Goal: Information Seeking & Learning: Learn about a topic

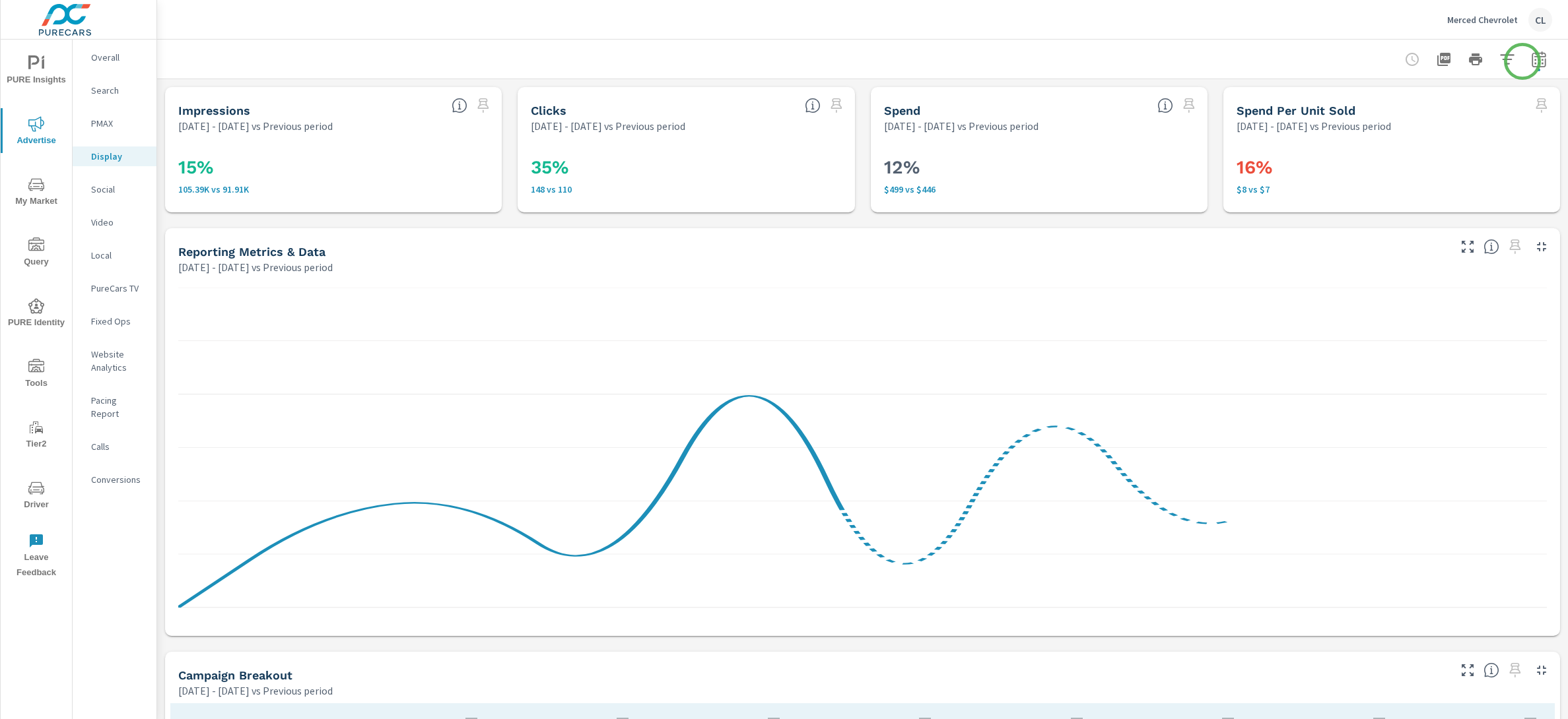
click at [1531, 61] on icon "button" at bounding box center [1539, 59] width 16 height 16
select select "Previous period"
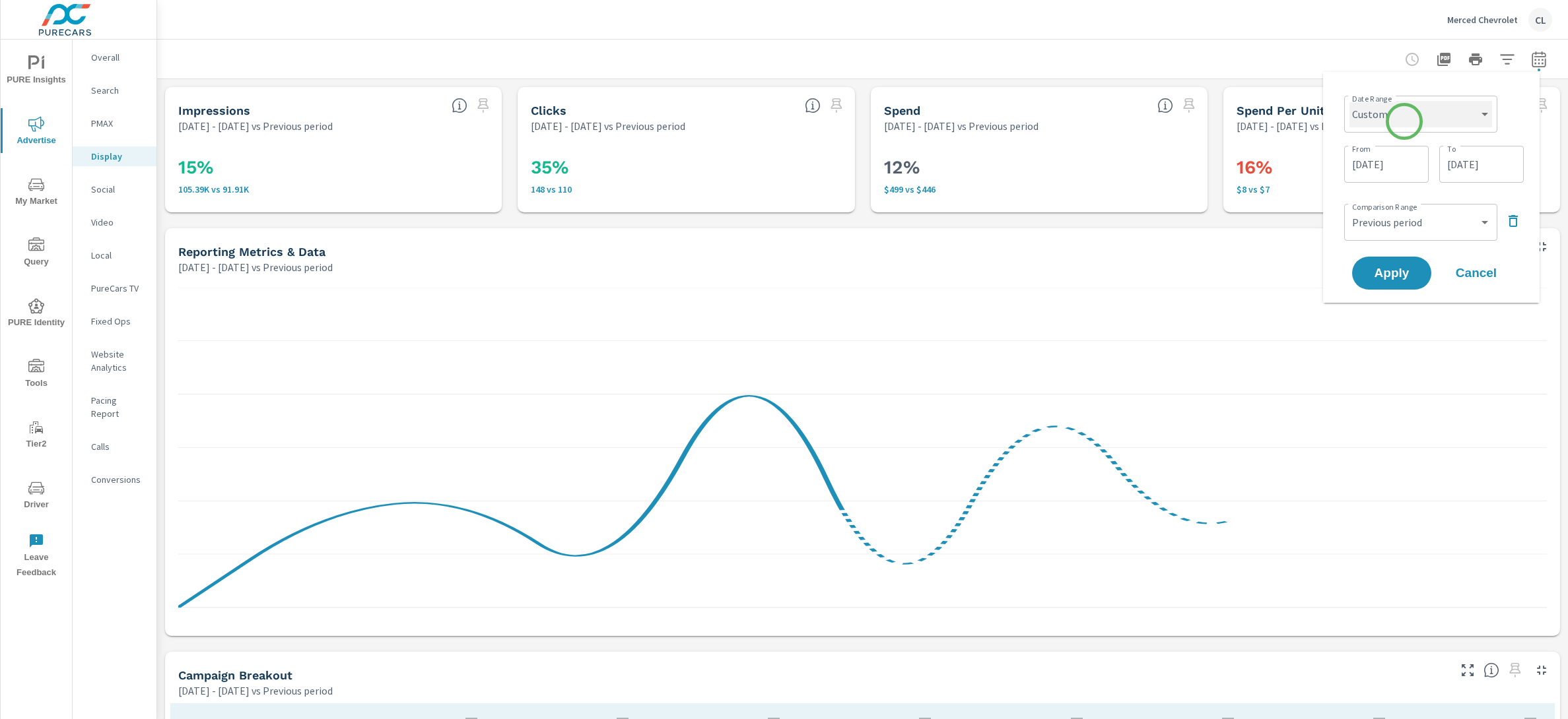
click at [1404, 121] on select "Custom Yesterday Last week Last 7 days Last 14 days Last 30 days Last 45 days L…" at bounding box center [1421, 114] width 143 height 26
click at [1349, 101] on select "Custom Yesterday Last week Last 7 days Last 14 days Last 30 days Last 45 days L…" at bounding box center [1421, 114] width 143 height 26
select select "Last month"
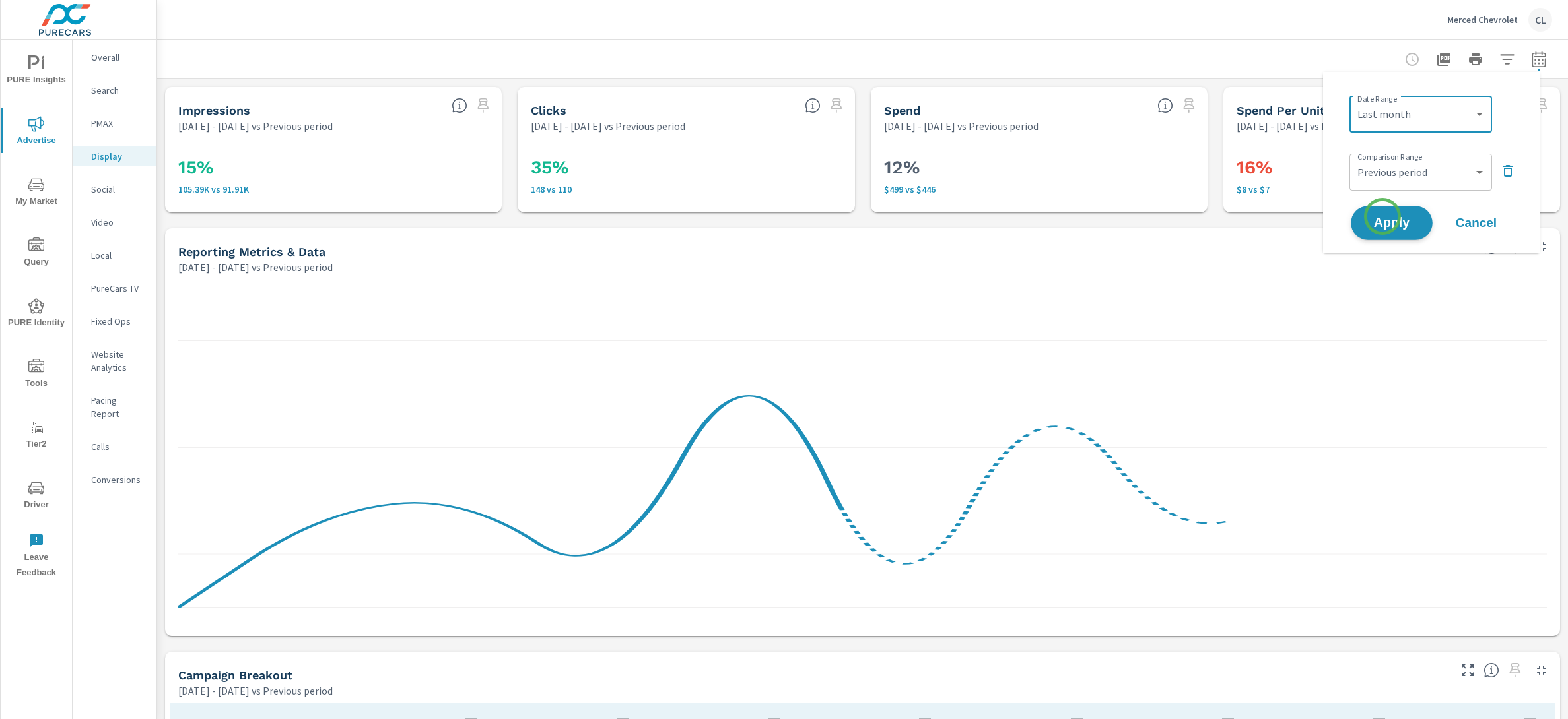
click at [1382, 218] on span "Apply" at bounding box center [1392, 223] width 54 height 12
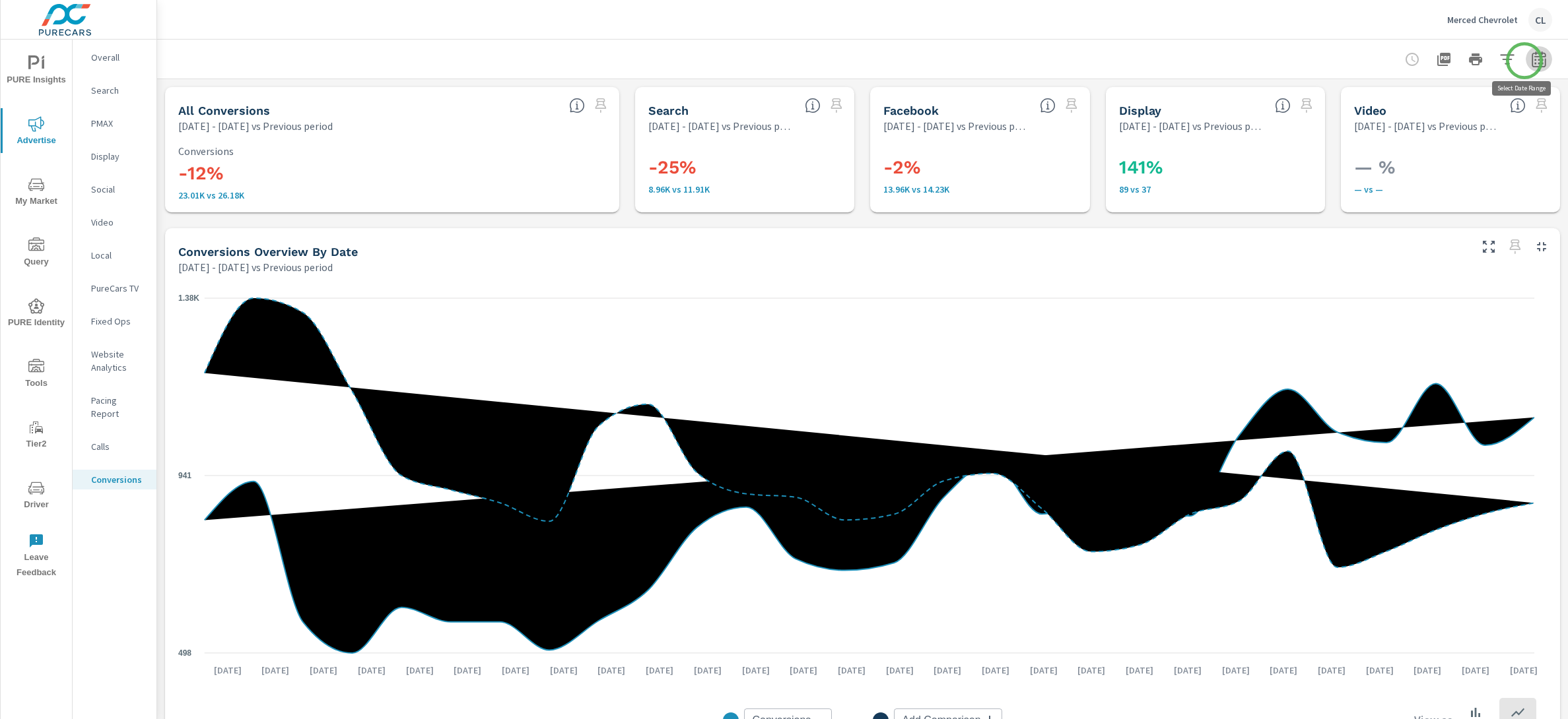
click at [1531, 61] on icon "button" at bounding box center [1539, 59] width 16 height 16
select select "Previous period"
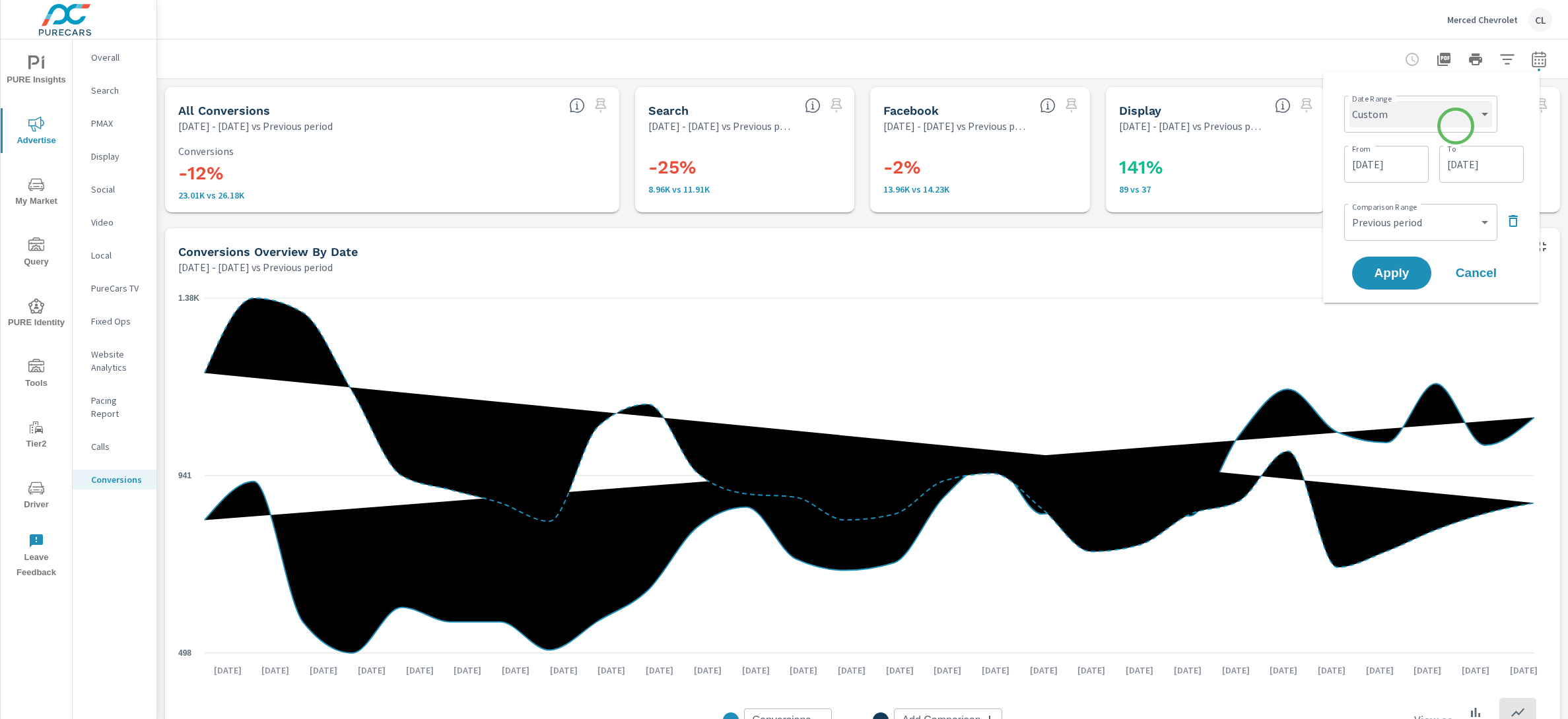
click at [1456, 118] on select "Custom Yesterday Last week Last 7 days Last 14 days Last 30 days Last 45 days L…" at bounding box center [1421, 114] width 143 height 26
click at [1349, 101] on select "Custom Yesterday Last week Last 7 days Last 14 days Last 30 days Last 45 days L…" at bounding box center [1421, 114] width 143 height 26
select select "Last month"
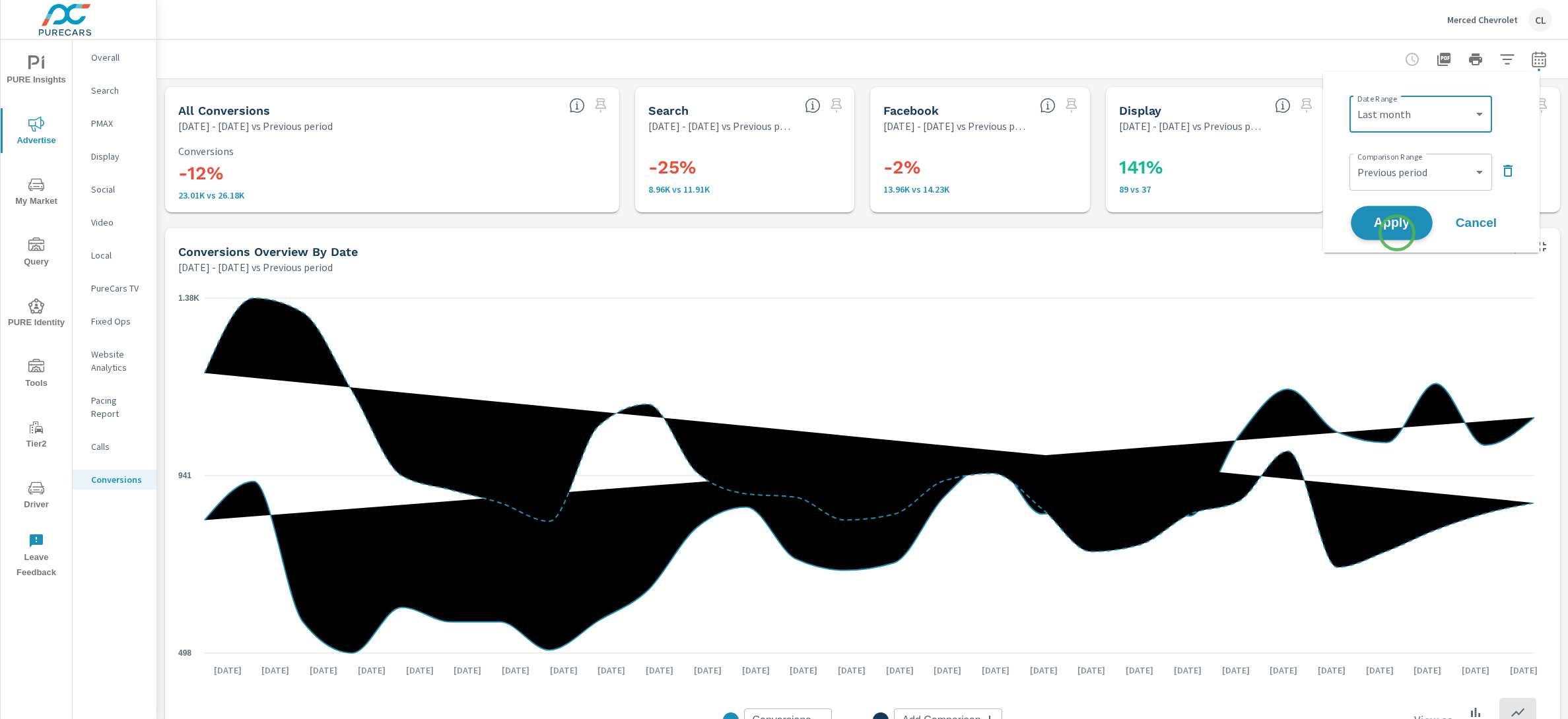
click at [1396, 229] on span "Apply" at bounding box center [1392, 223] width 54 height 12
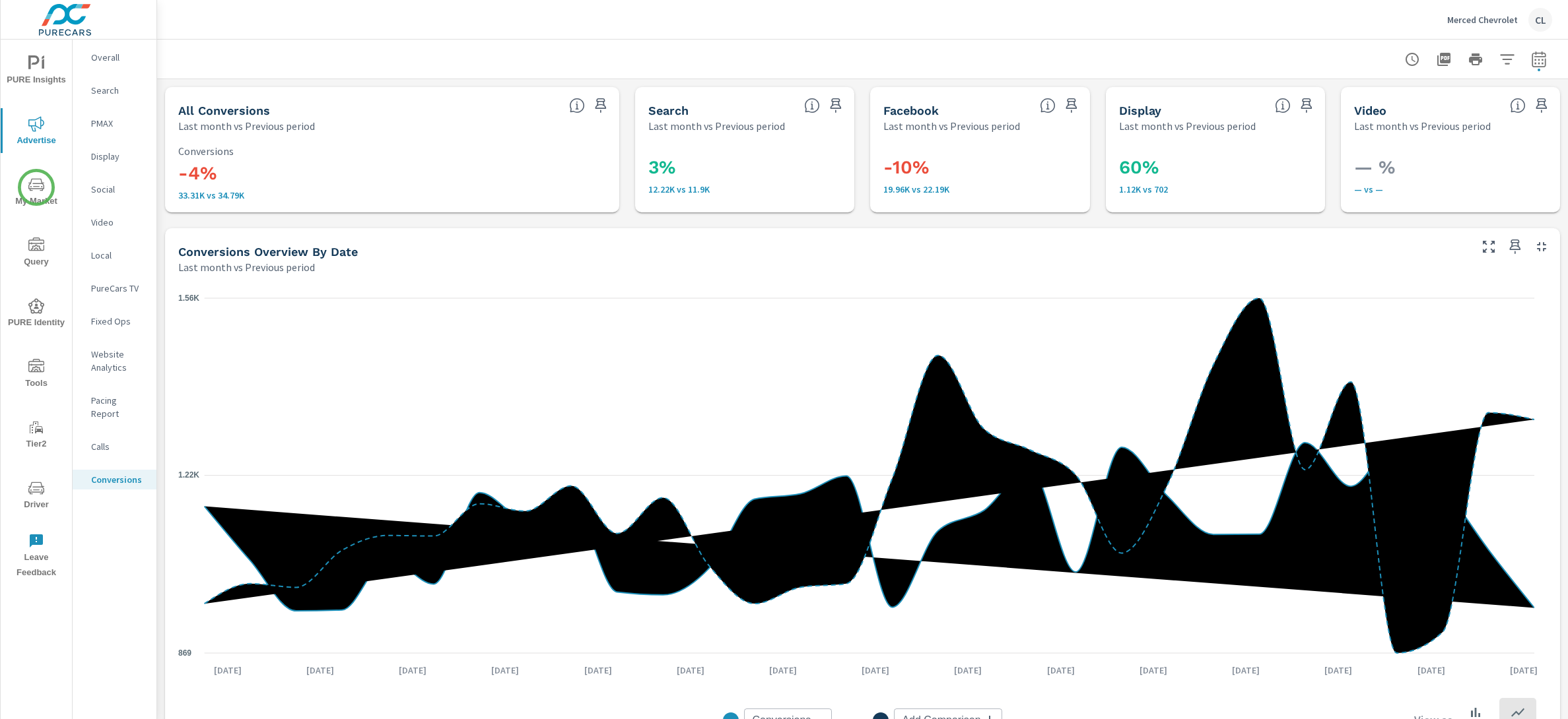
click at [37, 173] on button "My Market" at bounding box center [37, 191] width 72 height 44
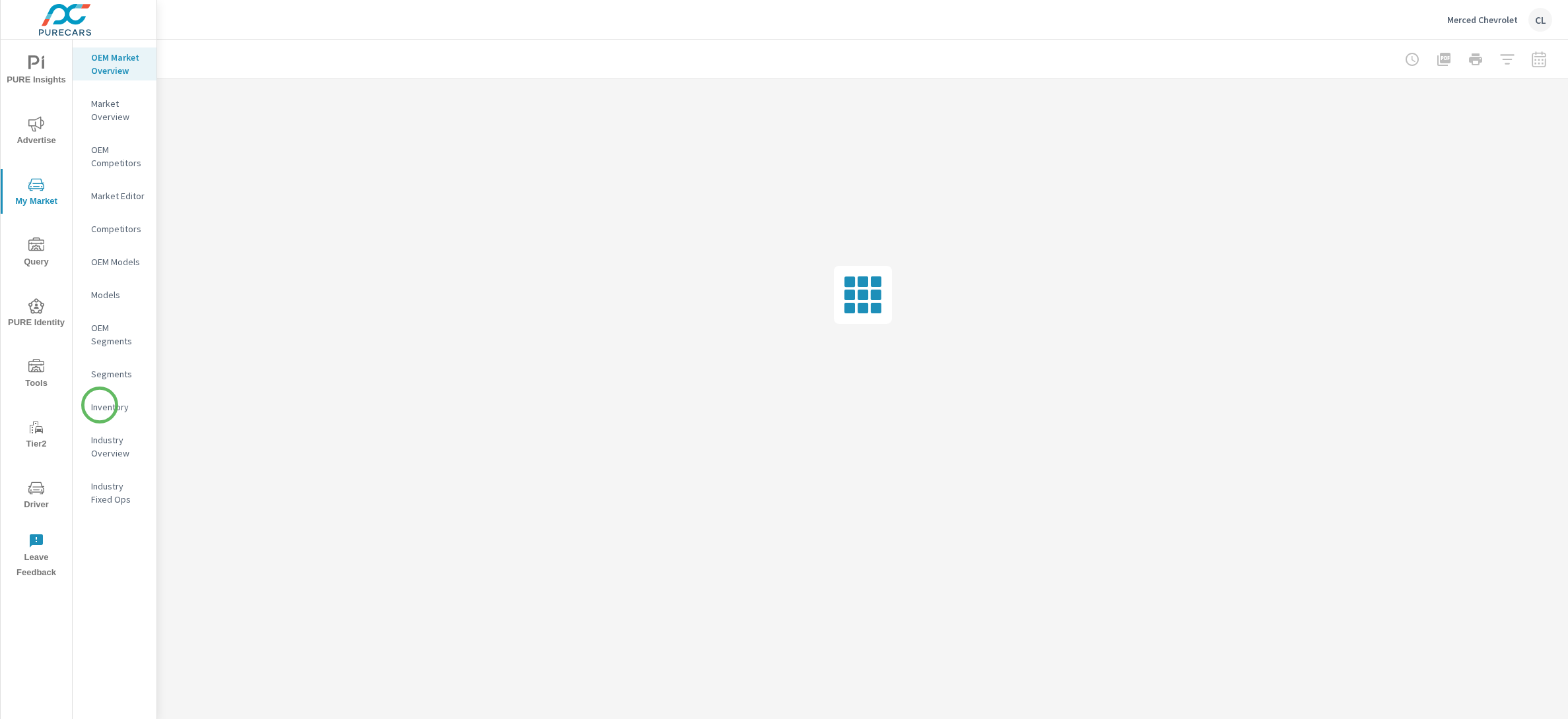
click at [99, 406] on p "Inventory" at bounding box center [118, 407] width 55 height 13
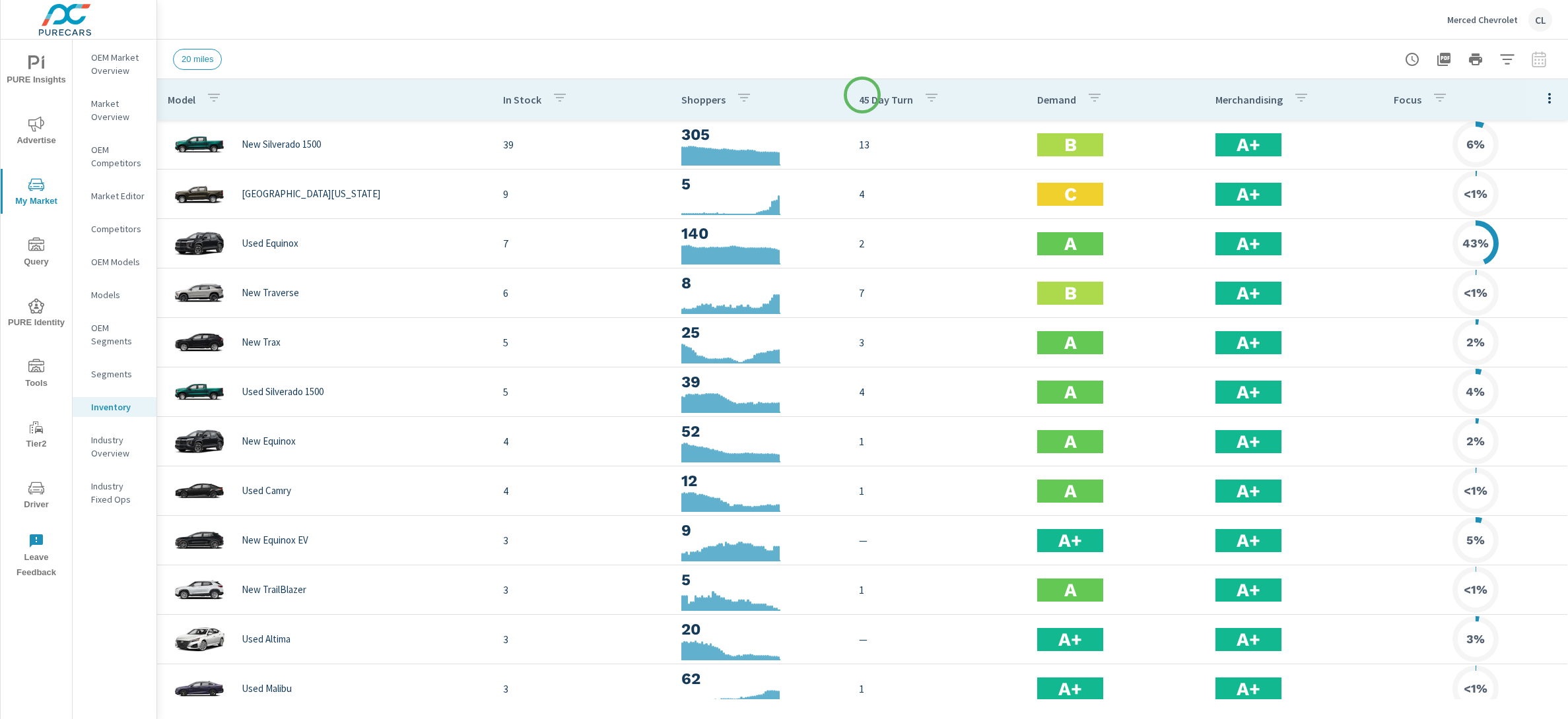
click at [862, 95] on p "45 Day Turn" at bounding box center [886, 99] width 54 height 13
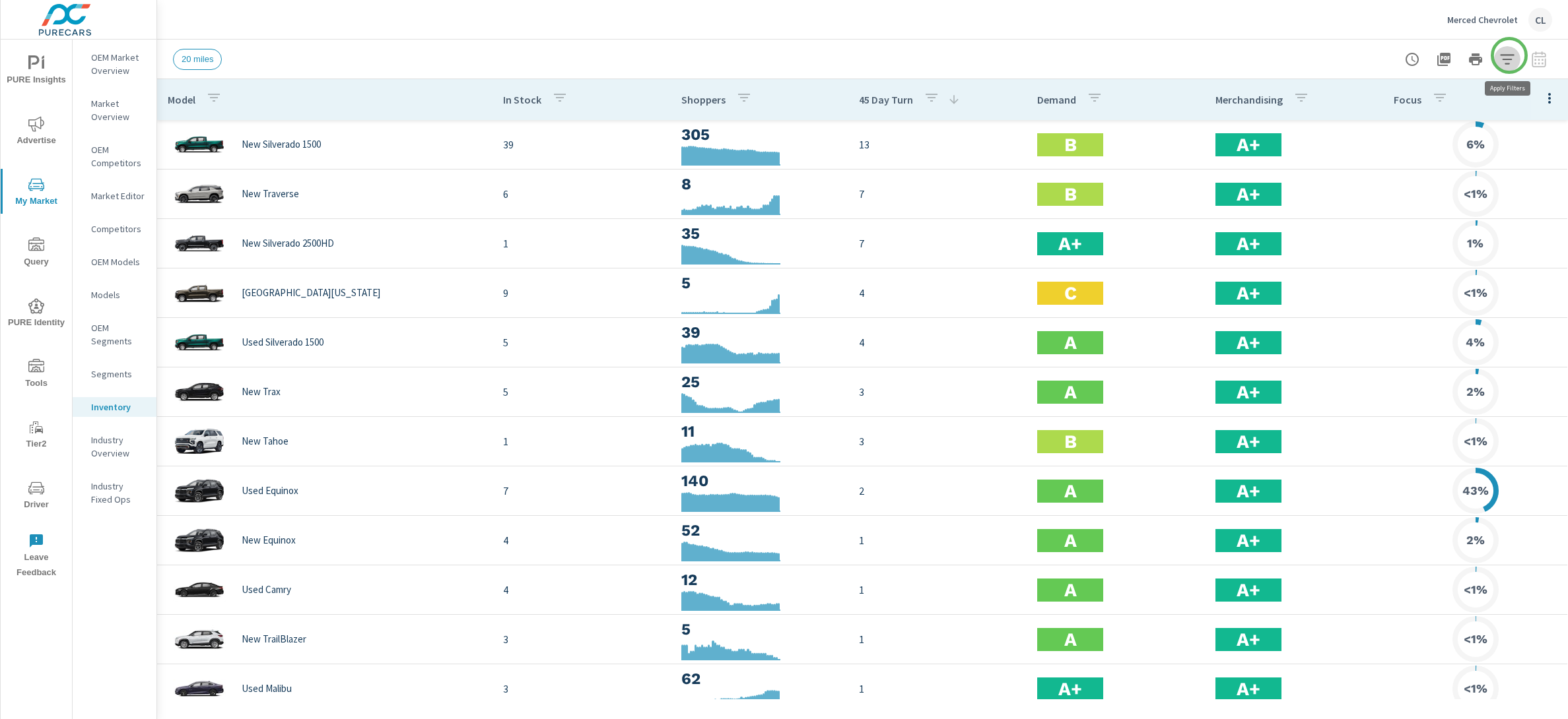
click at [1510, 56] on icon "button" at bounding box center [1507, 59] width 16 height 16
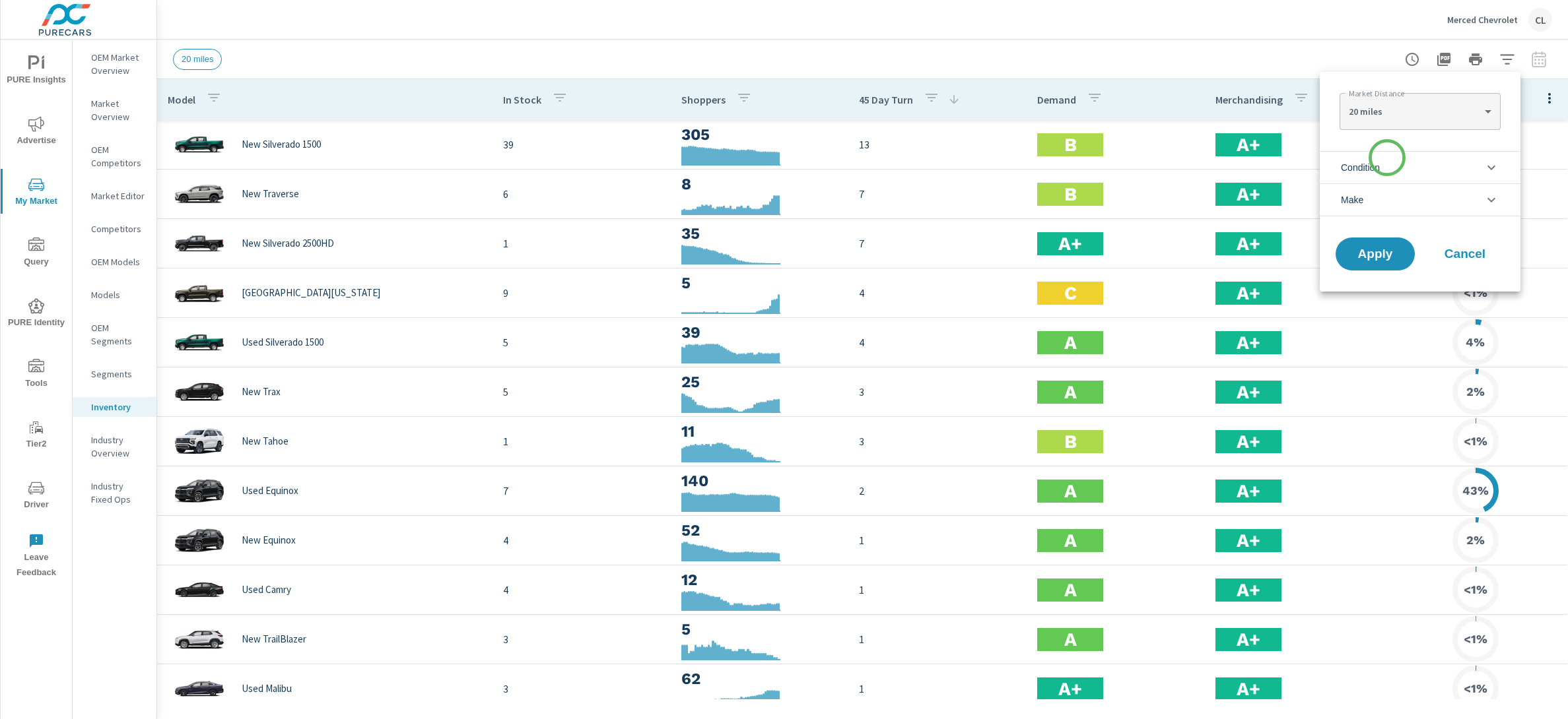
click at [1387, 163] on li "Condition" at bounding box center [1420, 166] width 201 height 32
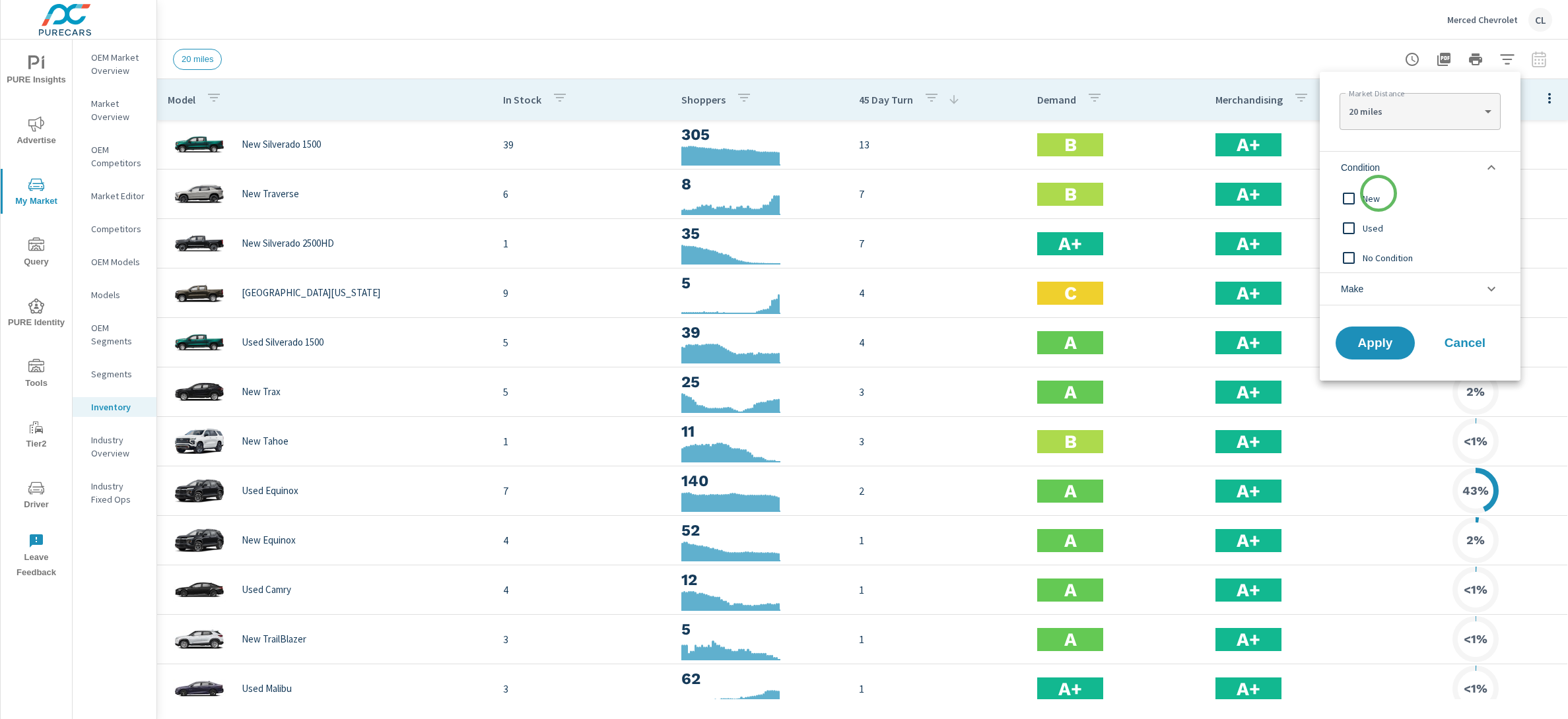
click at [1379, 193] on span "New" at bounding box center [1435, 199] width 145 height 16
click at [1381, 289] on li "Make" at bounding box center [1420, 289] width 201 height 33
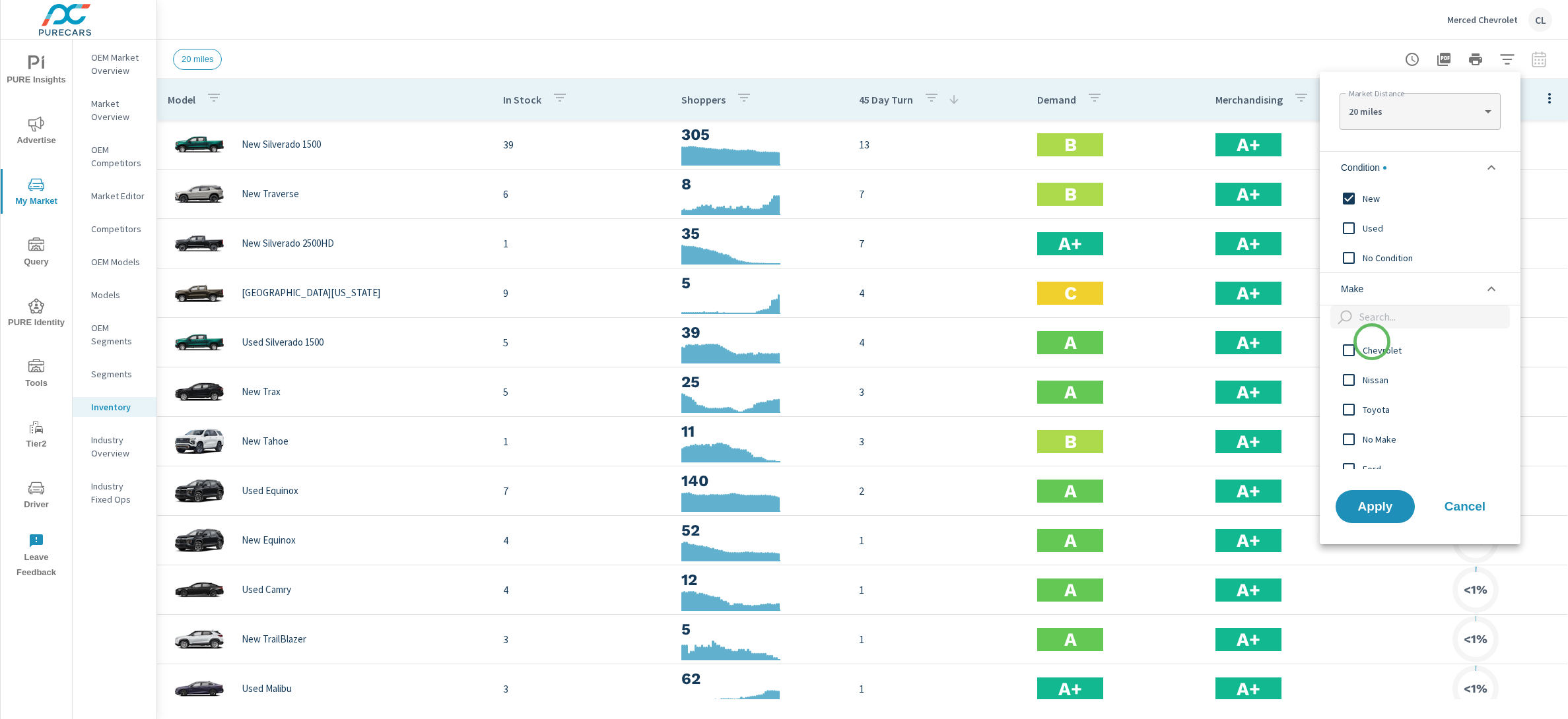
click at [1372, 343] on span "Chevrolet" at bounding box center [1435, 350] width 145 height 16
click at [1366, 508] on span "Apply" at bounding box center [1375, 506] width 54 height 12
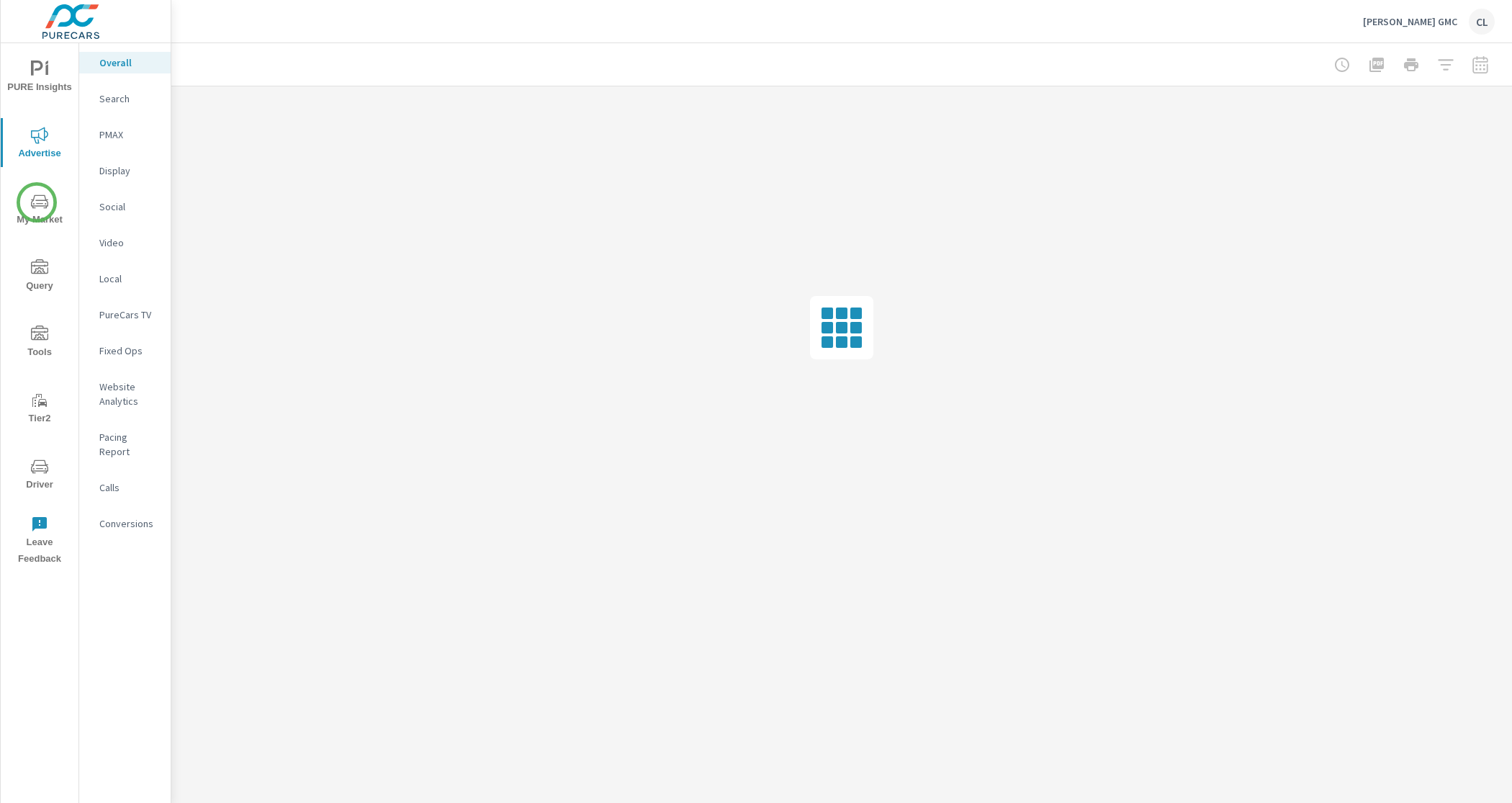
click at [37, 203] on icon "nav menu" at bounding box center [40, 203] width 8 height 1
click at [115, 441] on p "Inventory" at bounding box center [128, 444] width 60 height 14
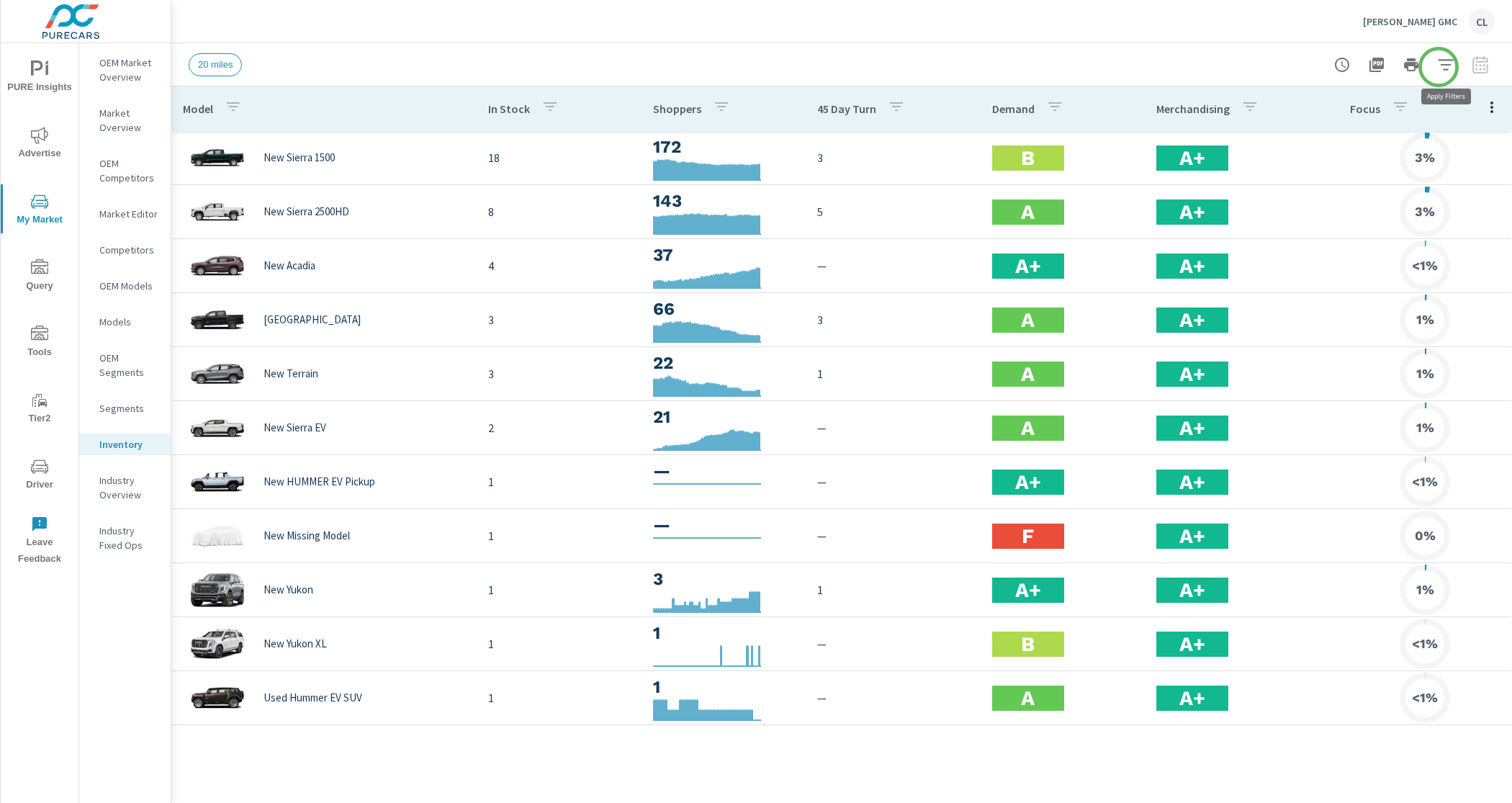
click at [1439, 68] on icon "button" at bounding box center [1445, 65] width 17 height 17
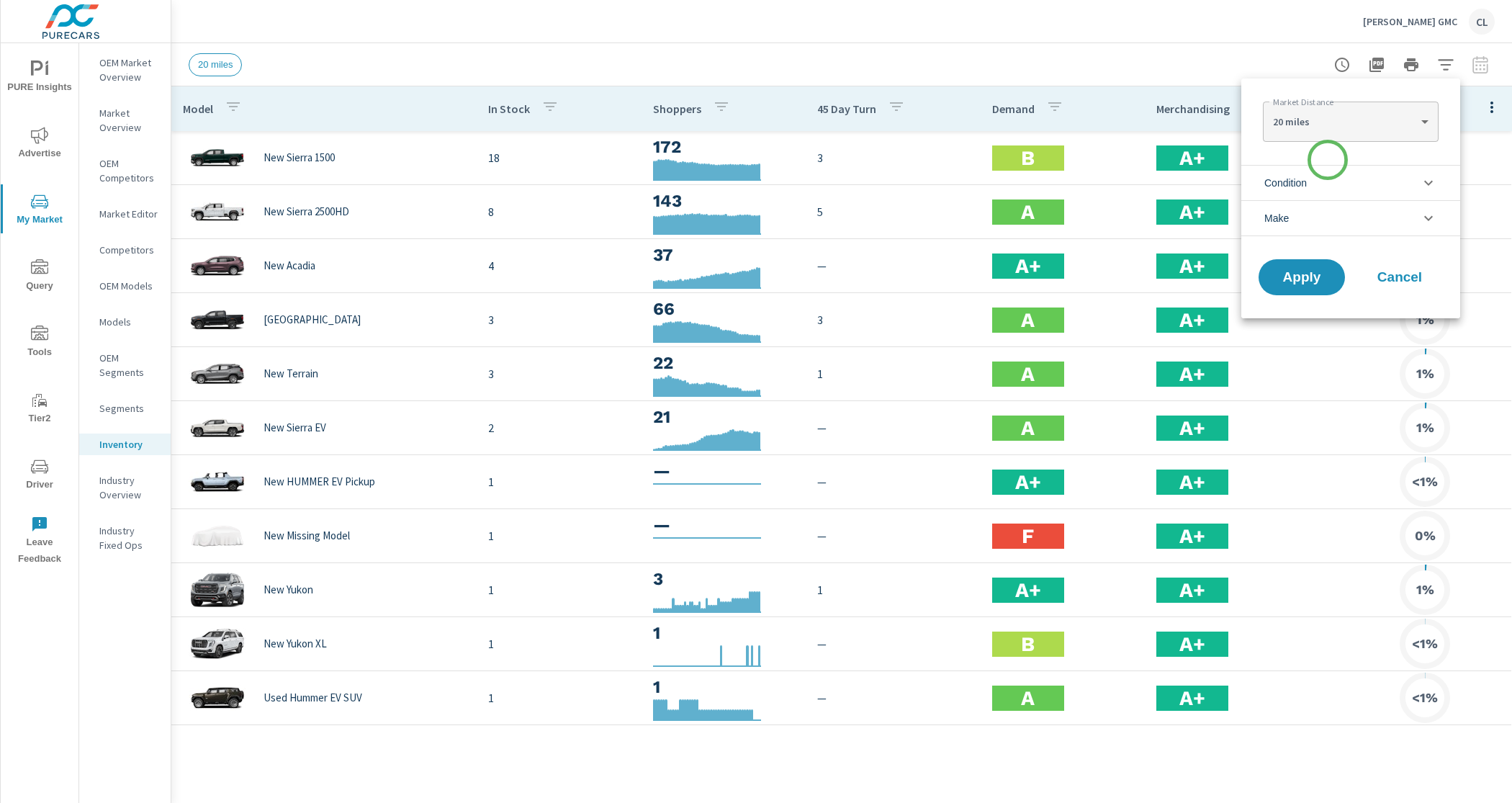
click at [1323, 176] on li "Condition" at bounding box center [1350, 182] width 219 height 35
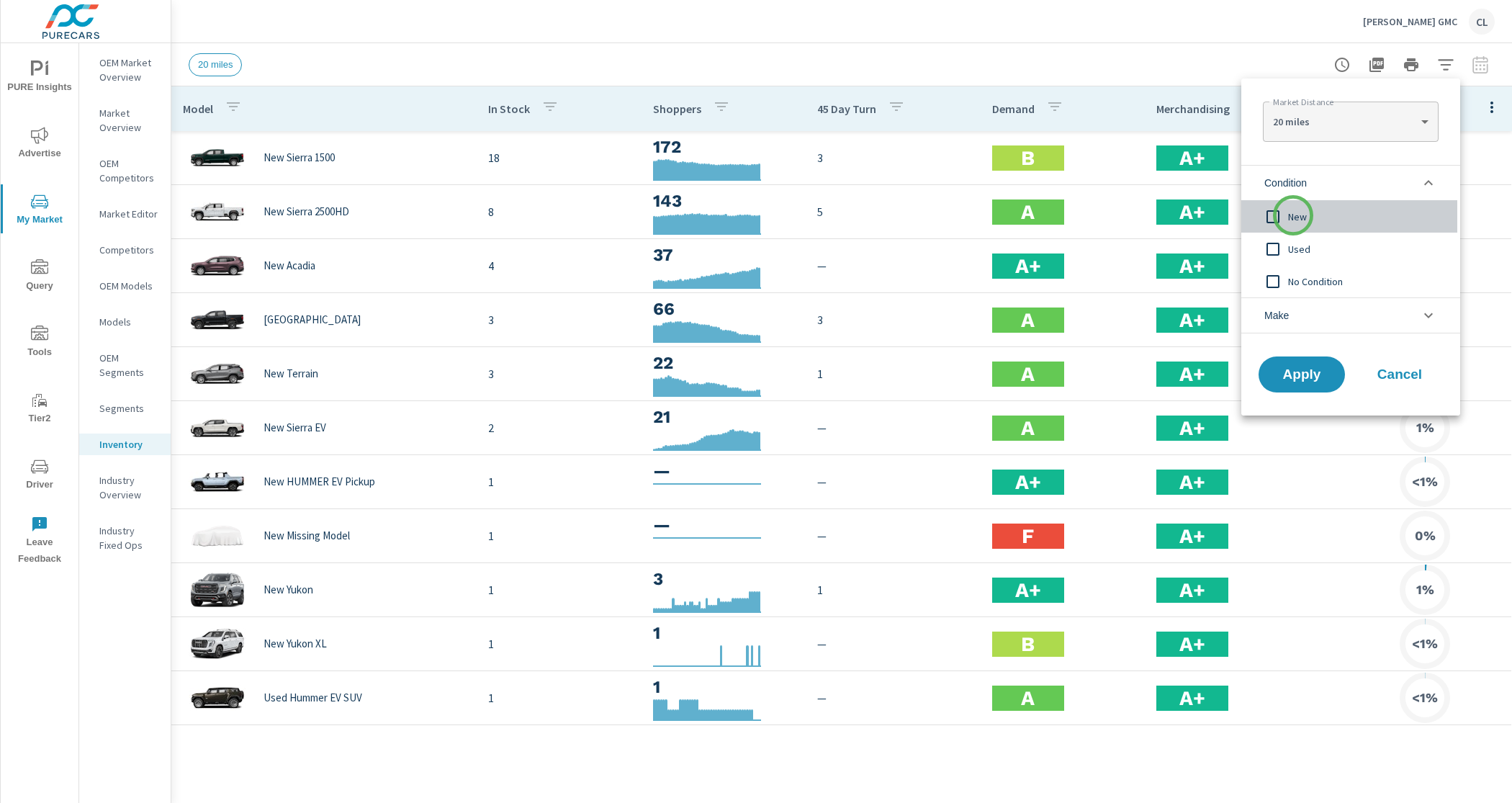
click at [1293, 216] on span "New" at bounding box center [1367, 217] width 158 height 17
click at [1319, 321] on li "Make" at bounding box center [1350, 316] width 219 height 36
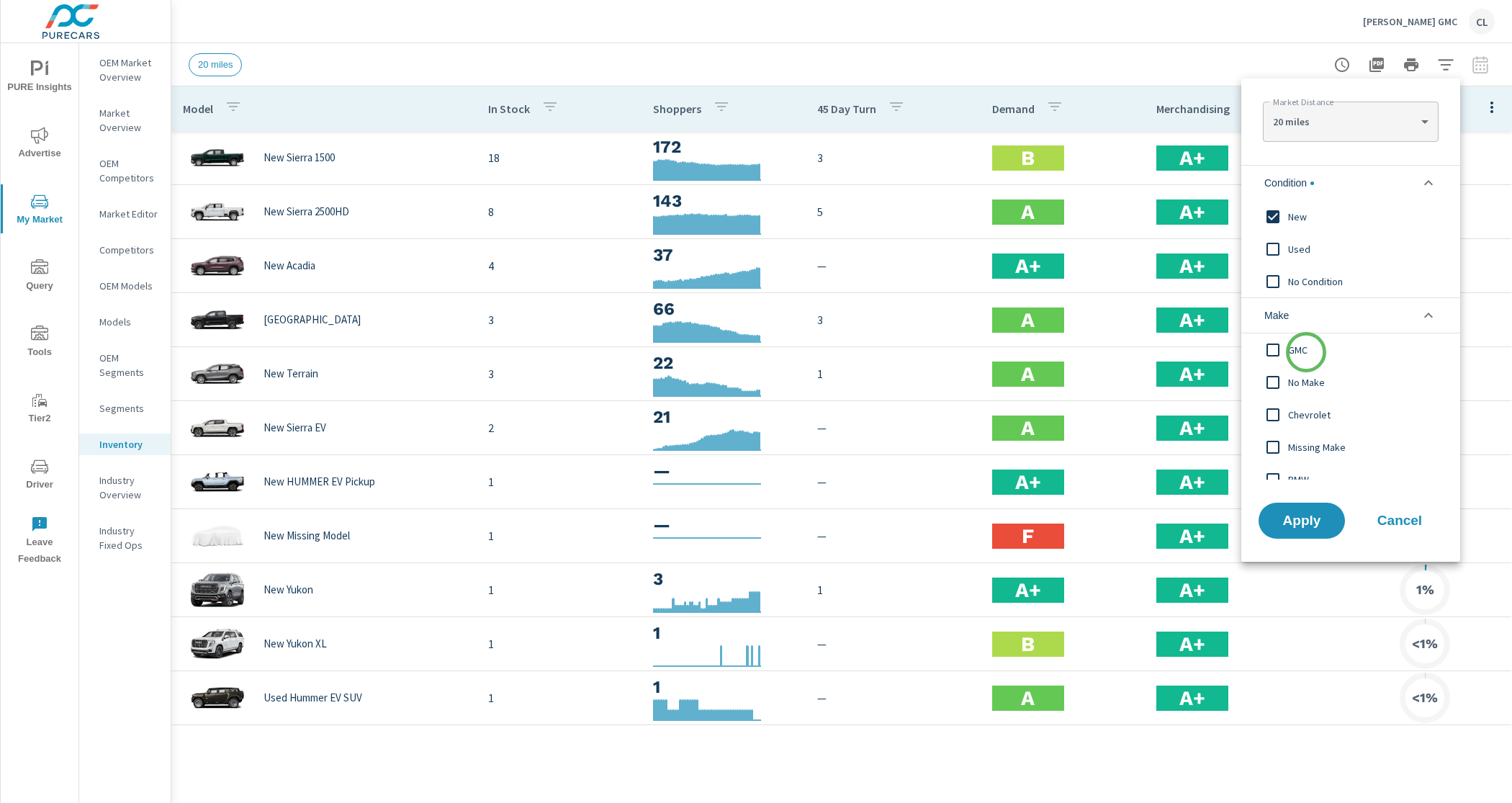
click at [1306, 352] on span "GMC" at bounding box center [1367, 350] width 158 height 17
click at [1304, 526] on span "Apply" at bounding box center [1302, 520] width 59 height 13
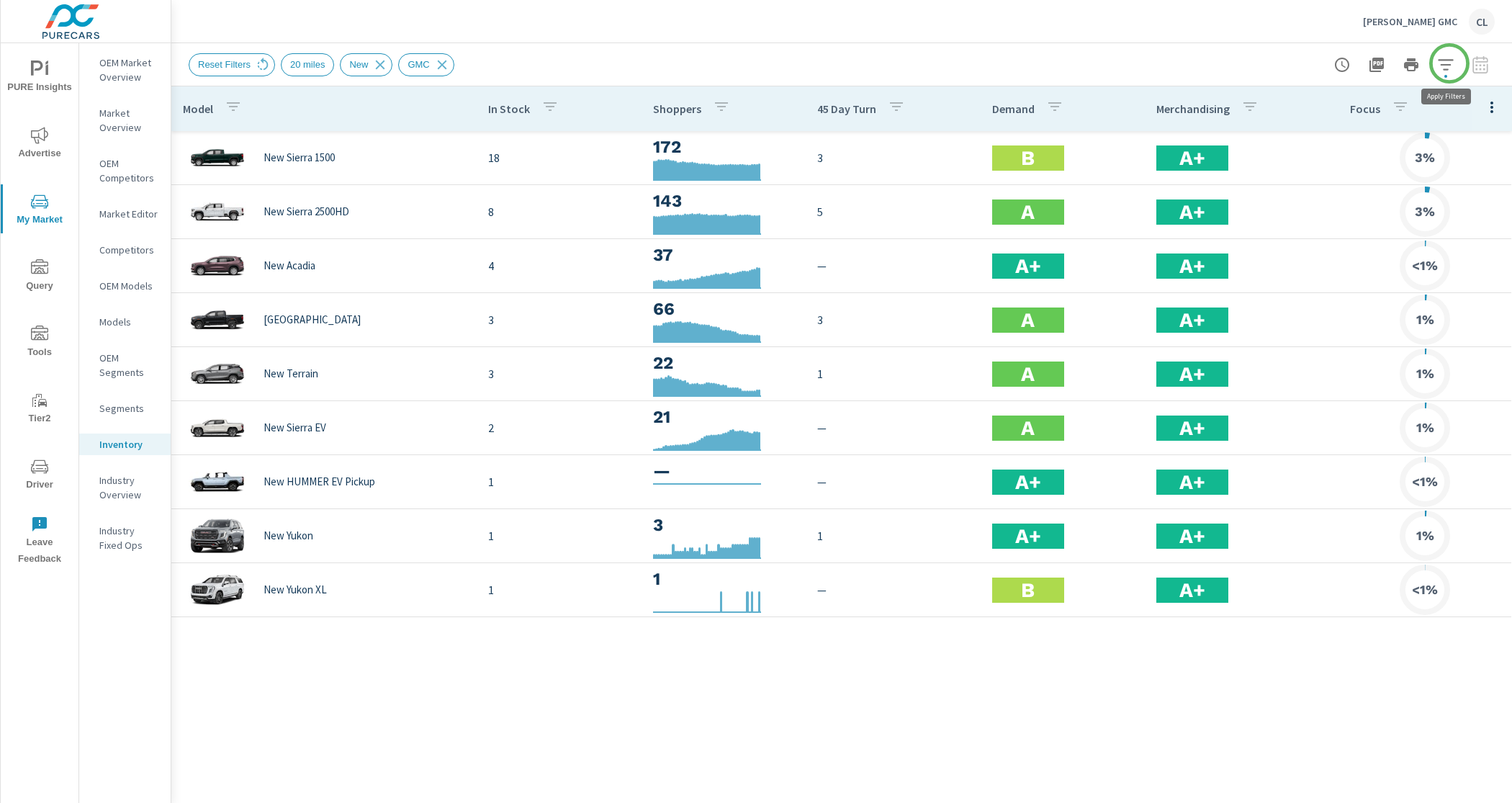
click at [1448, 63] on icon "button" at bounding box center [1445, 65] width 17 height 17
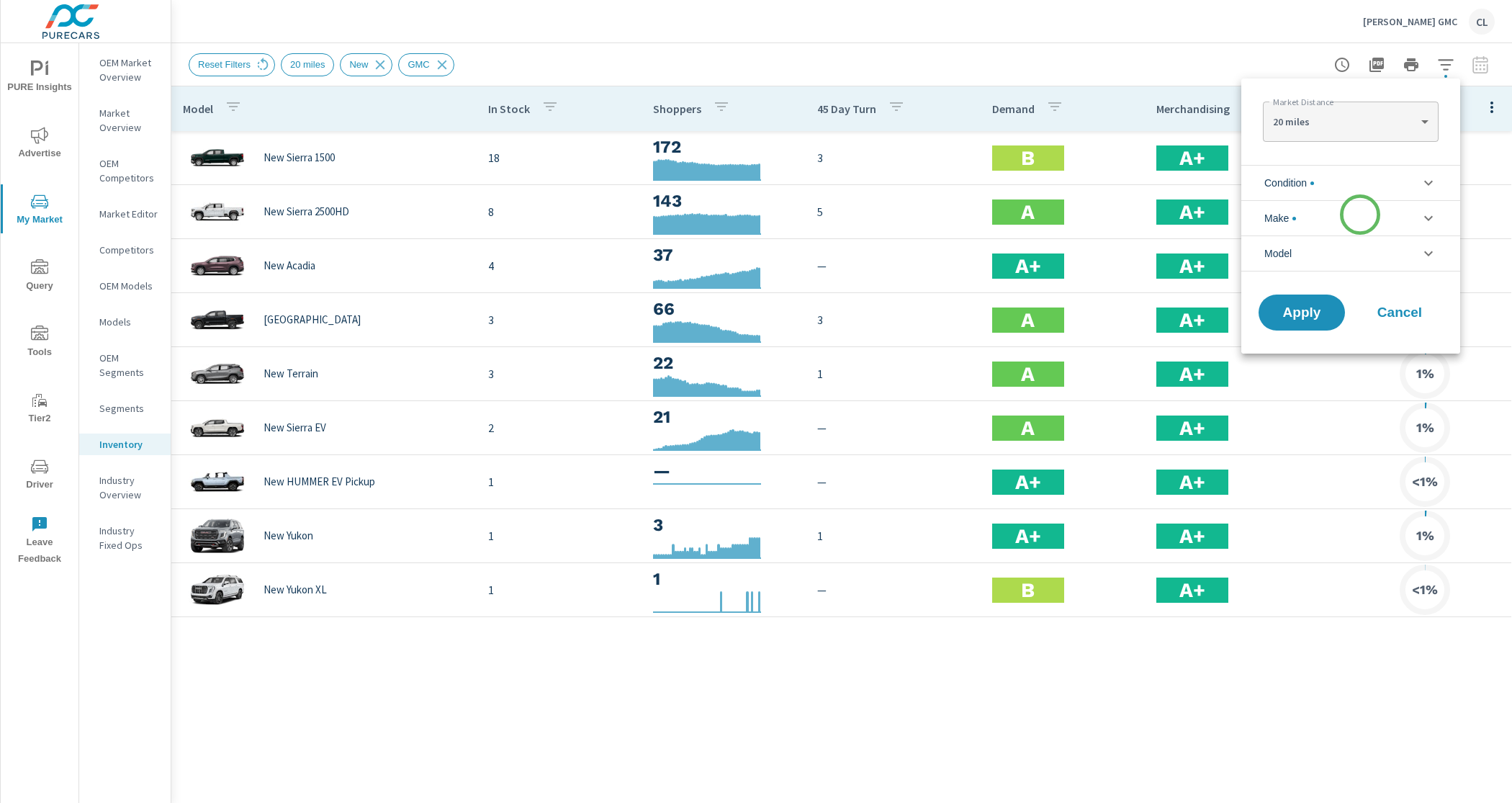
click at [1359, 216] on li "Make" at bounding box center [1350, 217] width 219 height 35
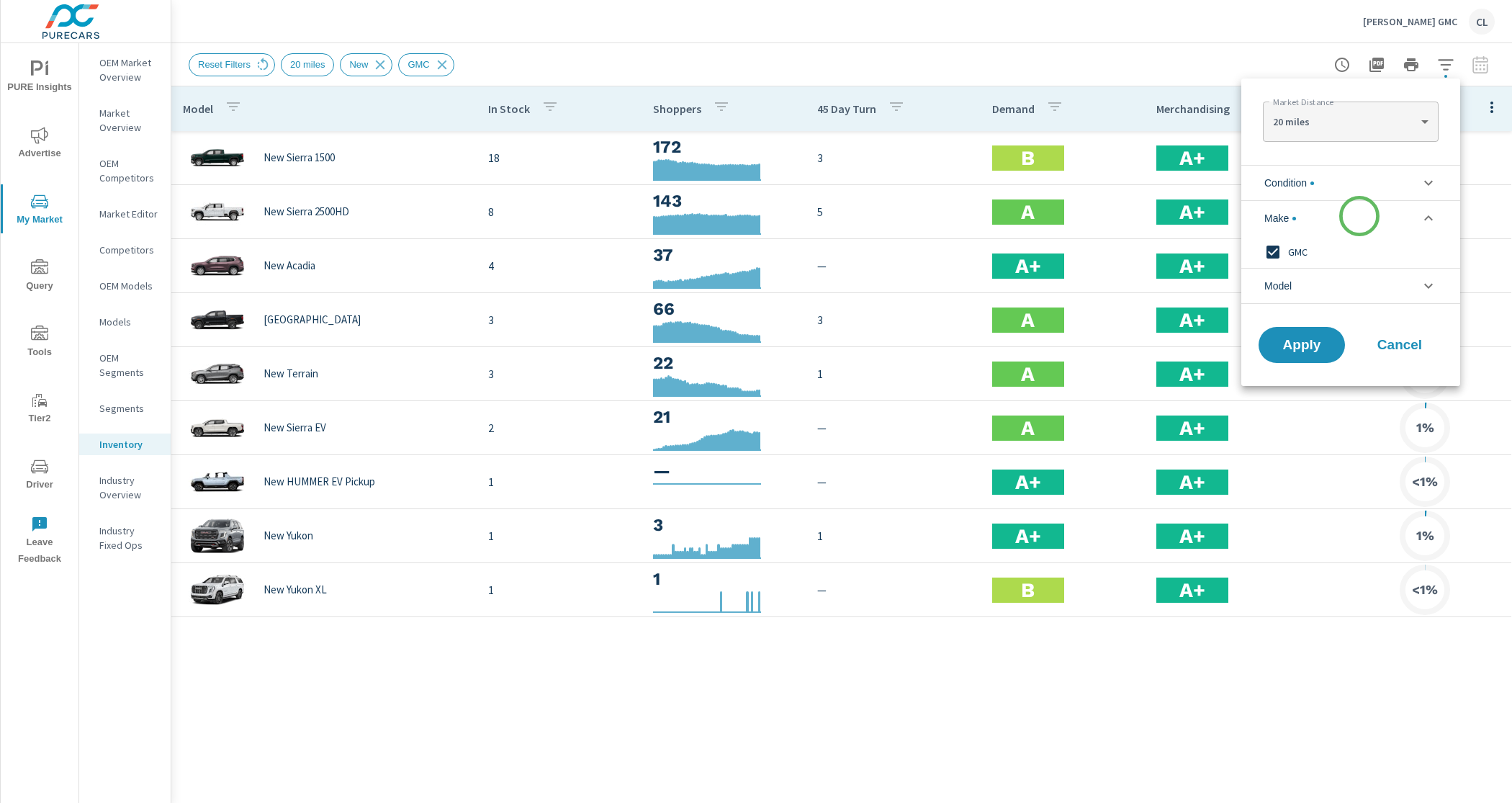
click at [1359, 216] on li "Make" at bounding box center [1350, 217] width 219 height 35
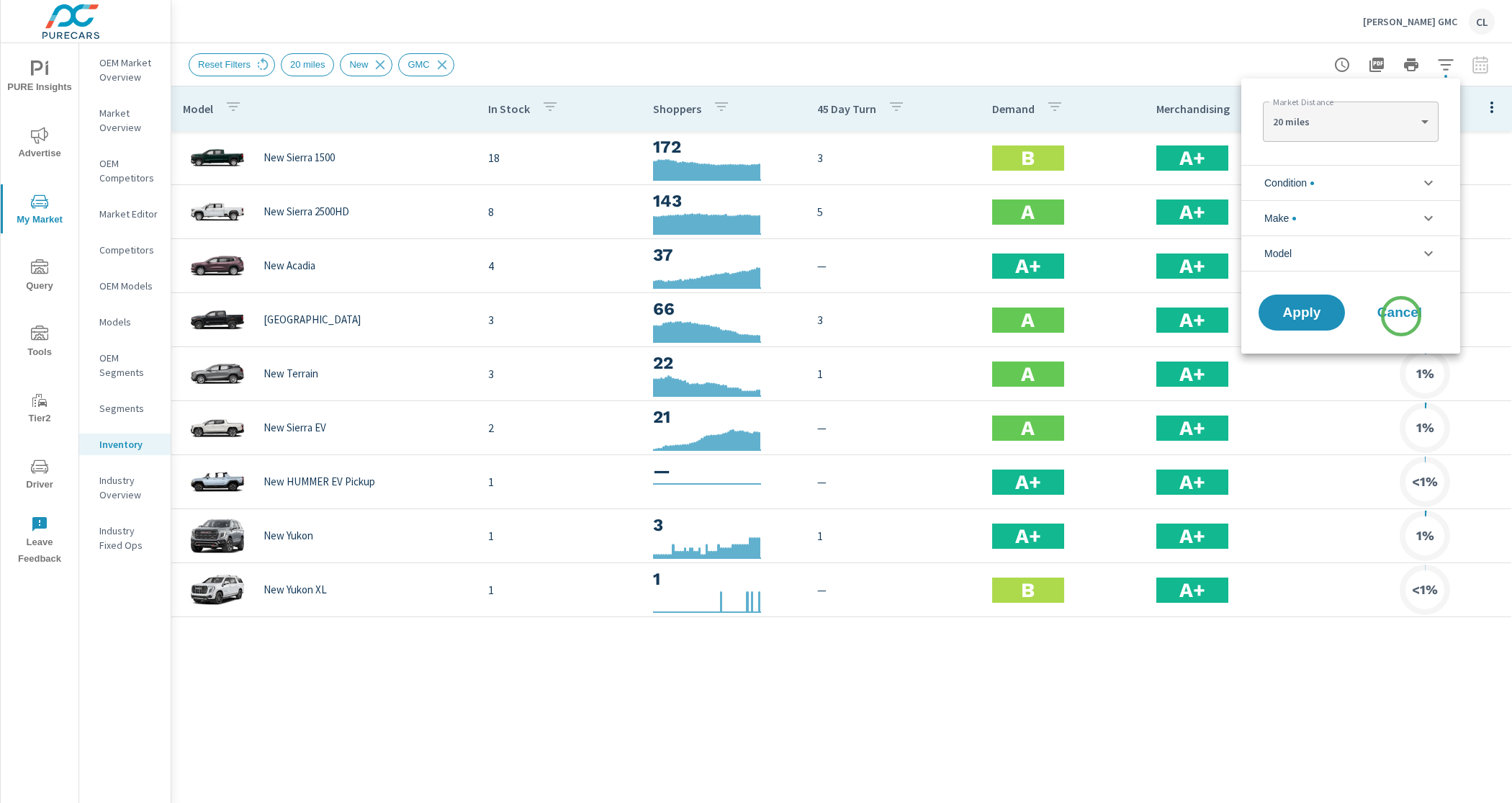
click at [1401, 316] on span "Cancel" at bounding box center [1399, 313] width 58 height 13
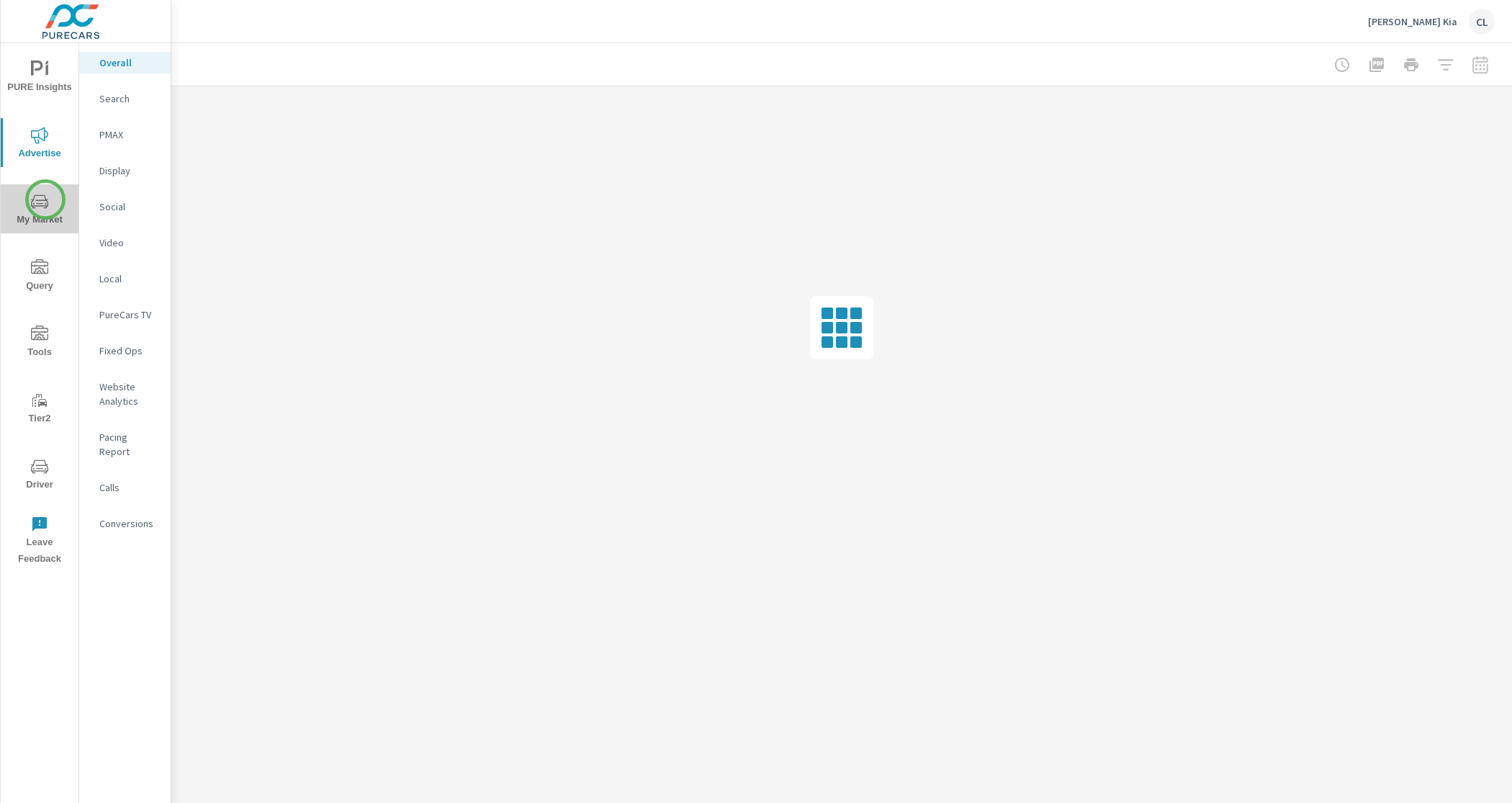
click at [46, 200] on icon "nav menu" at bounding box center [40, 201] width 17 height 13
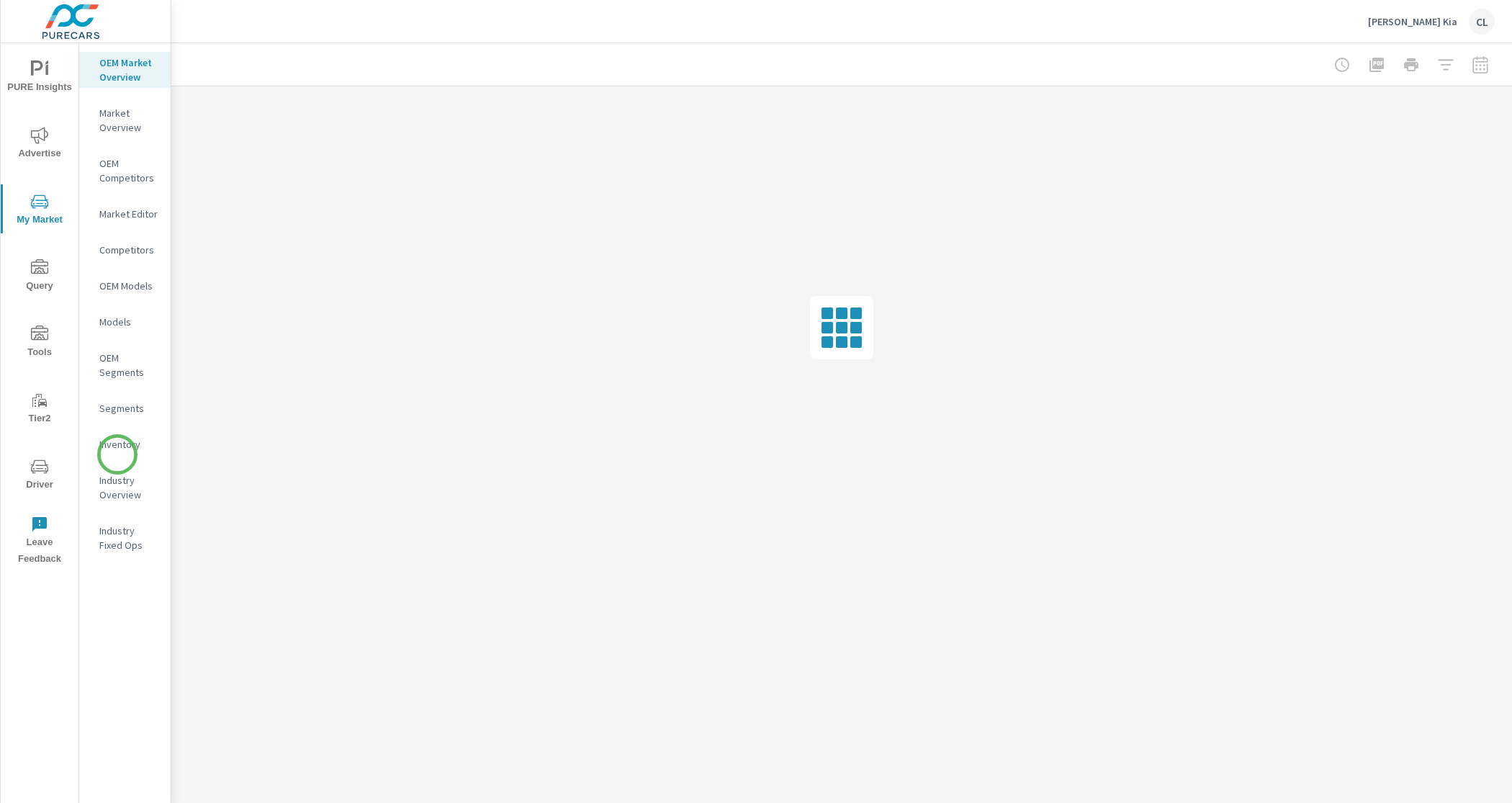
click at [117, 455] on nav "OEM Market Overview Market Overview OEM Competitors Market Editor Competitors O…" at bounding box center [125, 309] width 91 height 533
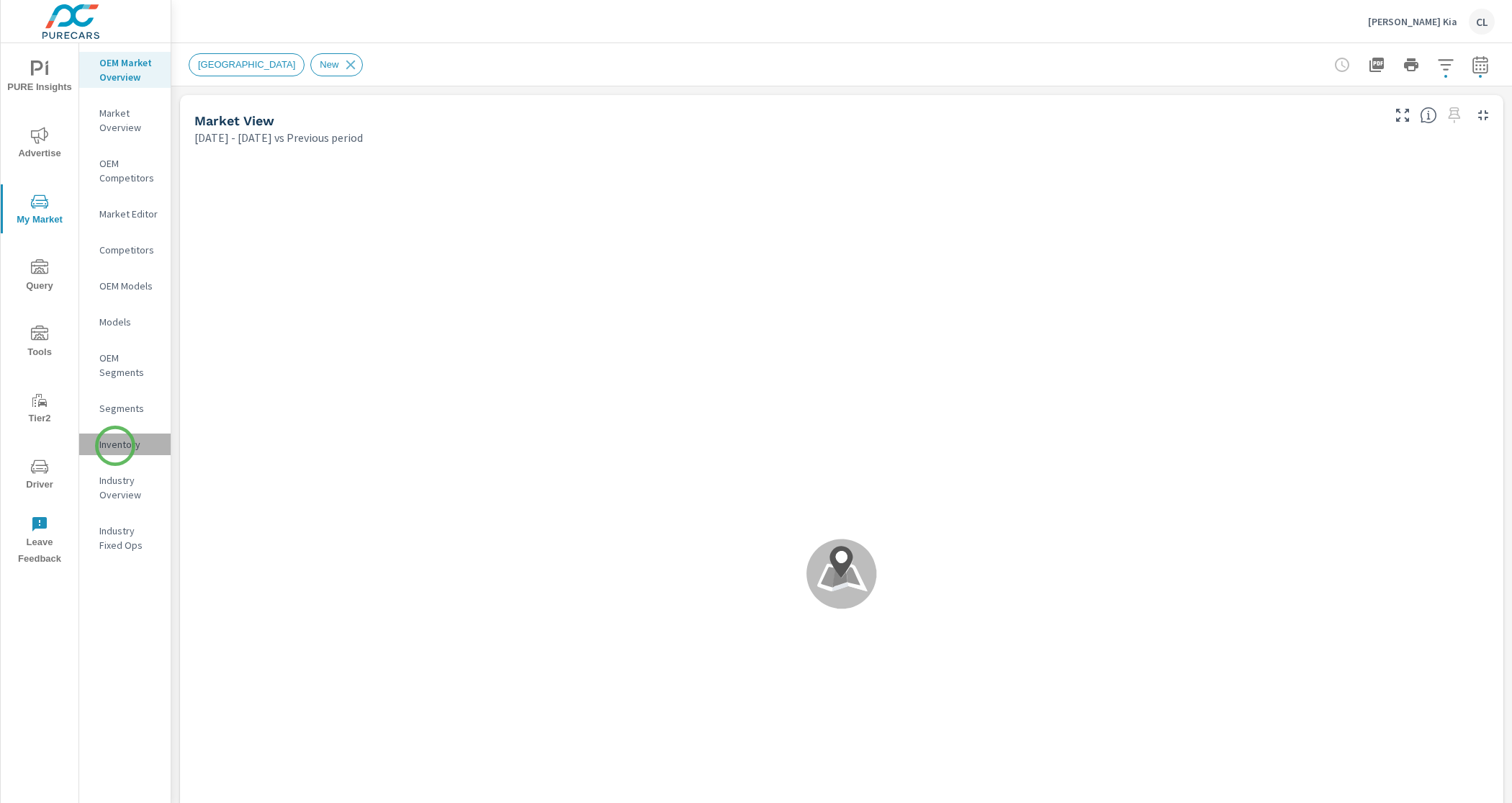
click at [115, 446] on p "Inventory" at bounding box center [128, 444] width 60 height 14
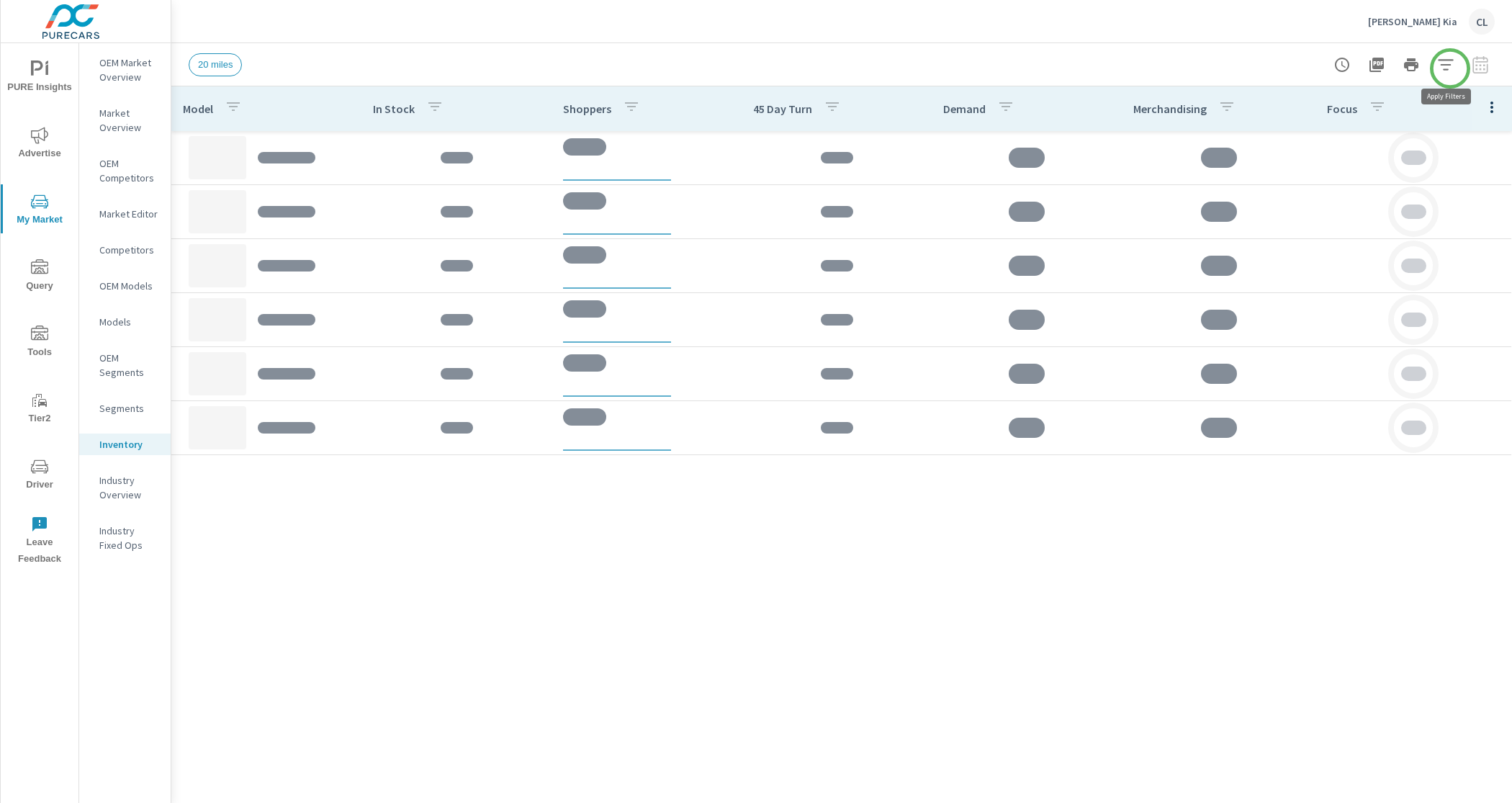
click at [1449, 67] on icon "button" at bounding box center [1445, 65] width 17 height 17
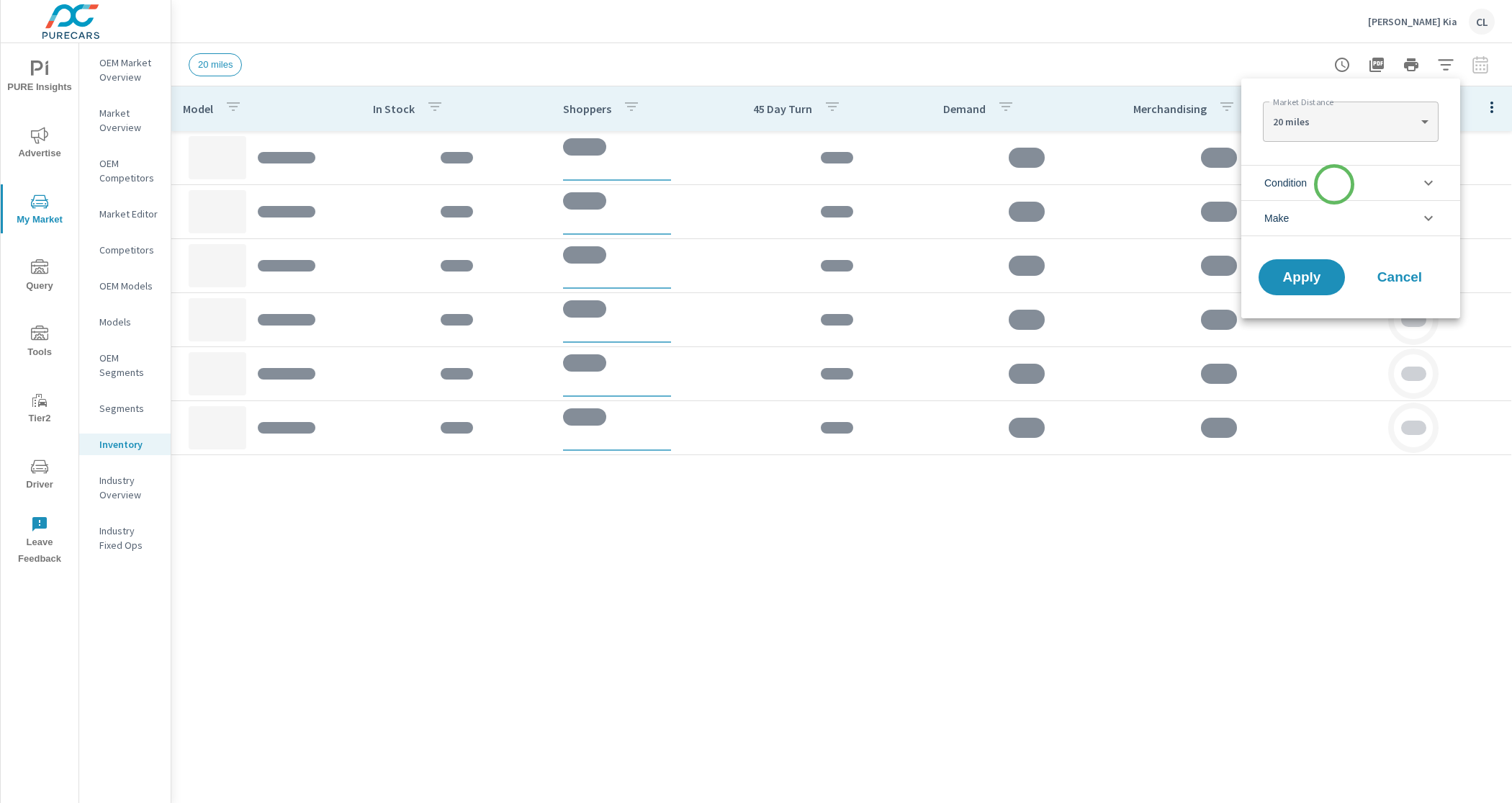
click at [1334, 185] on li "Condition" at bounding box center [1350, 182] width 219 height 35
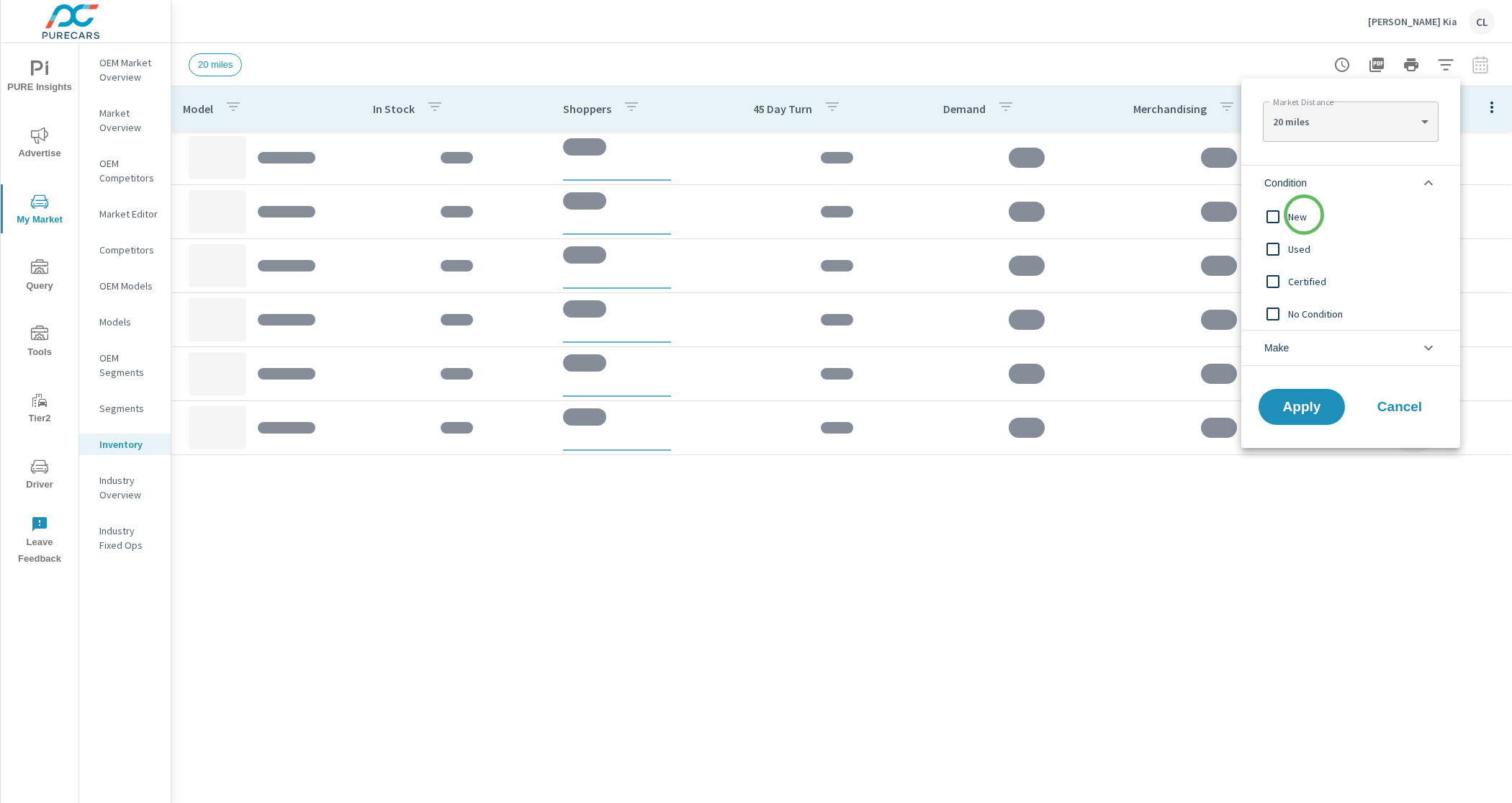
click at [1300, 219] on span "New" at bounding box center [1367, 217] width 158 height 17
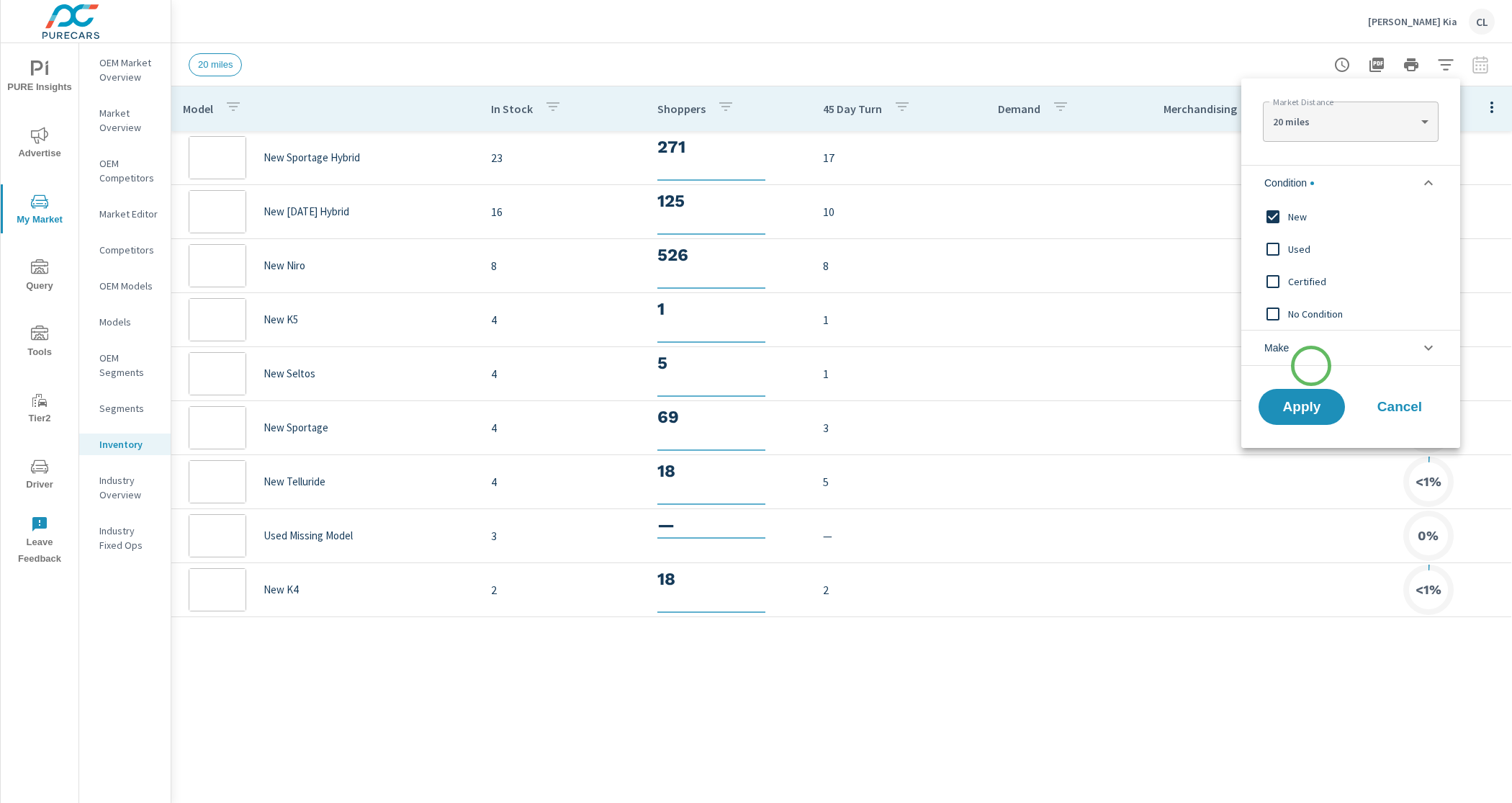
click at [1311, 366] on li "Make" at bounding box center [1350, 348] width 219 height 36
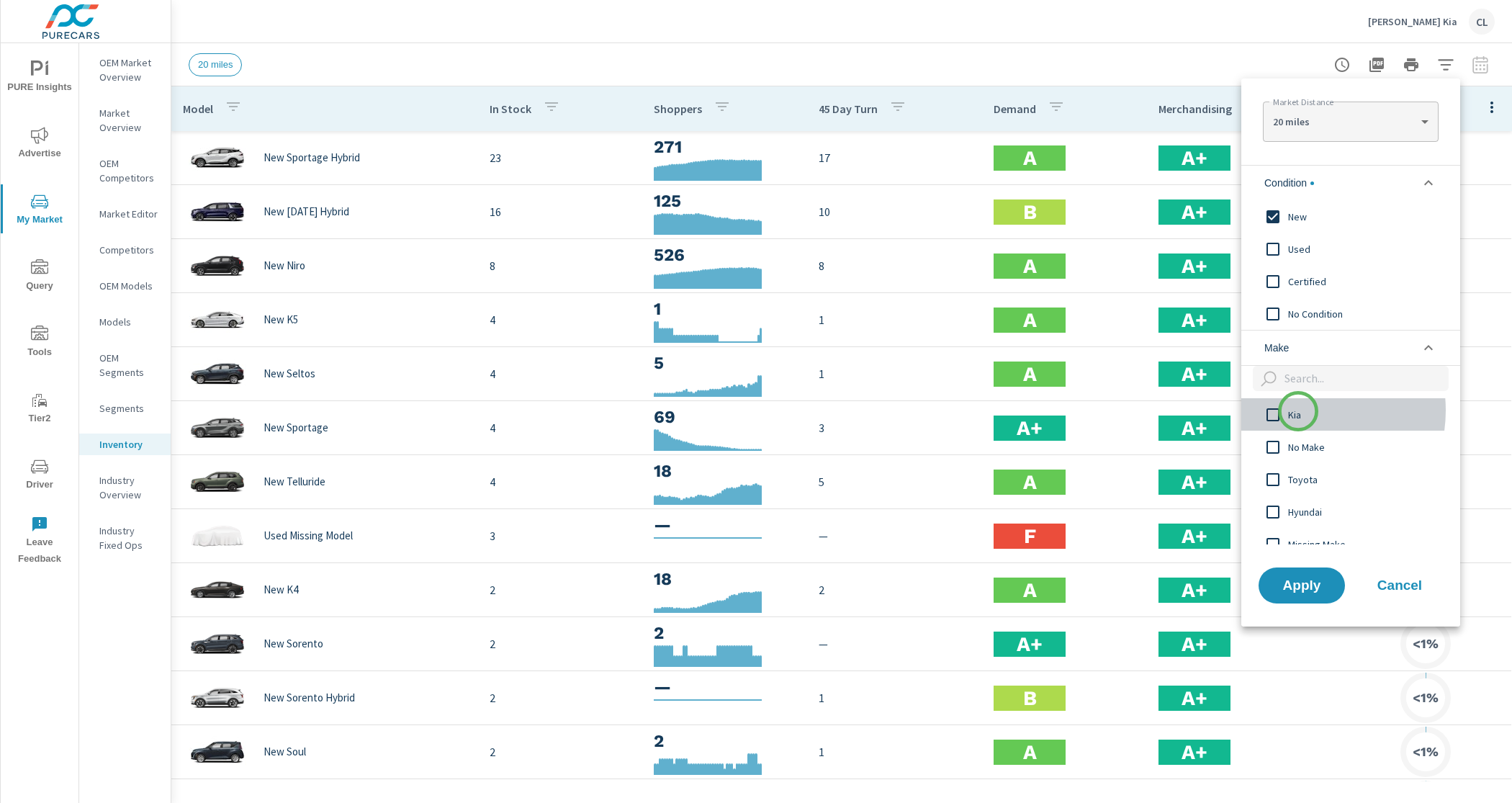
click at [1298, 411] on span "Kia" at bounding box center [1367, 415] width 158 height 17
click at [1315, 586] on span "Apply" at bounding box center [1302, 585] width 59 height 13
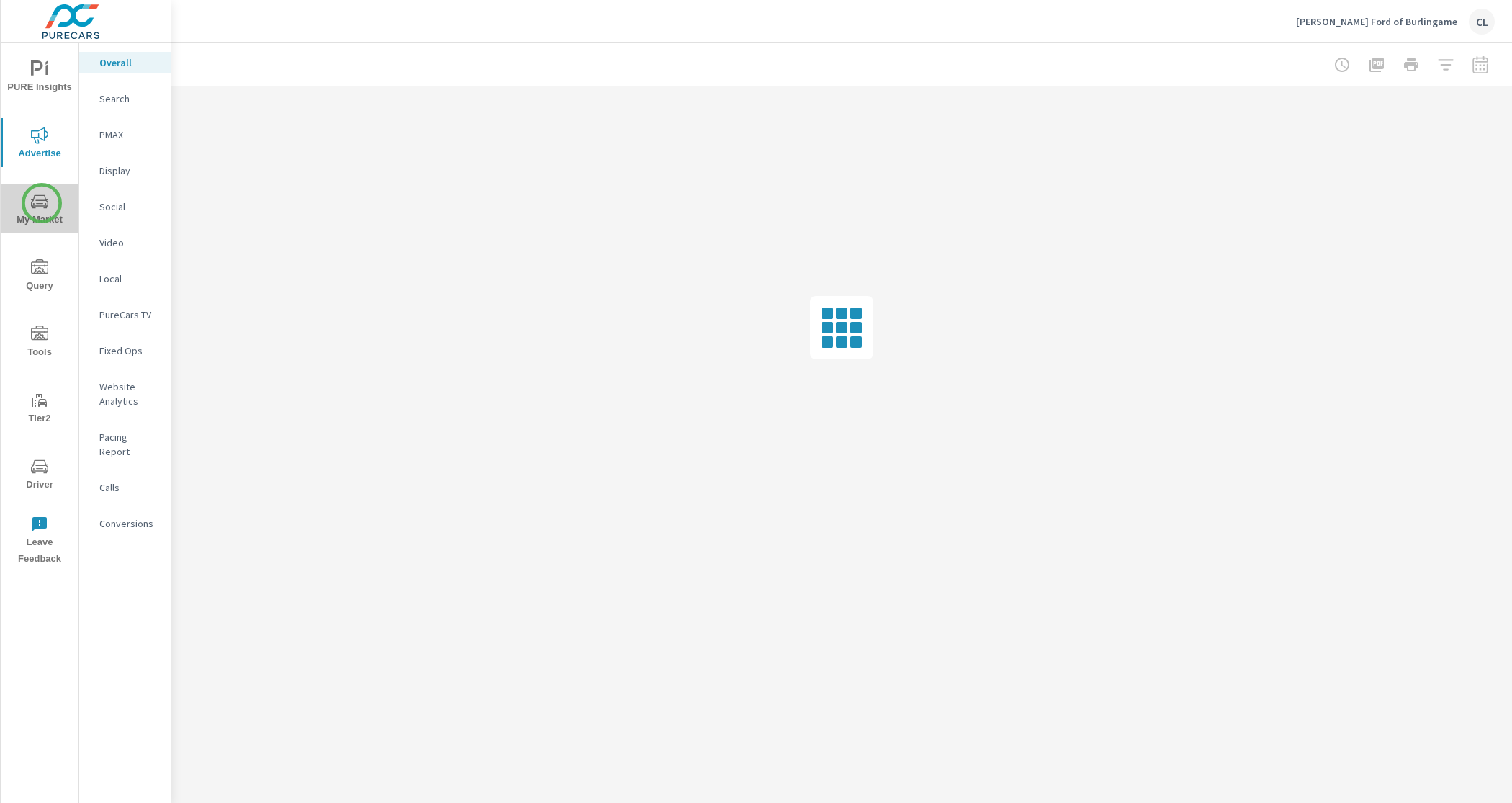
click at [42, 203] on icon "nav menu" at bounding box center [40, 203] width 8 height 1
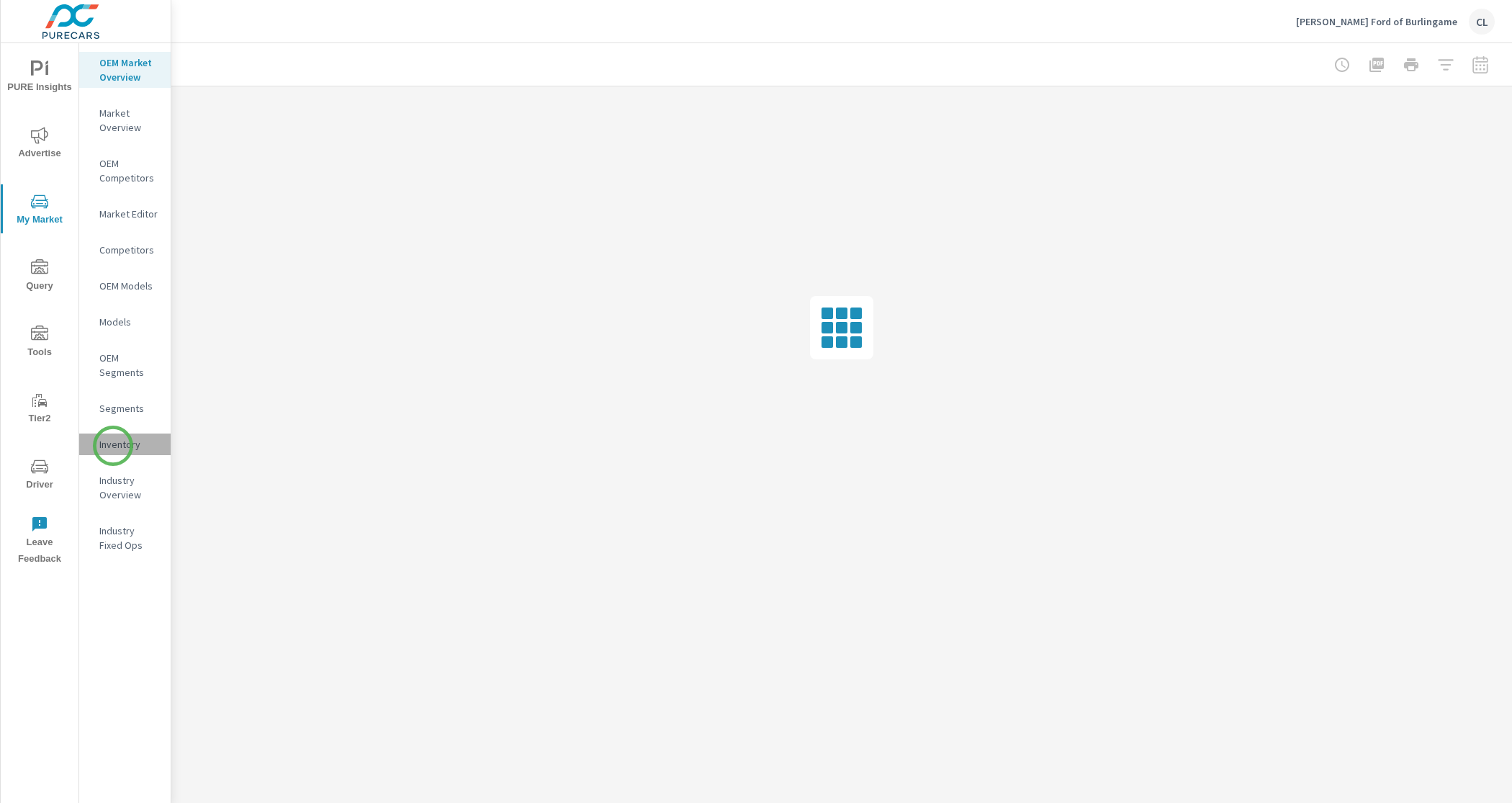
click at [113, 446] on p "Inventory" at bounding box center [128, 444] width 60 height 14
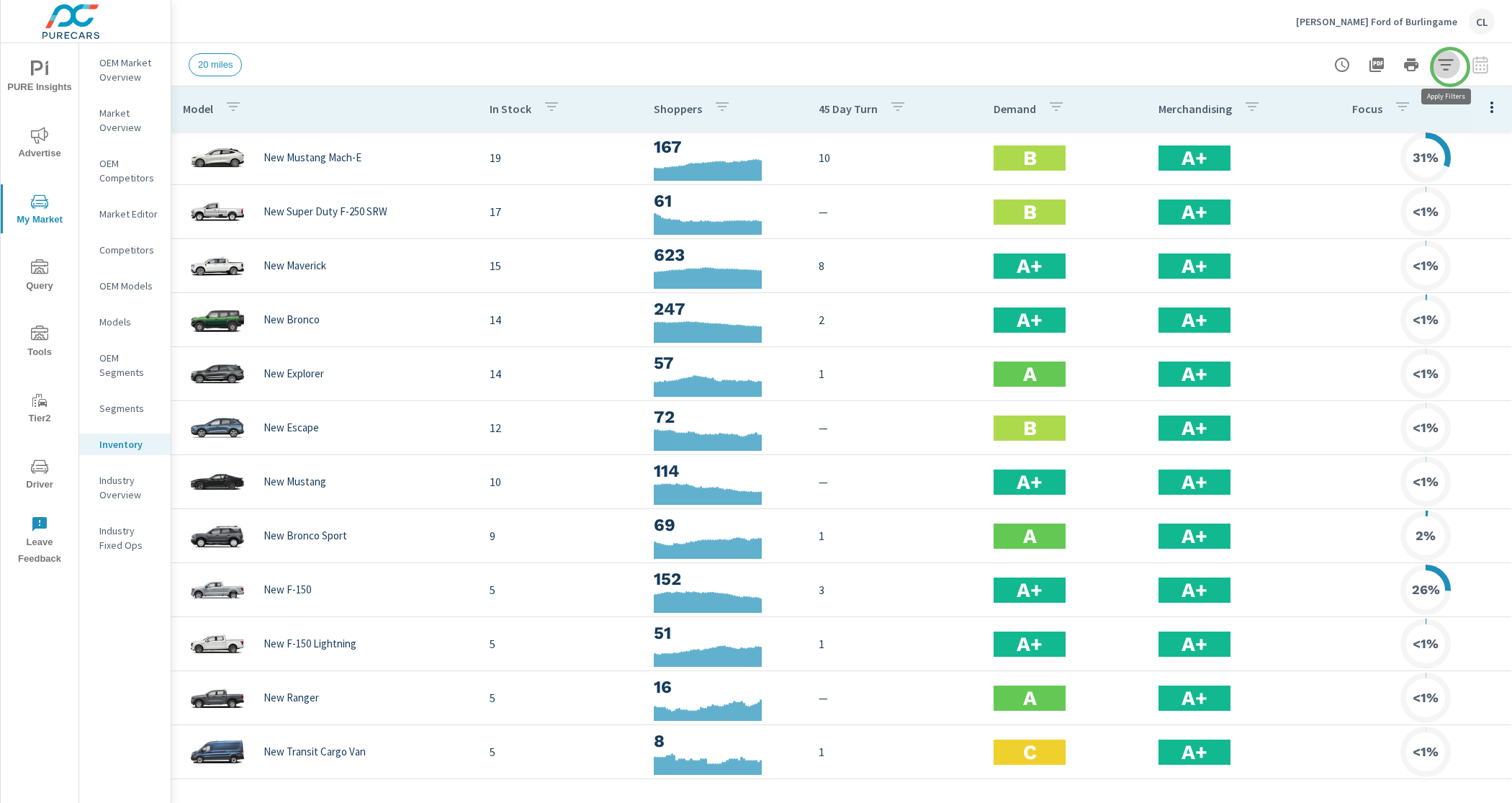
click at [1450, 67] on icon "button" at bounding box center [1445, 65] width 17 height 17
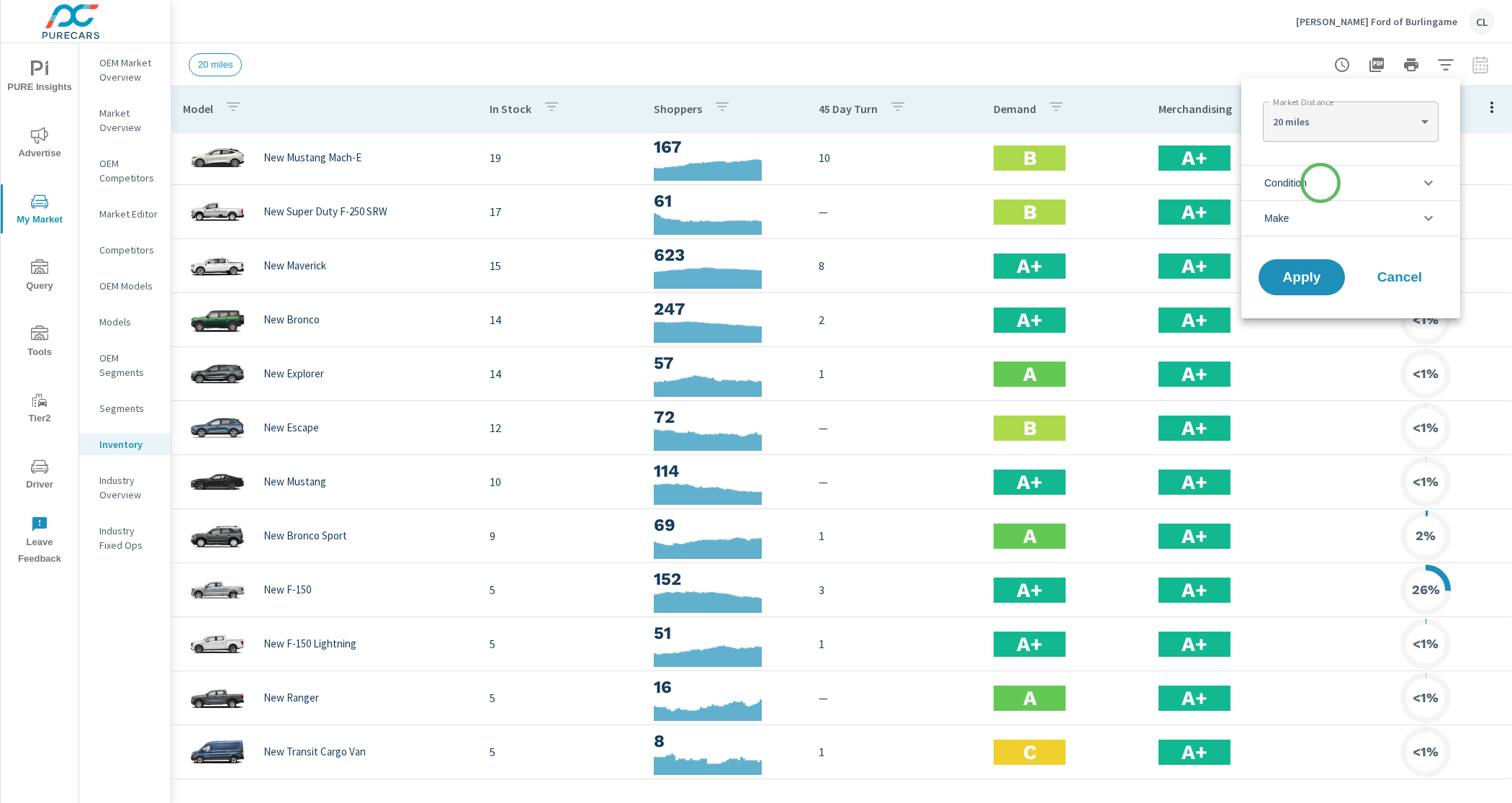
click at [1320, 184] on li "Condition" at bounding box center [1350, 182] width 219 height 35
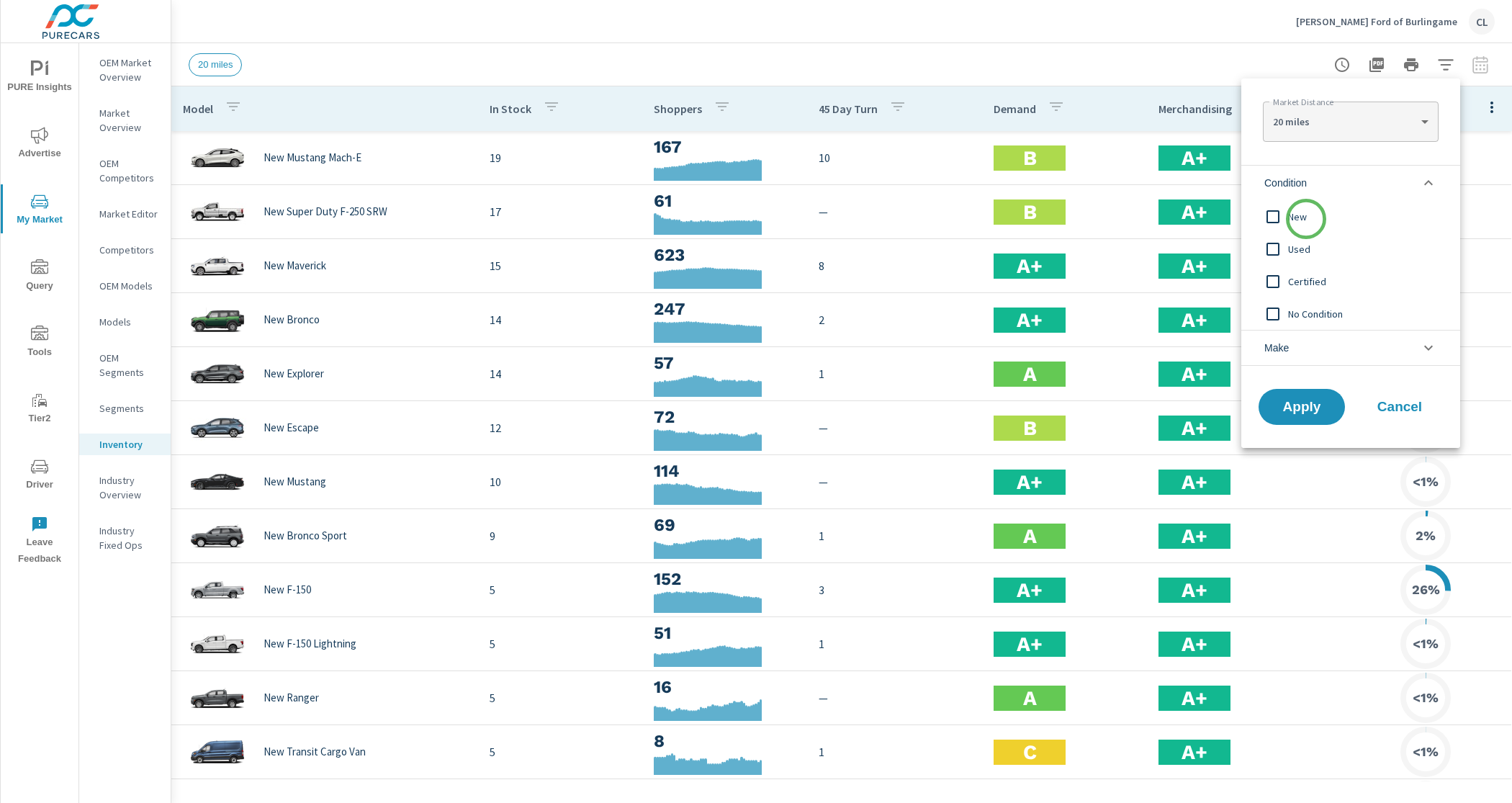
click at [1306, 220] on span "New" at bounding box center [1367, 217] width 158 height 17
click at [1320, 346] on li "Make" at bounding box center [1350, 348] width 219 height 36
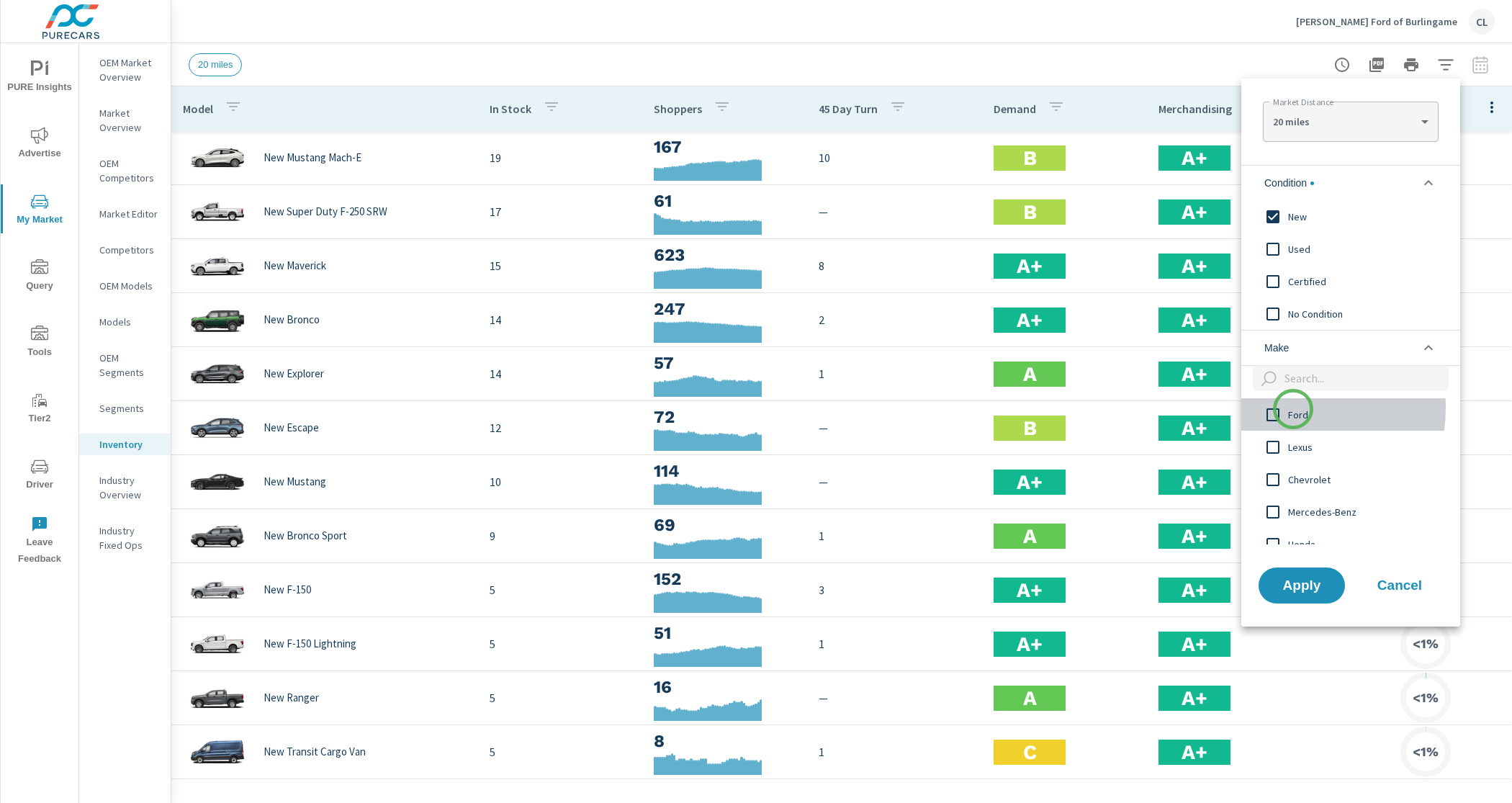
click at [1293, 409] on span "Ford" at bounding box center [1367, 415] width 158 height 17
click at [1297, 582] on span "Apply" at bounding box center [1302, 585] width 59 height 13
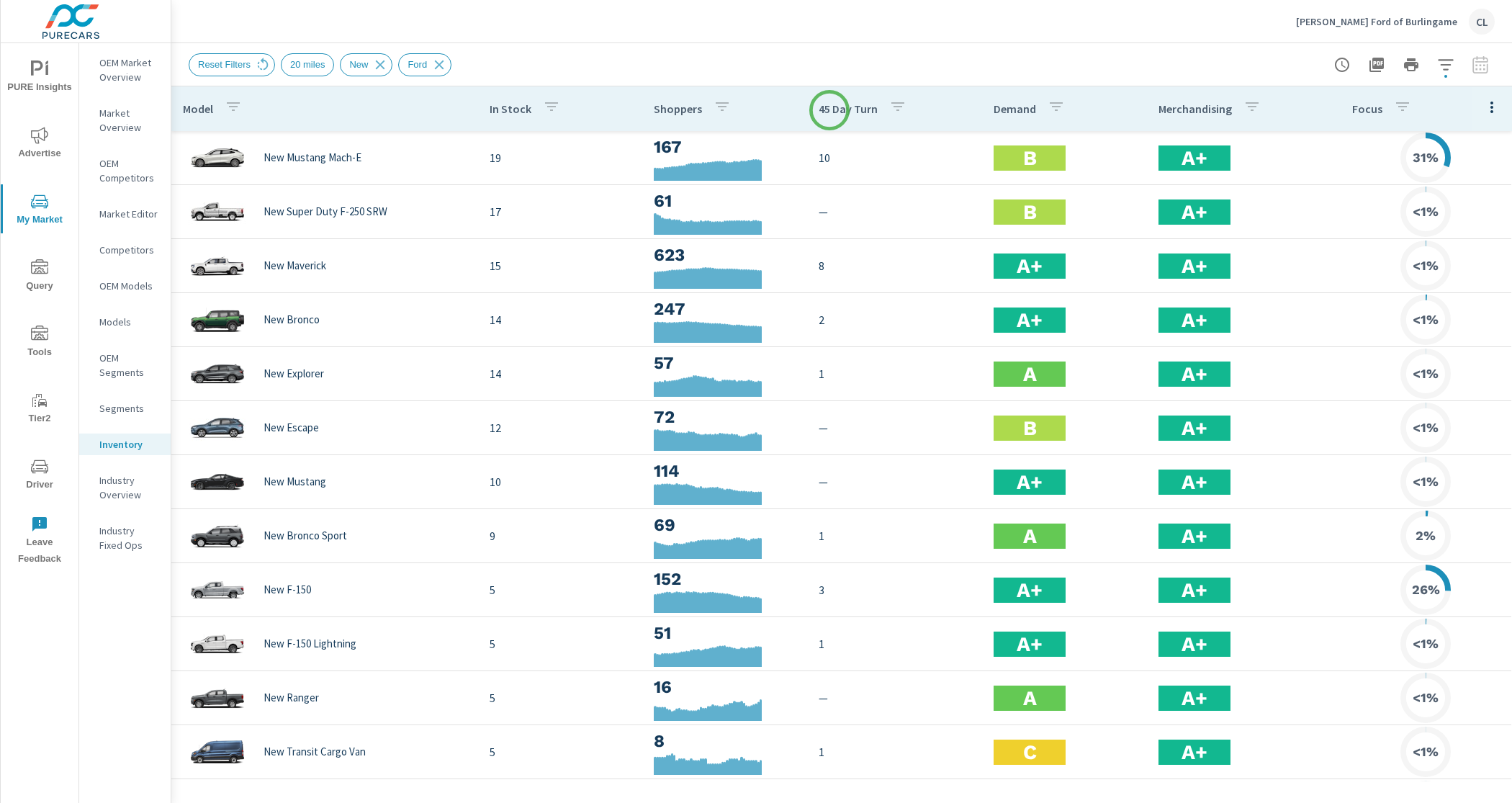
click at [829, 110] on p "45 Day Turn" at bounding box center [848, 108] width 59 height 14
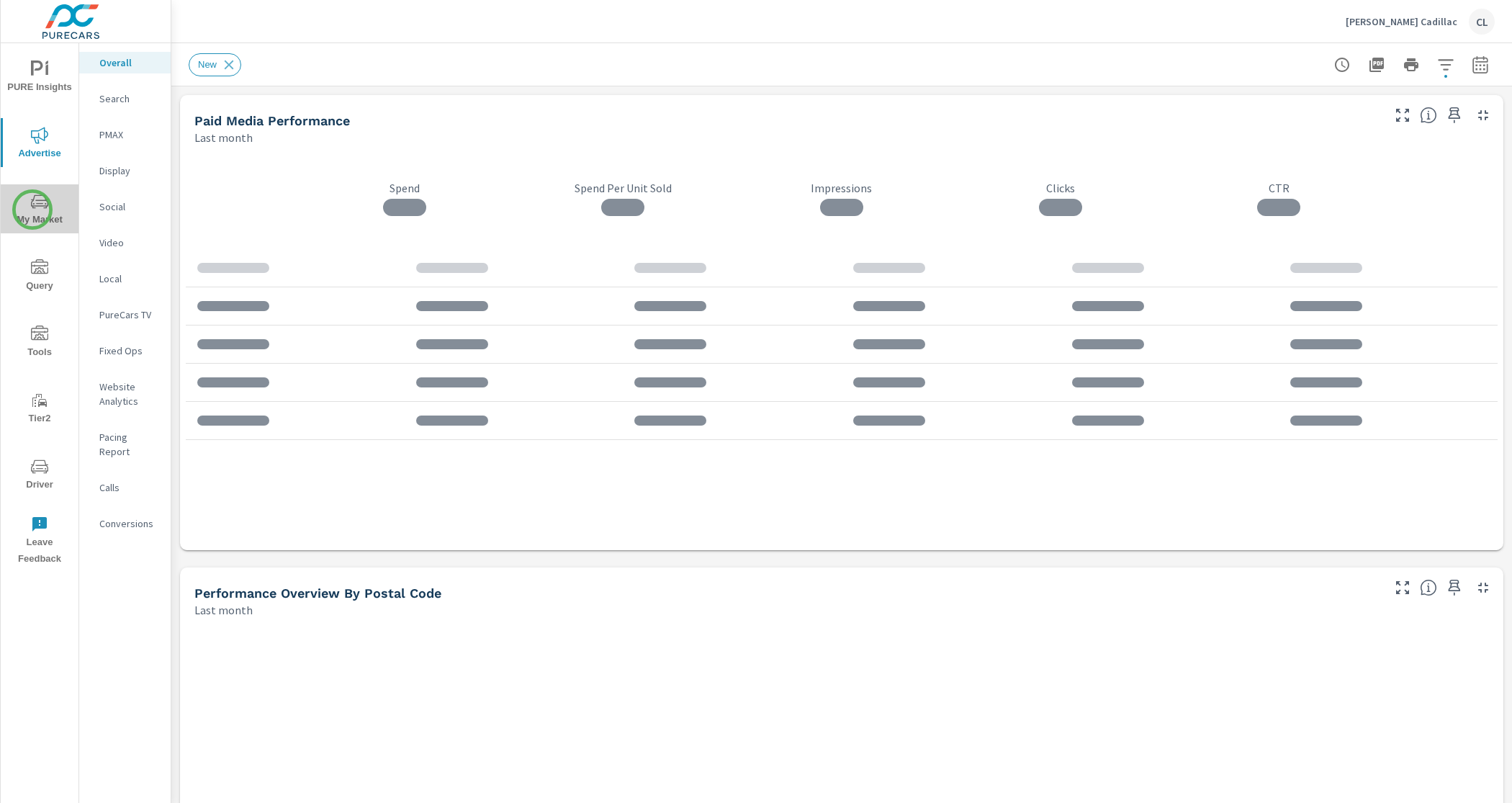
click at [32, 209] on icon "nav menu" at bounding box center [40, 202] width 17 height 17
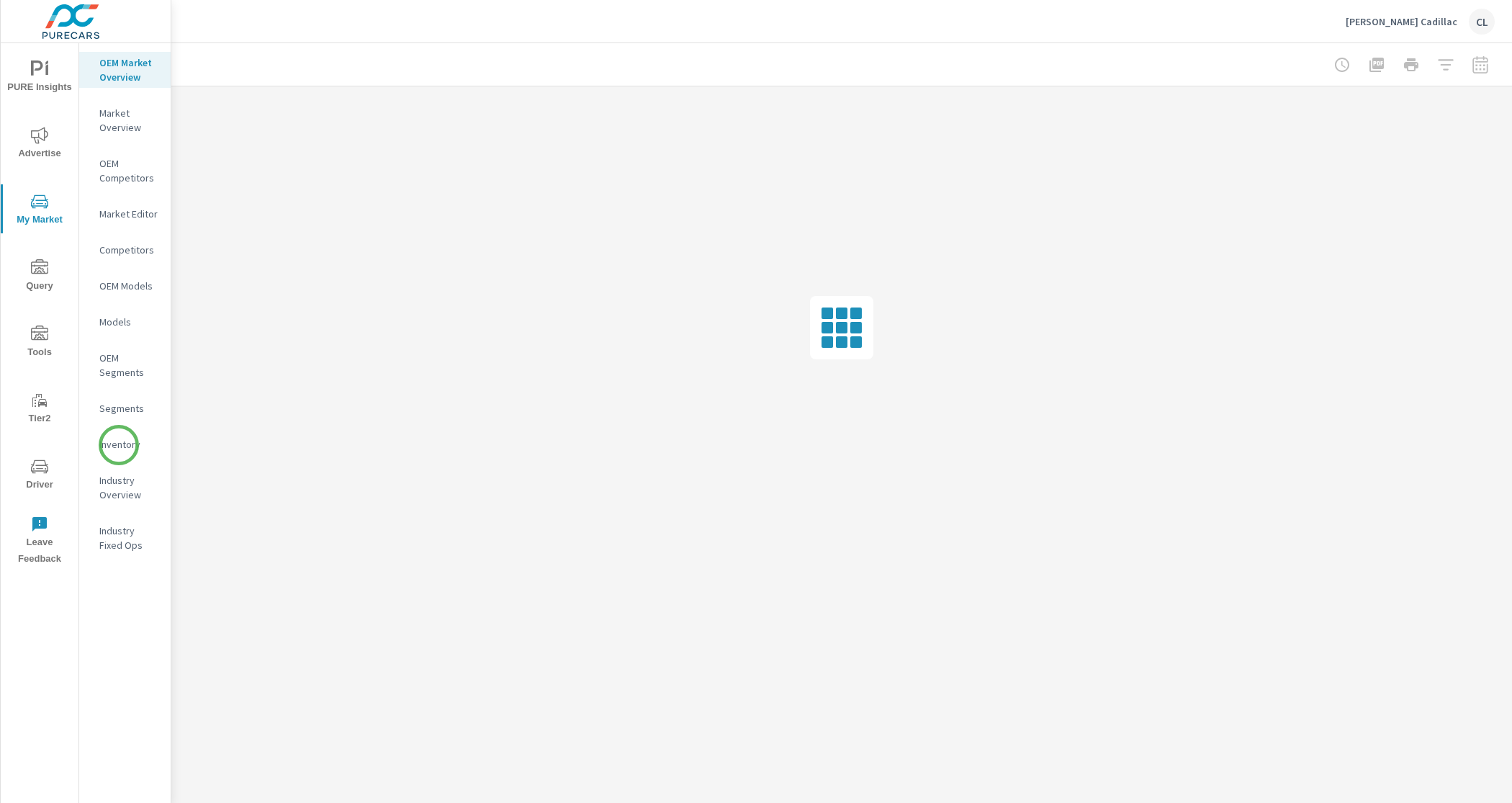
click at [119, 445] on p "Inventory" at bounding box center [128, 444] width 60 height 14
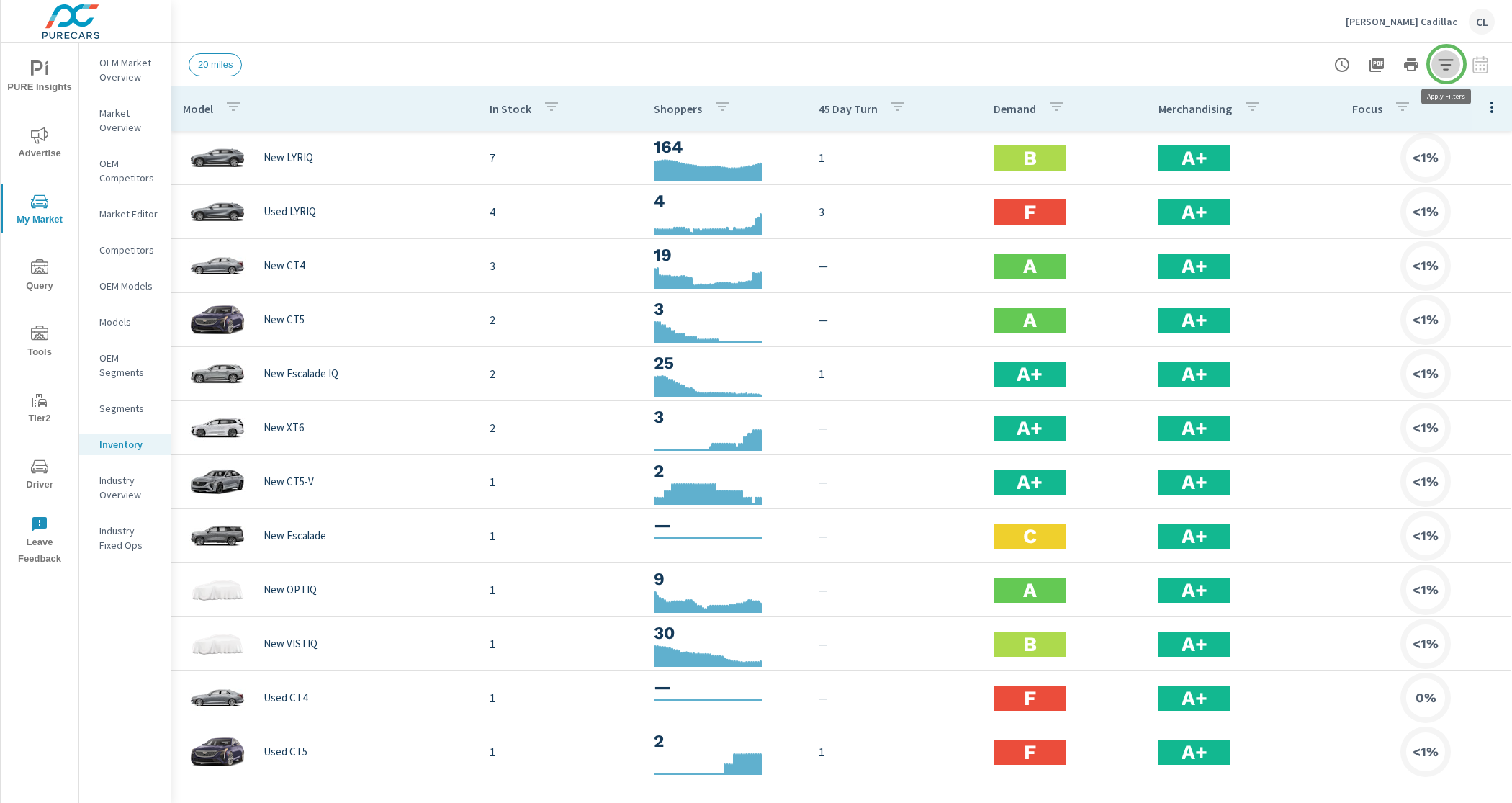
click at [1446, 64] on icon "button" at bounding box center [1445, 64] width 15 height 10
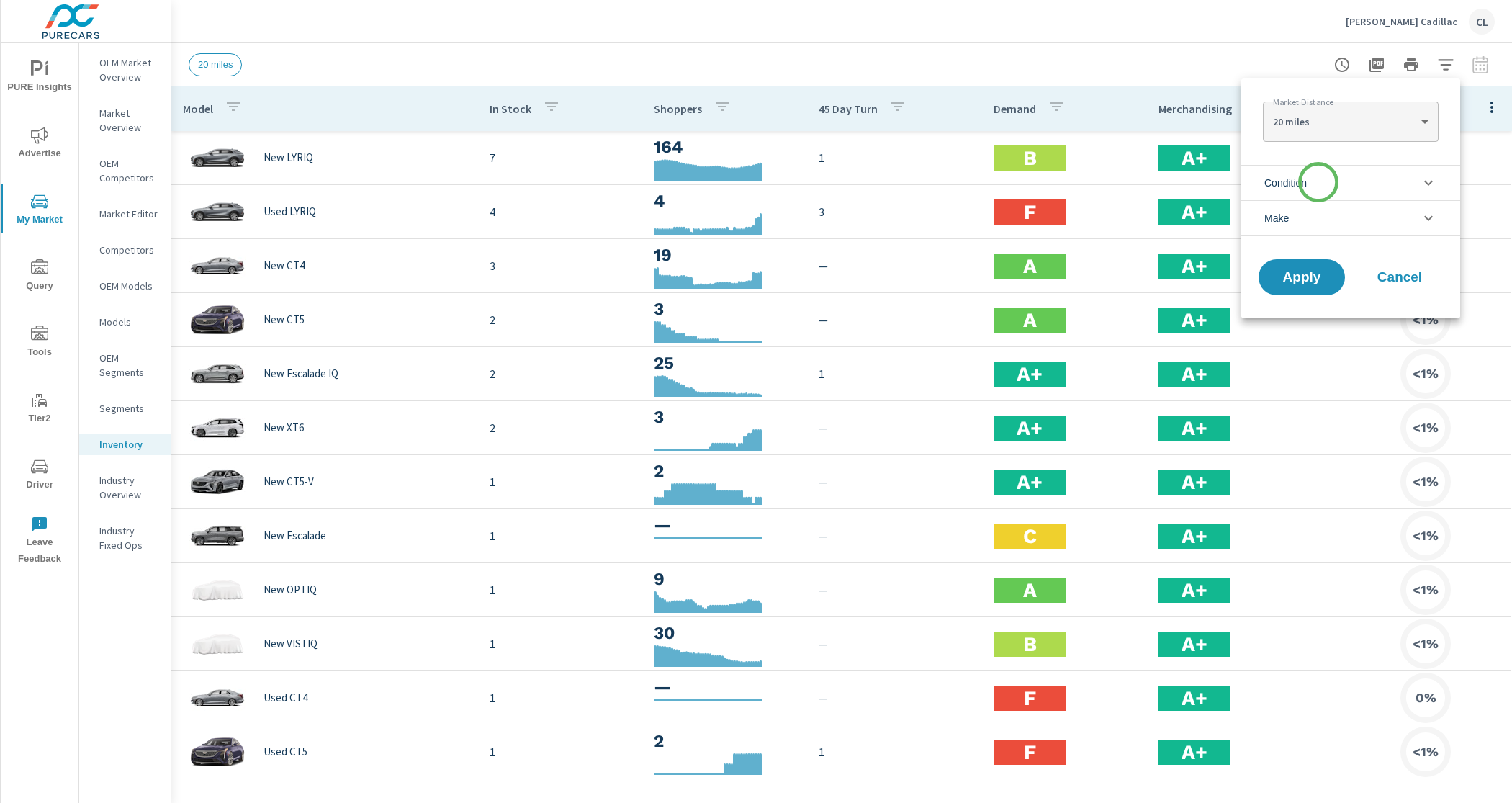
click at [1318, 183] on li "Condition" at bounding box center [1350, 182] width 219 height 35
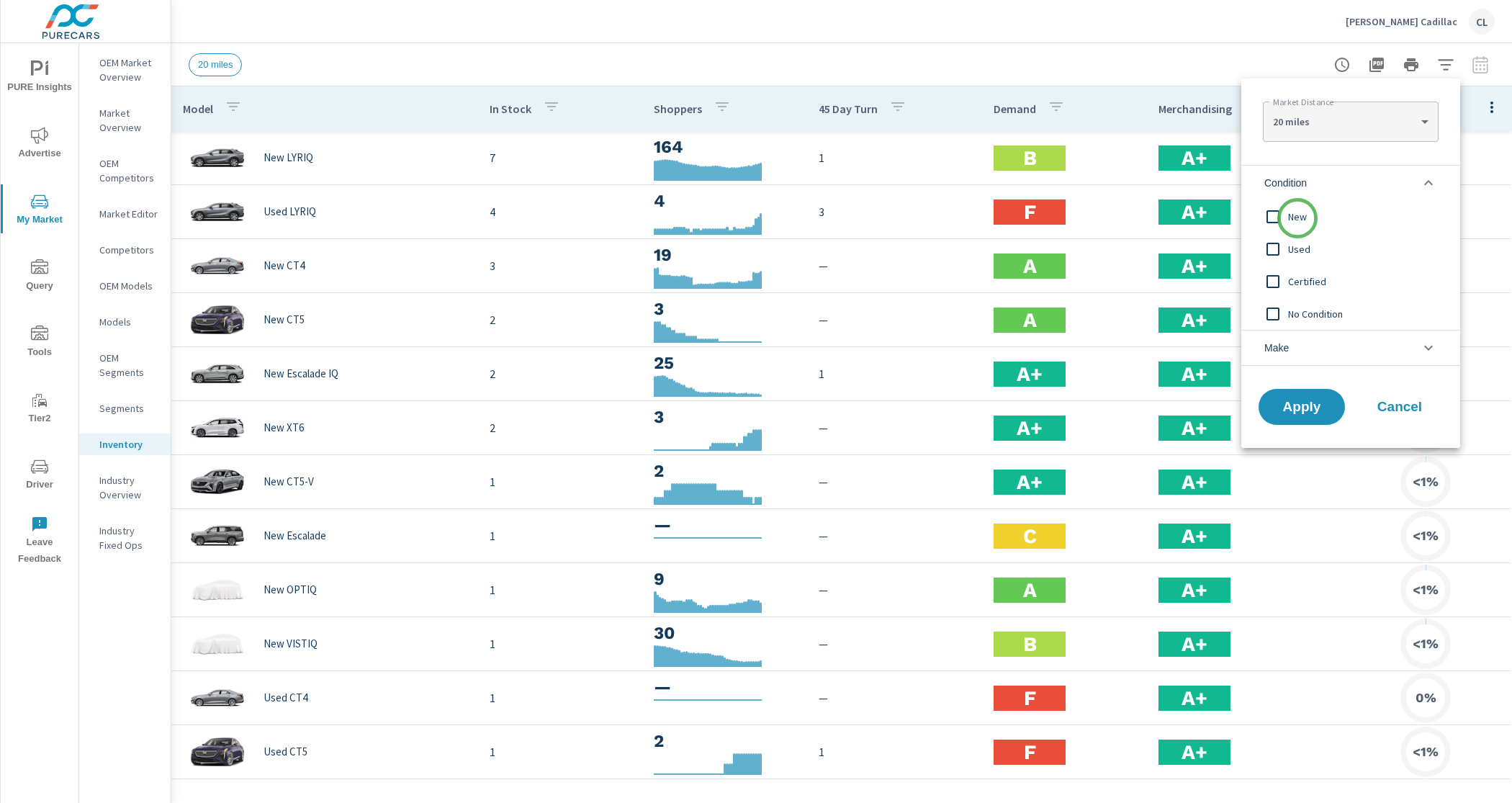
click at [1297, 218] on span "New" at bounding box center [1367, 217] width 158 height 17
click at [1312, 350] on li "Make" at bounding box center [1350, 348] width 219 height 36
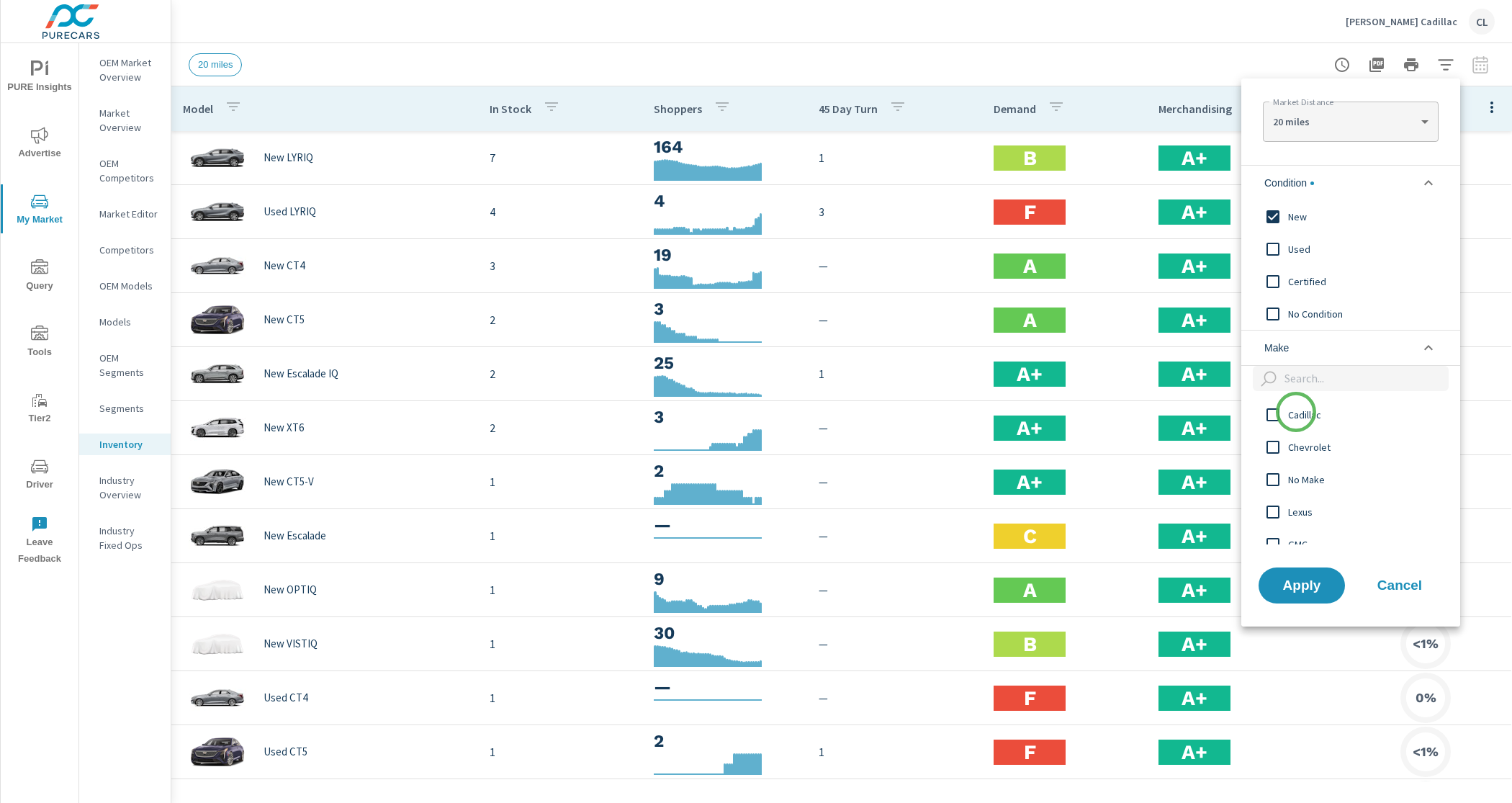
click at [1296, 412] on span "Cadillac" at bounding box center [1367, 415] width 158 height 17
click at [1298, 585] on span "Apply" at bounding box center [1302, 585] width 59 height 13
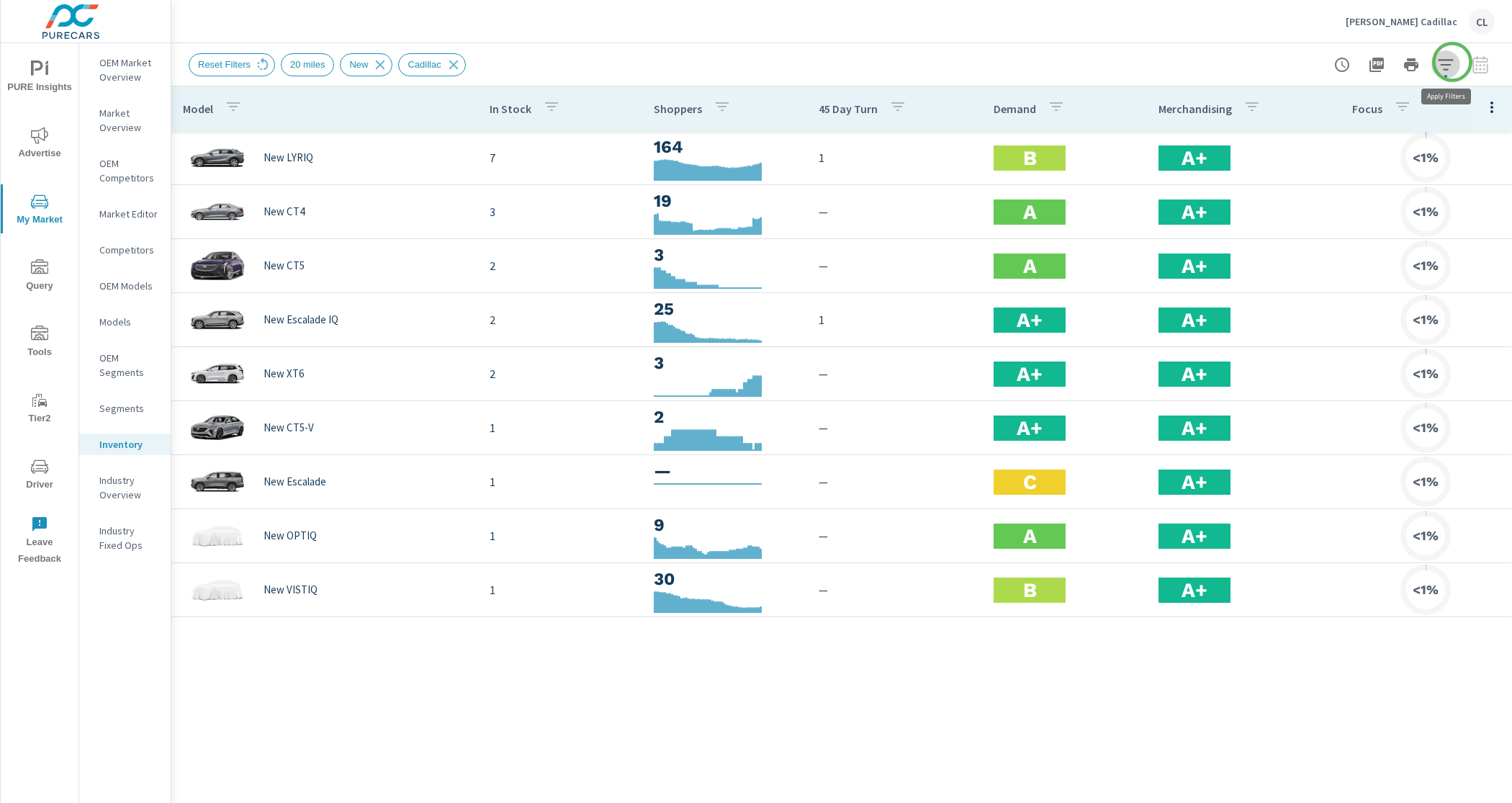
click at [1452, 62] on icon "button" at bounding box center [1445, 65] width 17 height 17
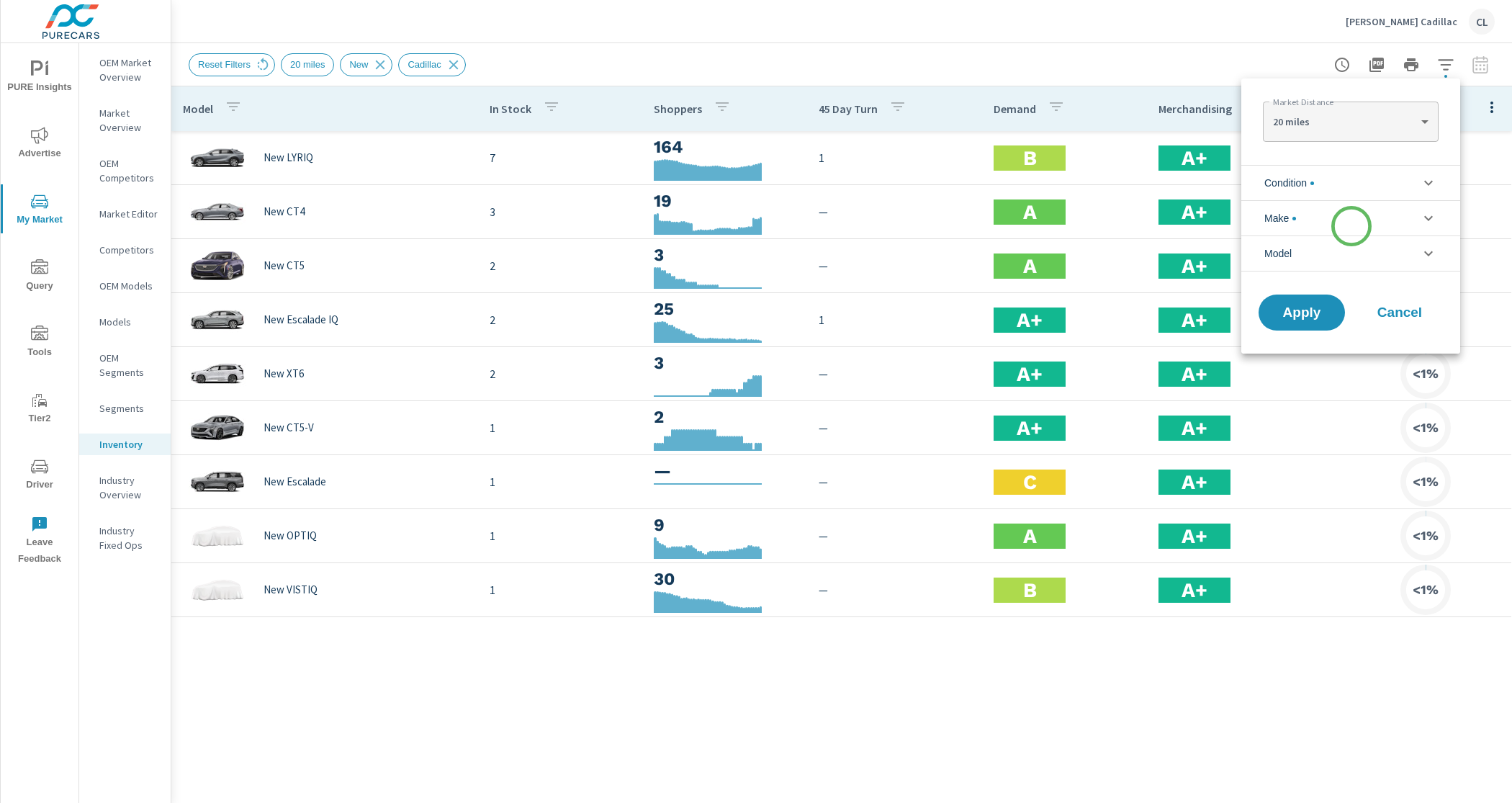
click at [1351, 226] on li "Make" at bounding box center [1350, 217] width 219 height 35
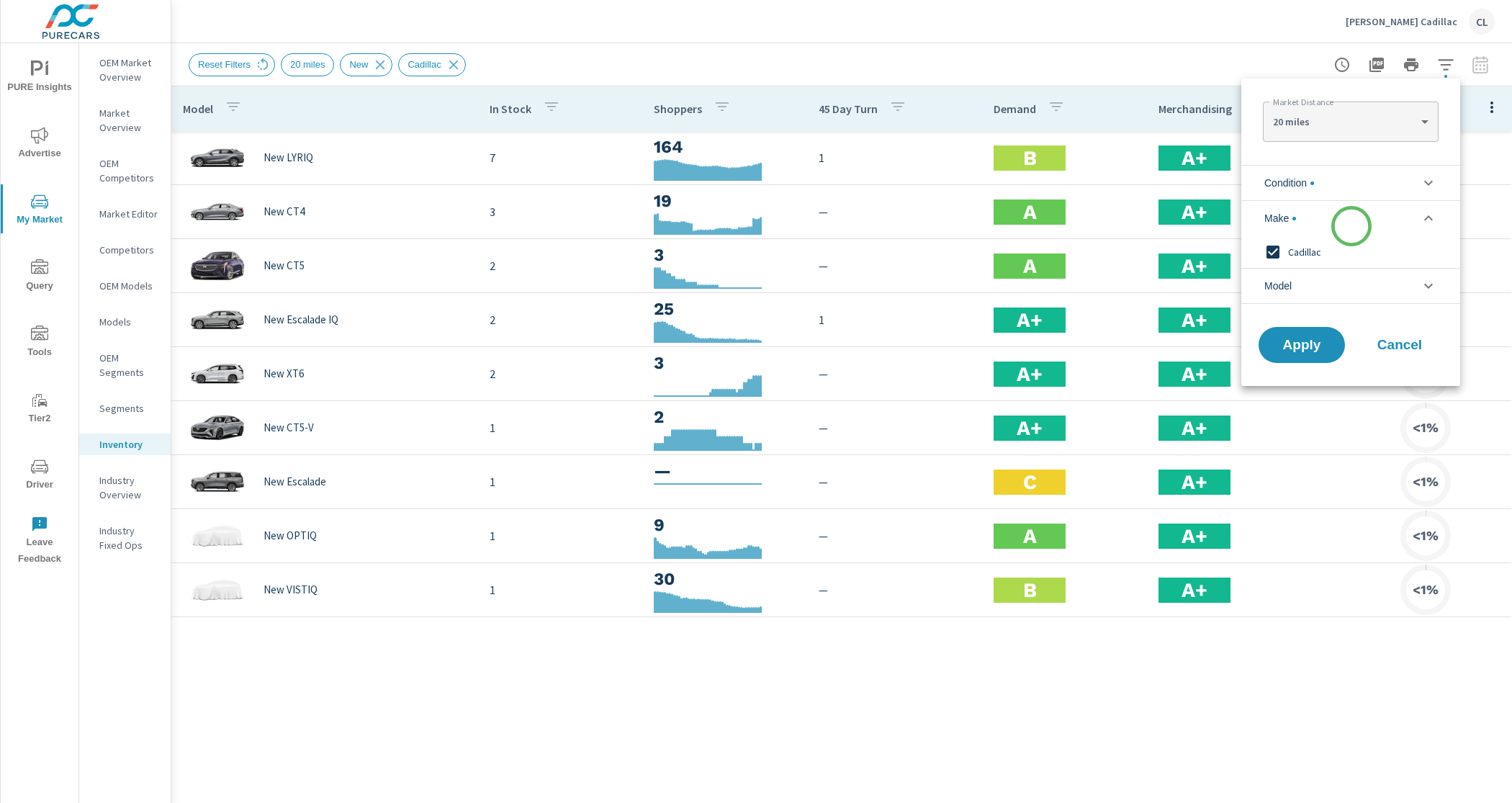
click at [1351, 226] on li "Make" at bounding box center [1350, 217] width 219 height 35
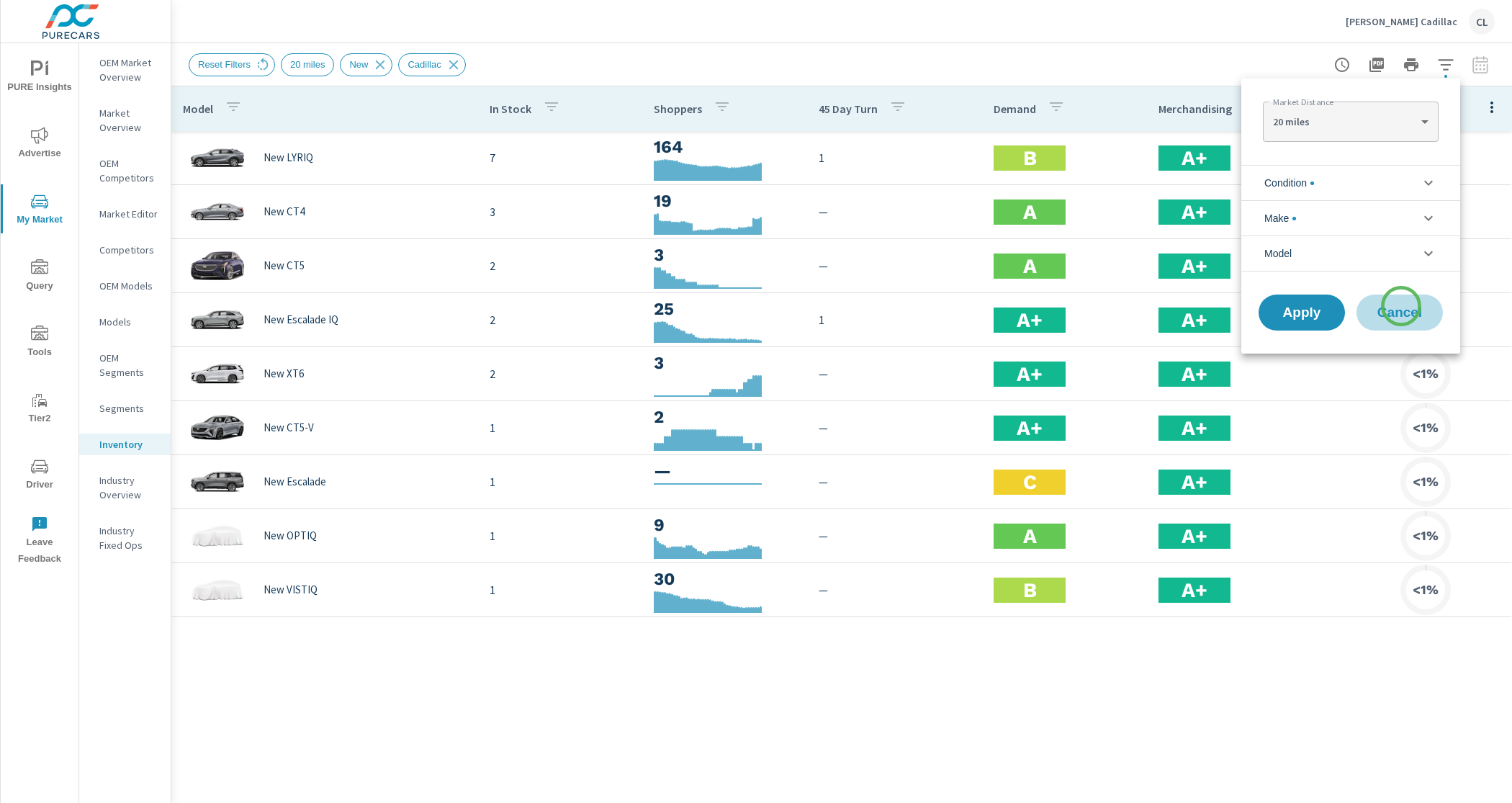
click at [1401, 307] on span "Cancel" at bounding box center [1399, 313] width 58 height 13
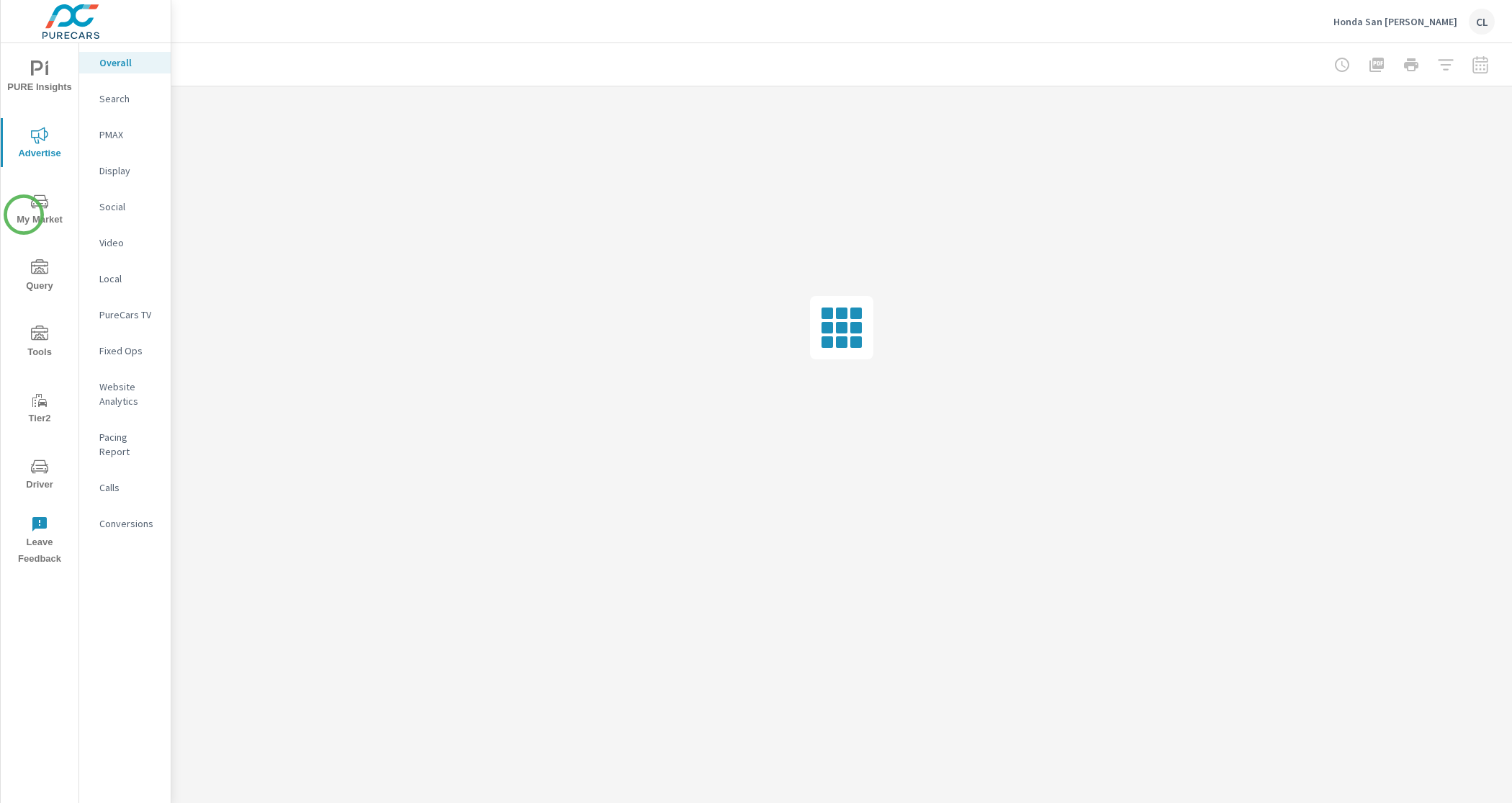
click at [31, 206] on icon "nav menu" at bounding box center [40, 202] width 17 height 17
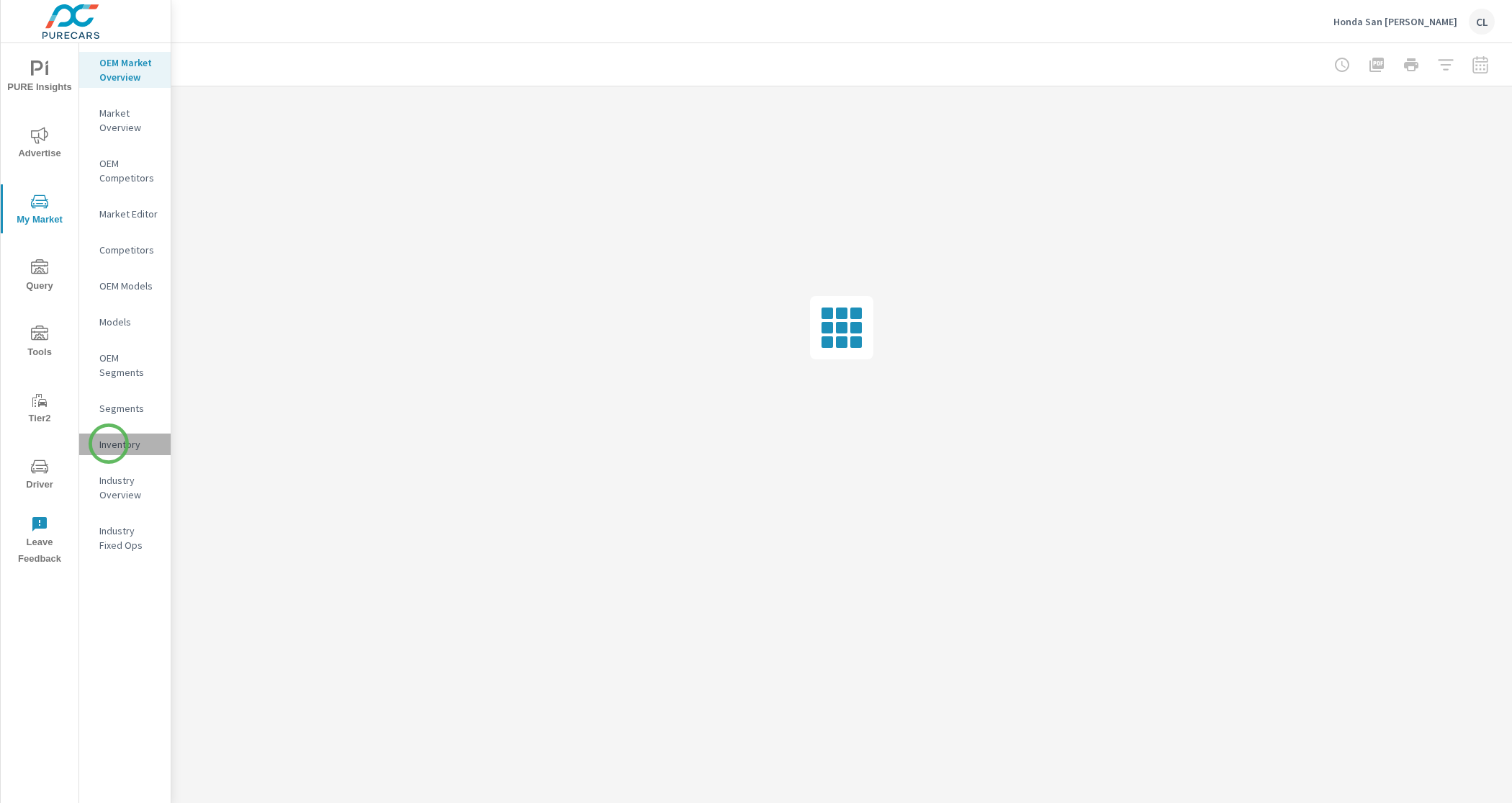
click at [108, 443] on p "Inventory" at bounding box center [128, 444] width 60 height 14
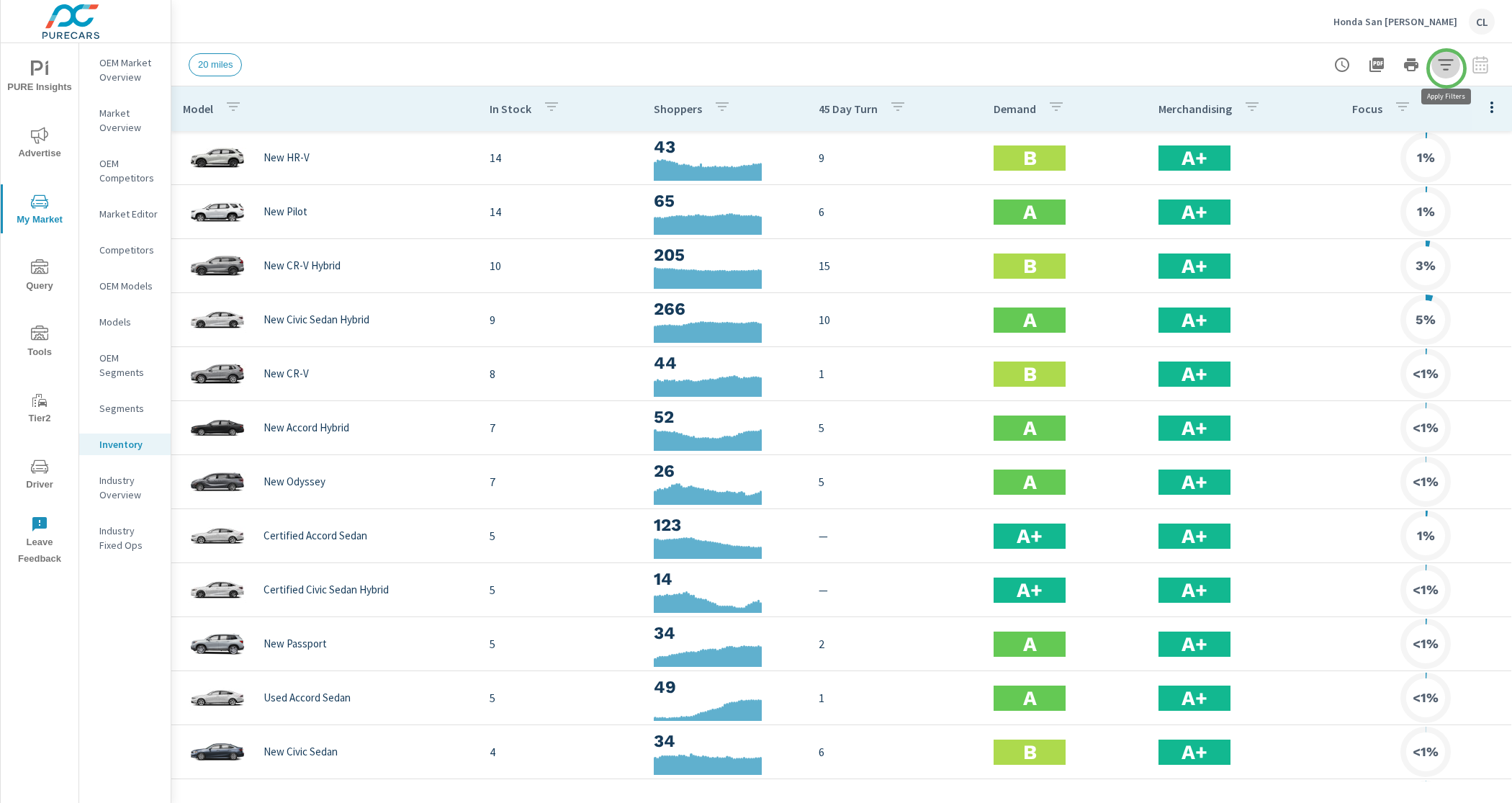
click at [1446, 69] on icon "button" at bounding box center [1445, 64] width 15 height 10
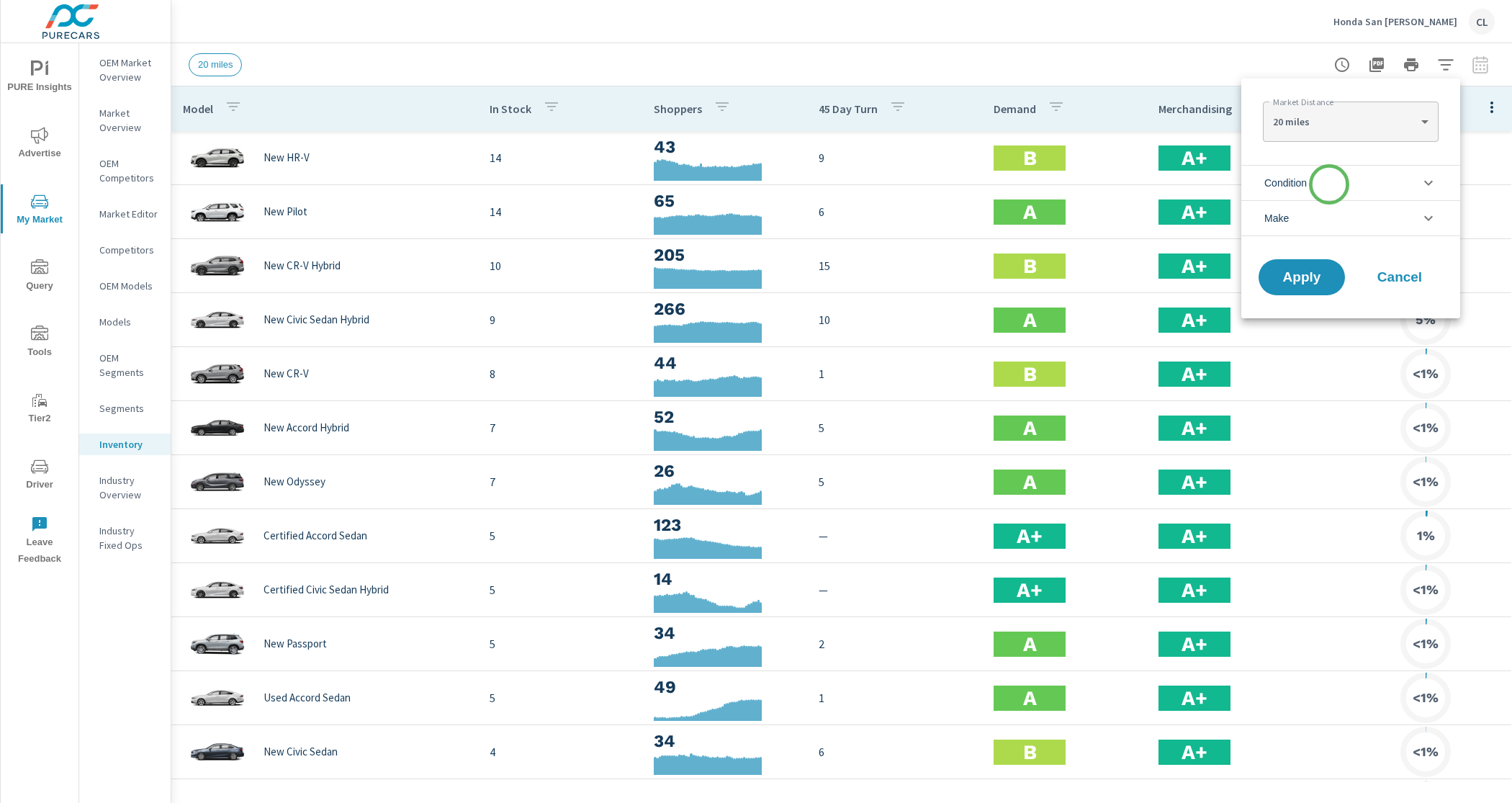
click at [1329, 185] on li "Condition" at bounding box center [1350, 182] width 219 height 35
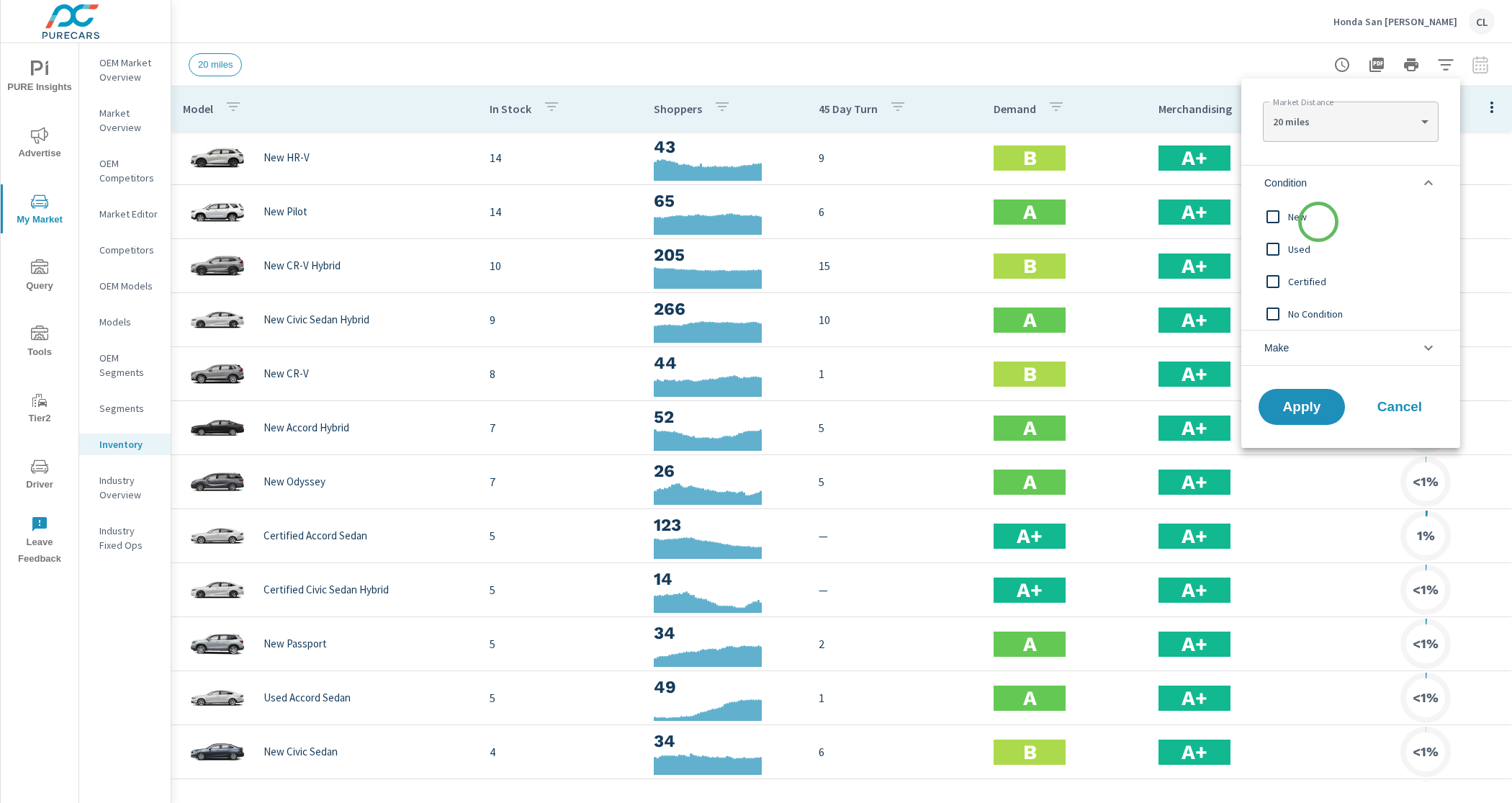
click at [1318, 223] on span "New" at bounding box center [1367, 217] width 158 height 17
click at [1310, 337] on li "Make" at bounding box center [1350, 348] width 219 height 36
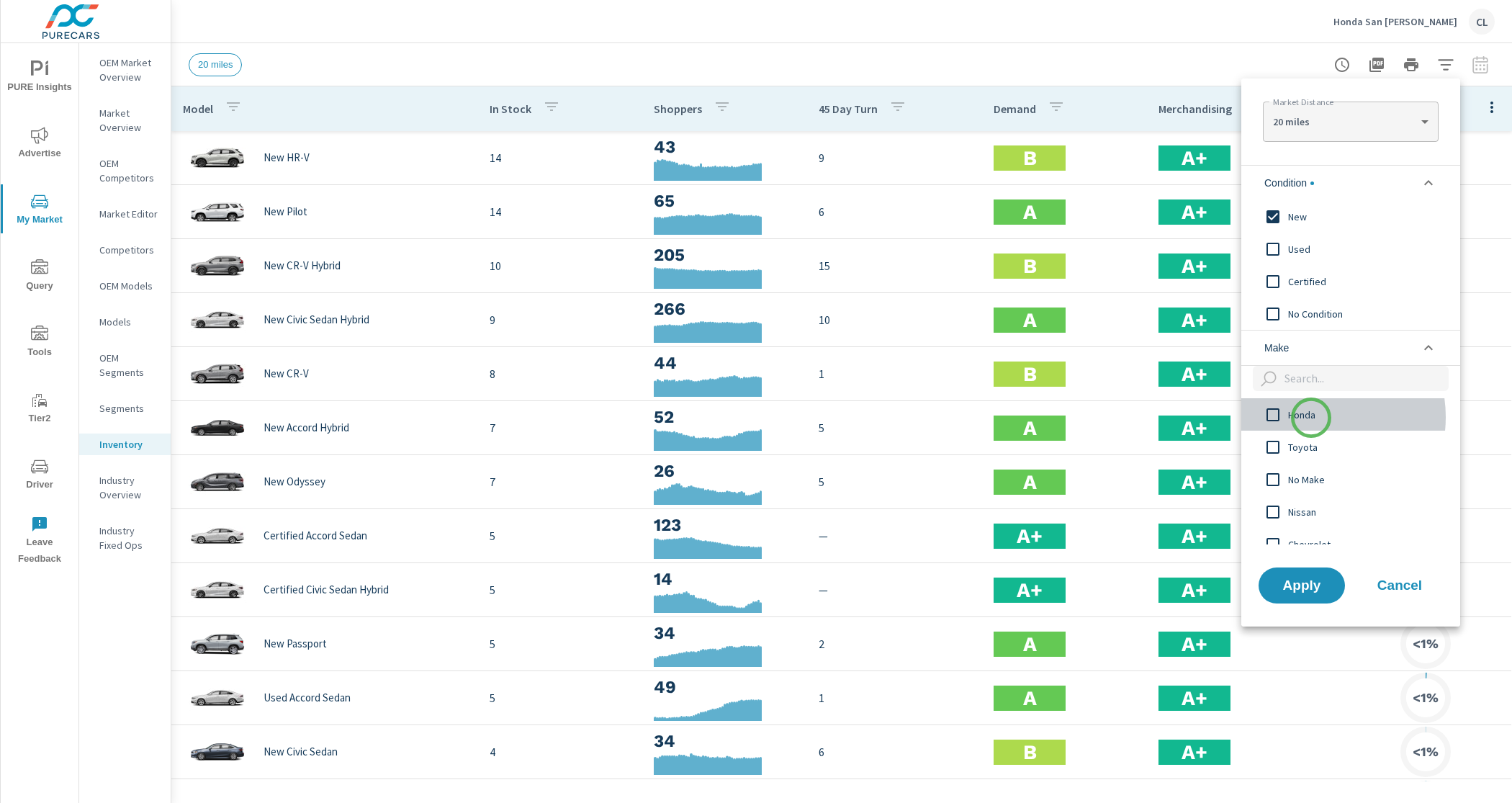
click at [1311, 418] on span "Honda" at bounding box center [1367, 415] width 158 height 17
click at [1296, 588] on span "Apply" at bounding box center [1302, 585] width 59 height 13
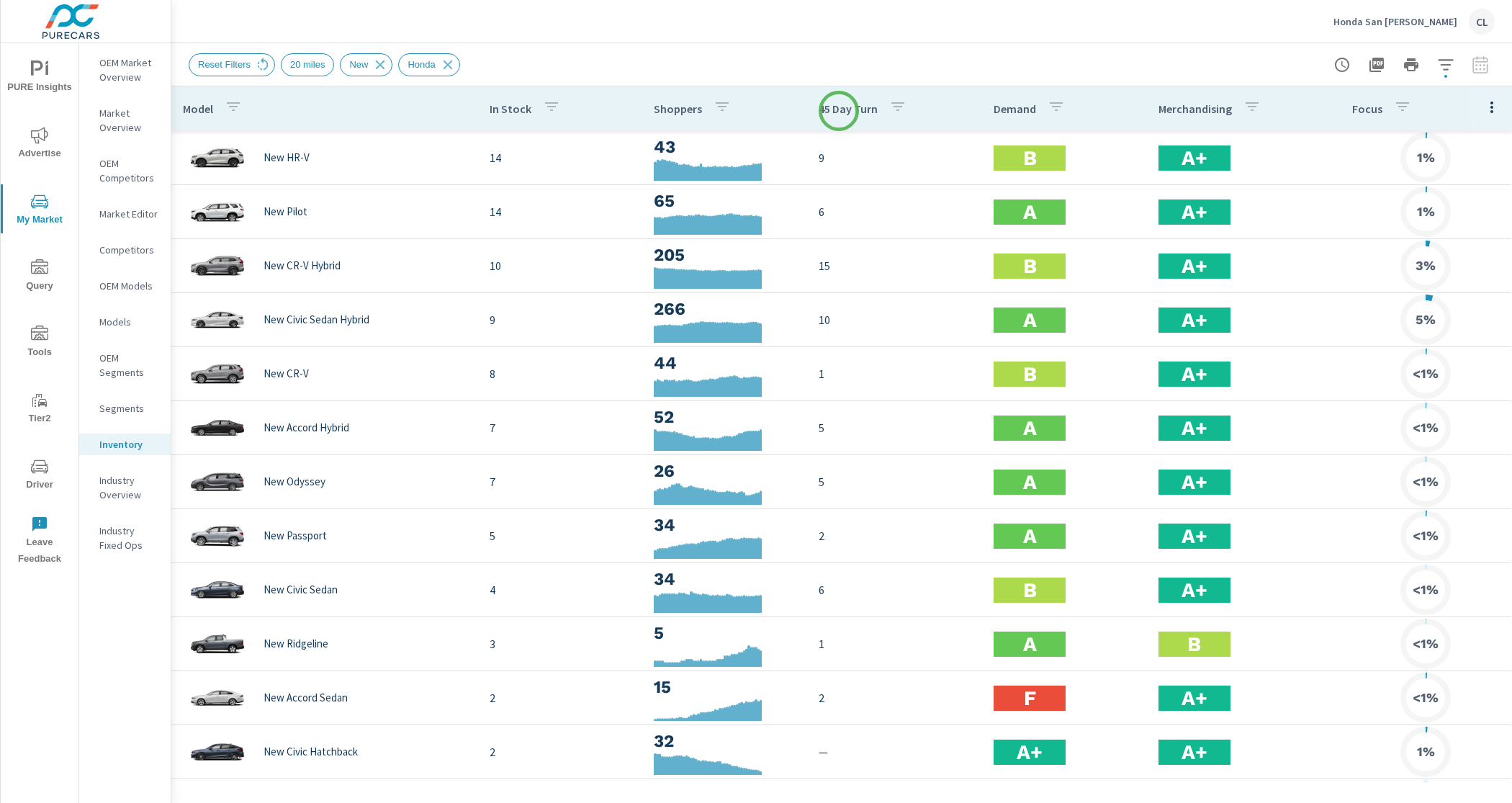
click at [839, 111] on p "45 Day Turn" at bounding box center [848, 108] width 59 height 14
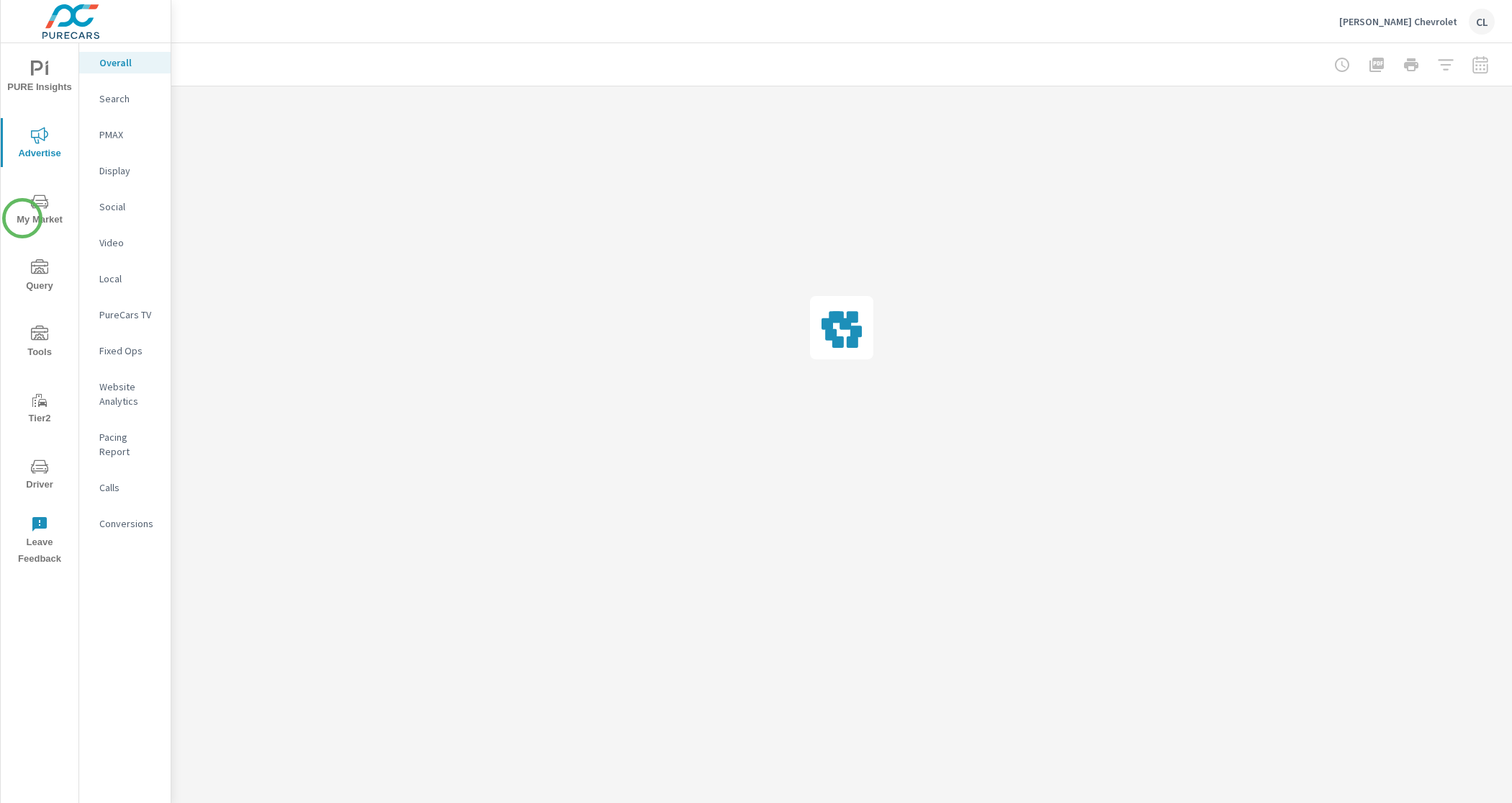
click at [22, 218] on span "My Market" at bounding box center [39, 210] width 69 height 35
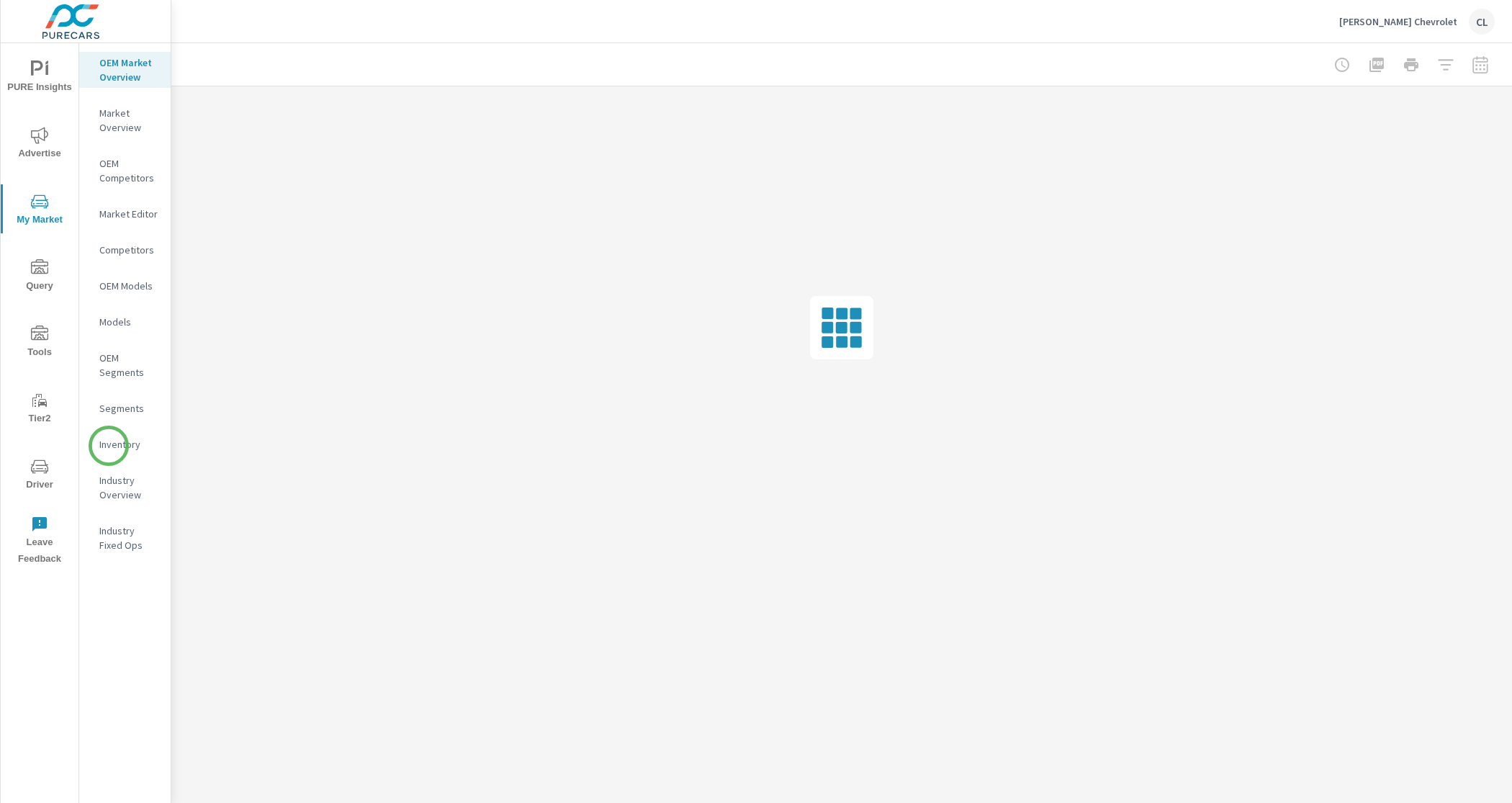
click at [108, 446] on p "Inventory" at bounding box center [128, 444] width 60 height 14
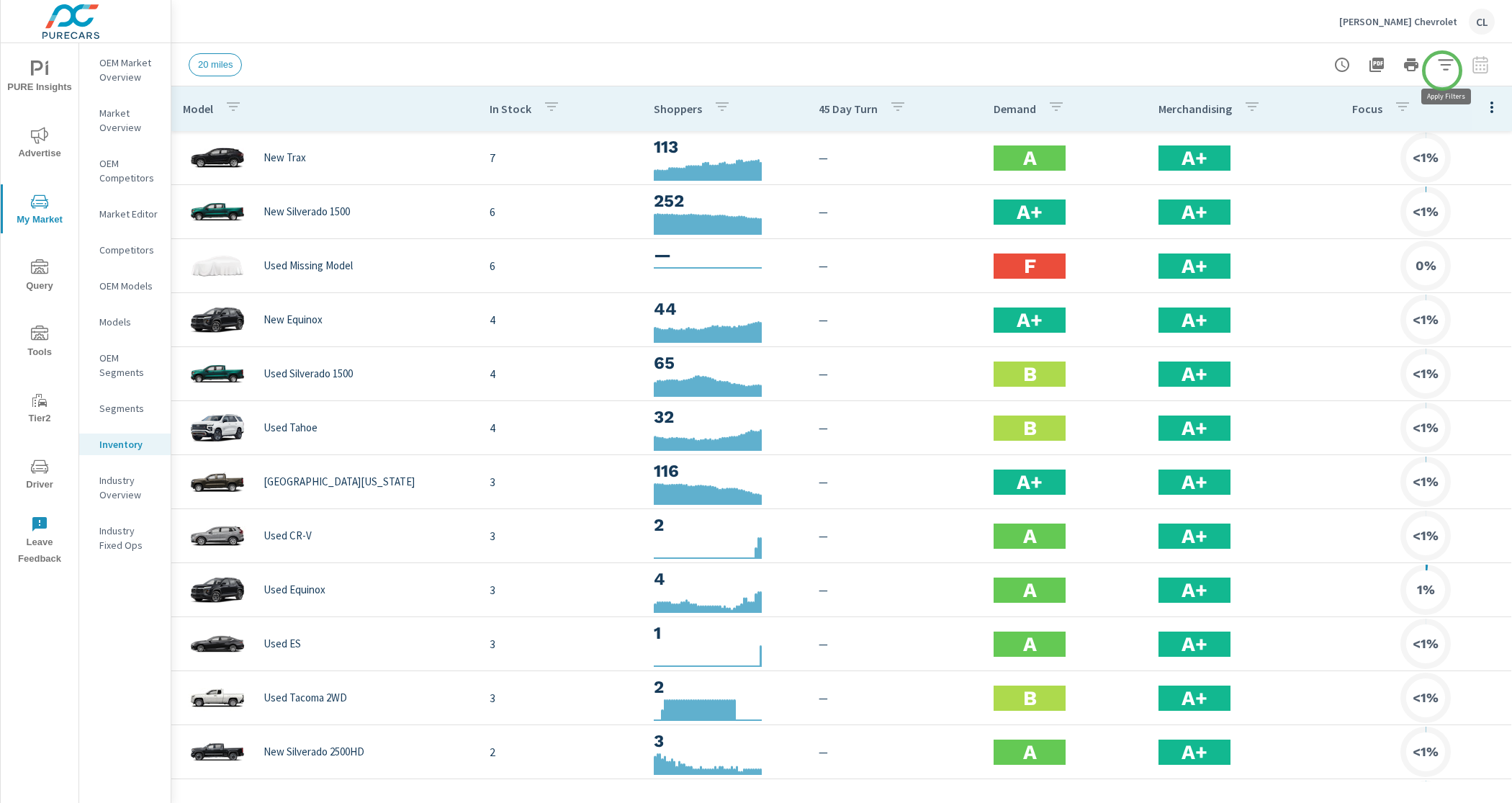
click at [1444, 69] on icon "button" at bounding box center [1445, 64] width 15 height 10
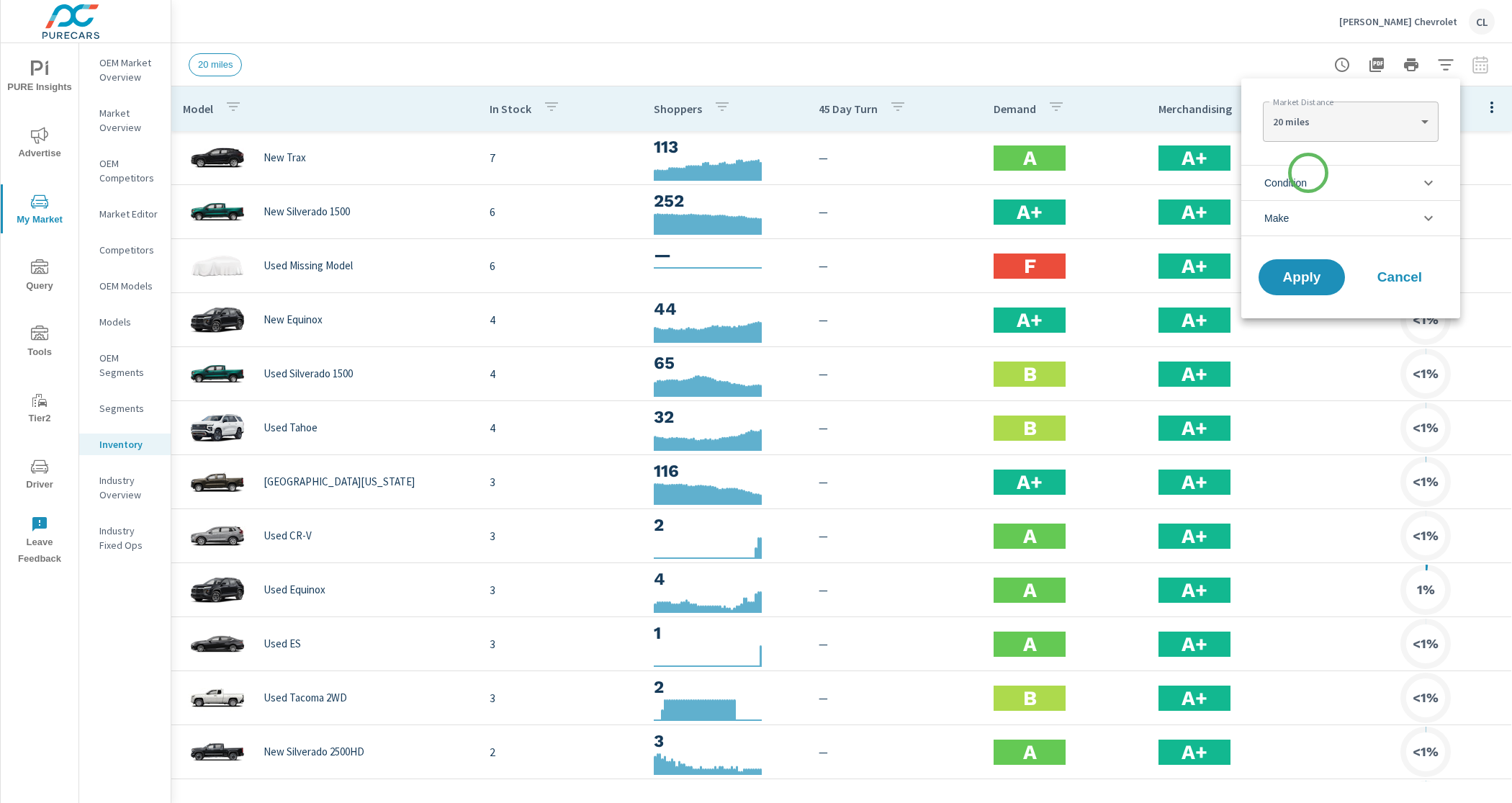
click at [1307, 174] on span "Condition" at bounding box center [1285, 183] width 43 height 34
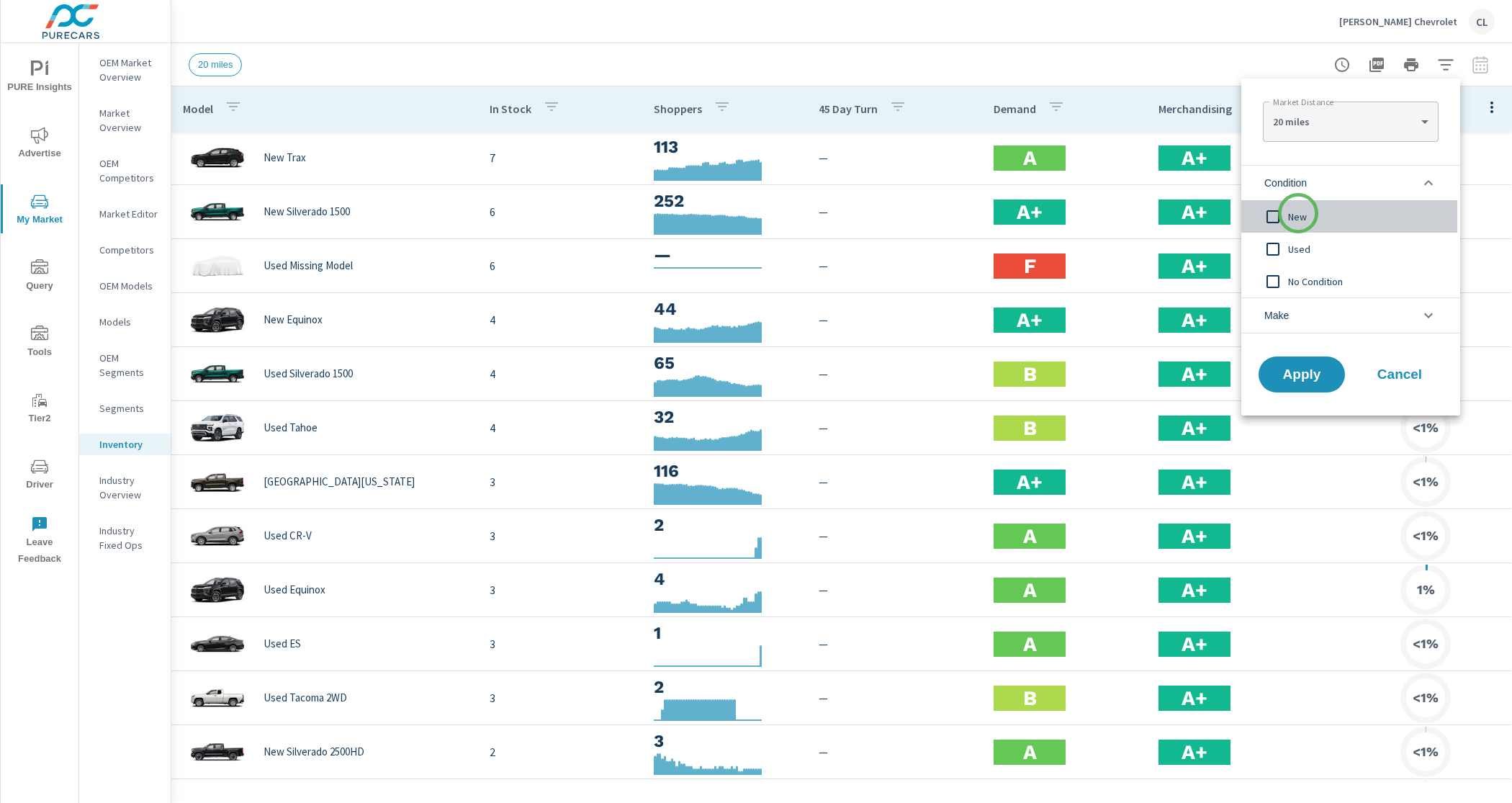
click at [1298, 213] on span "New" at bounding box center [1367, 217] width 158 height 17
click at [1308, 326] on li "Make" at bounding box center [1350, 316] width 219 height 36
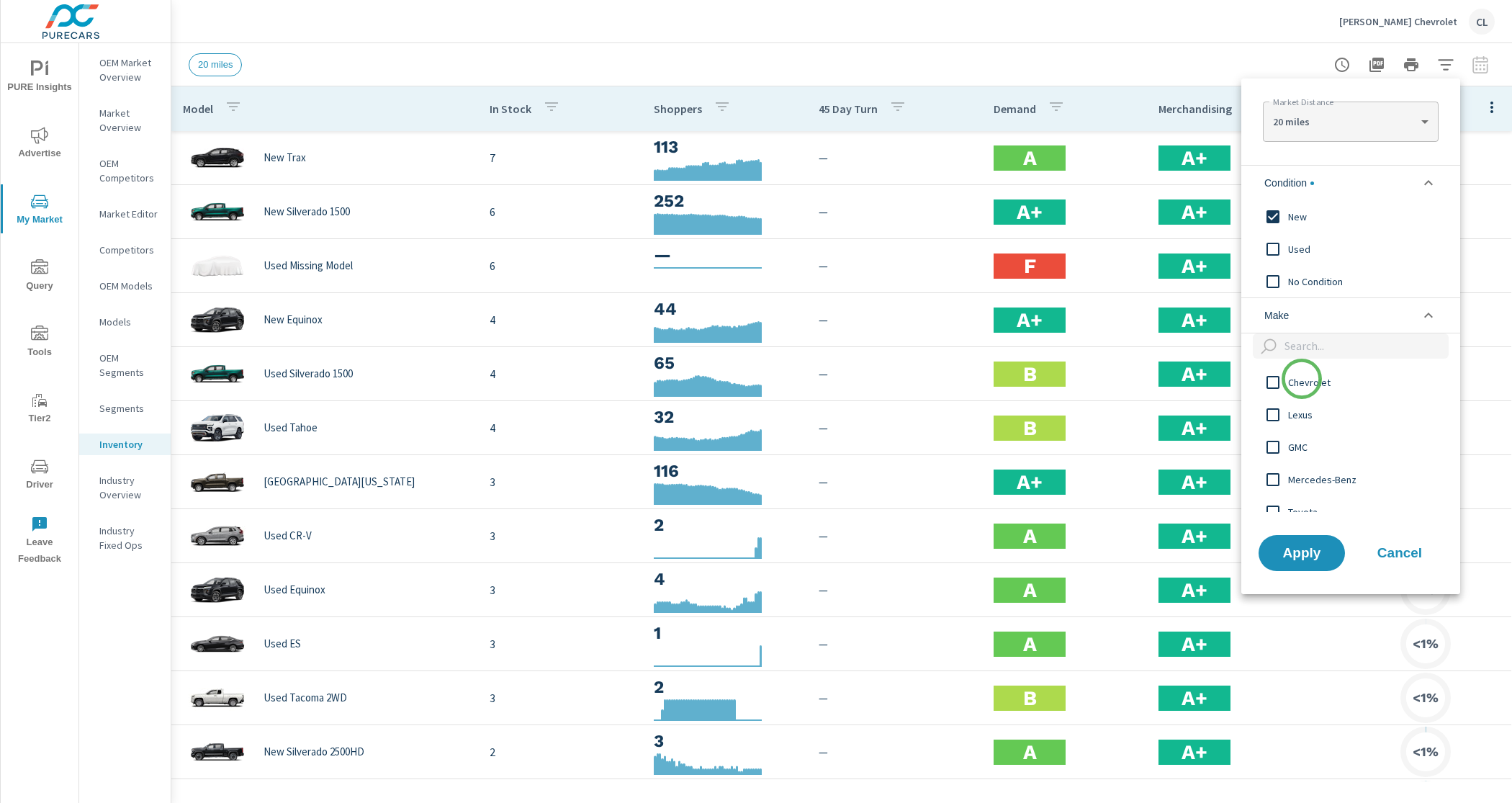
click at [1302, 379] on span "Chevrolet" at bounding box center [1367, 382] width 158 height 17
click at [1282, 552] on span "Apply" at bounding box center [1302, 553] width 59 height 13
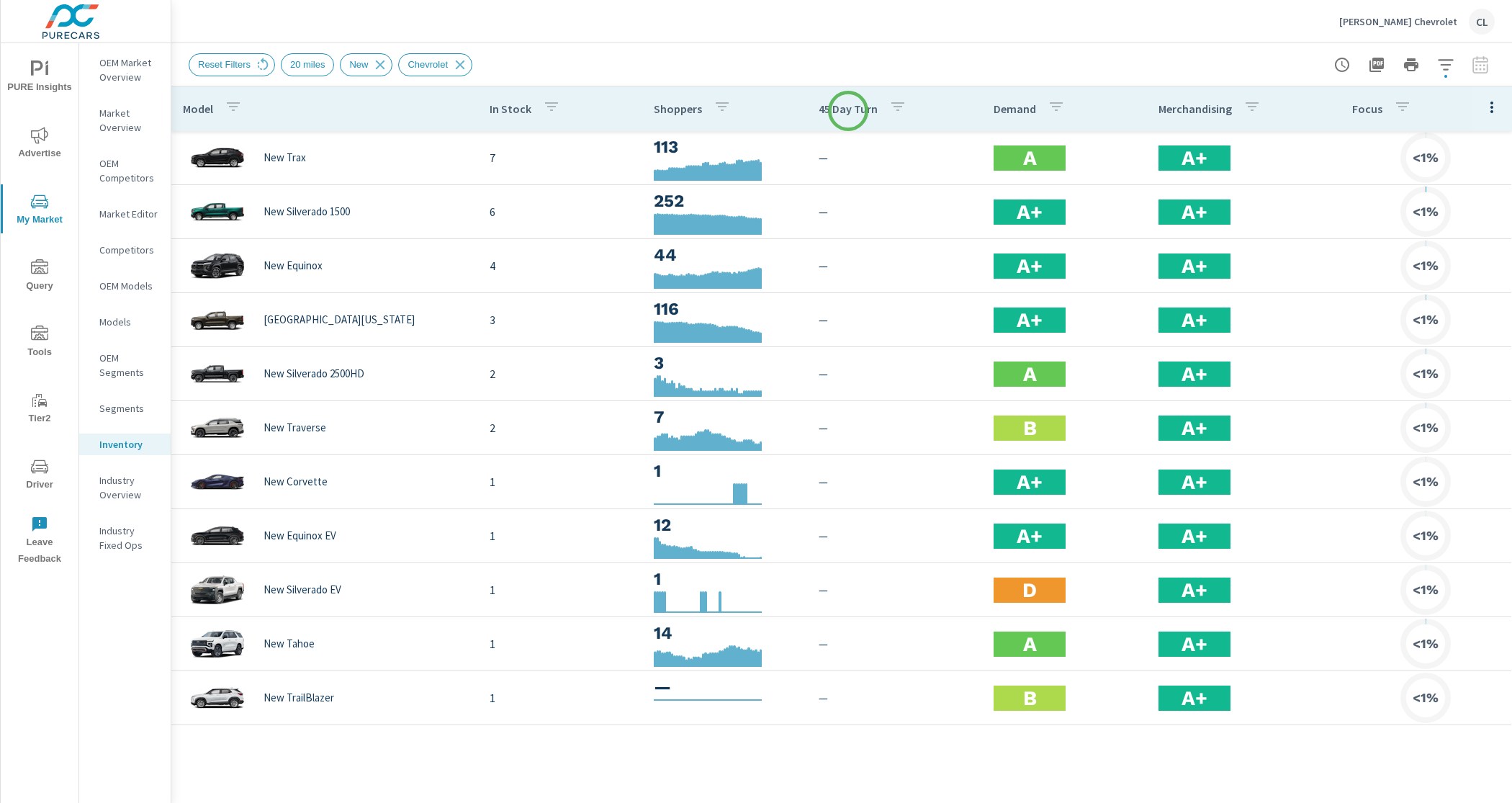
click at [848, 111] on p "45 Day Turn" at bounding box center [848, 108] width 59 height 14
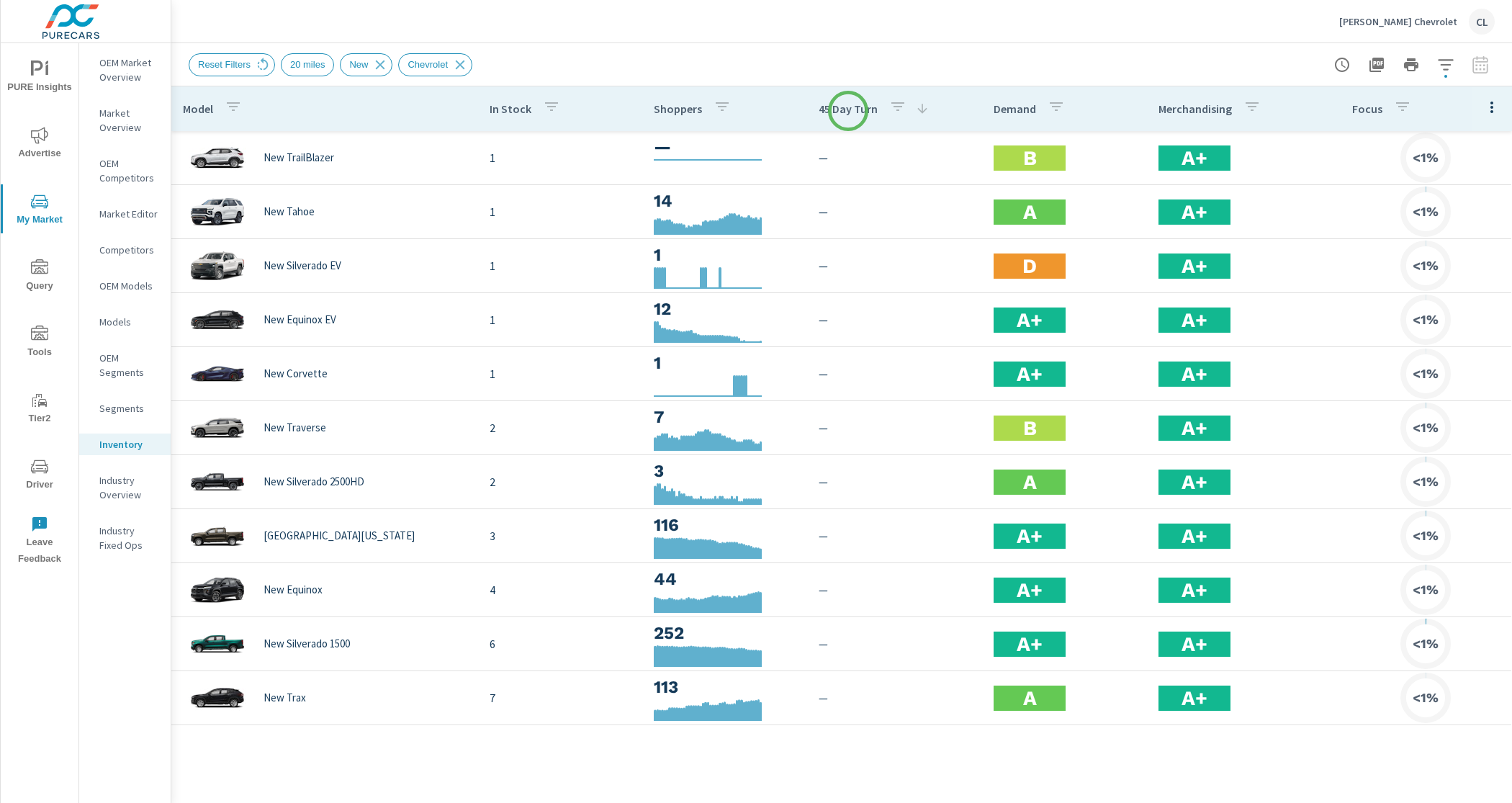
click at [848, 111] on p "45 Day Turn" at bounding box center [848, 108] width 59 height 14
click at [846, 110] on p "45 Day Turn" at bounding box center [848, 108] width 59 height 14
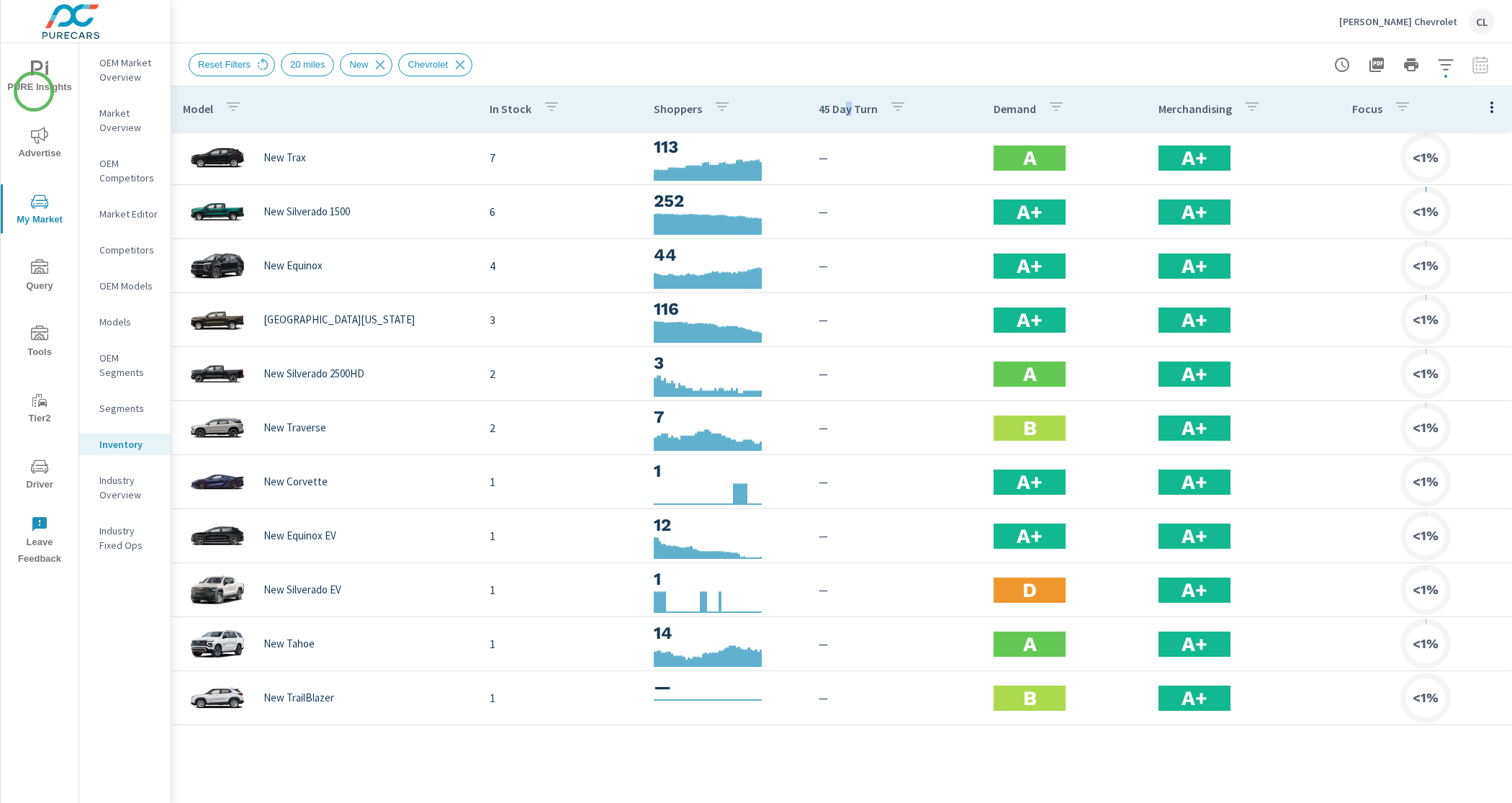
click at [34, 91] on span "PURE Insights" at bounding box center [39, 78] width 69 height 35
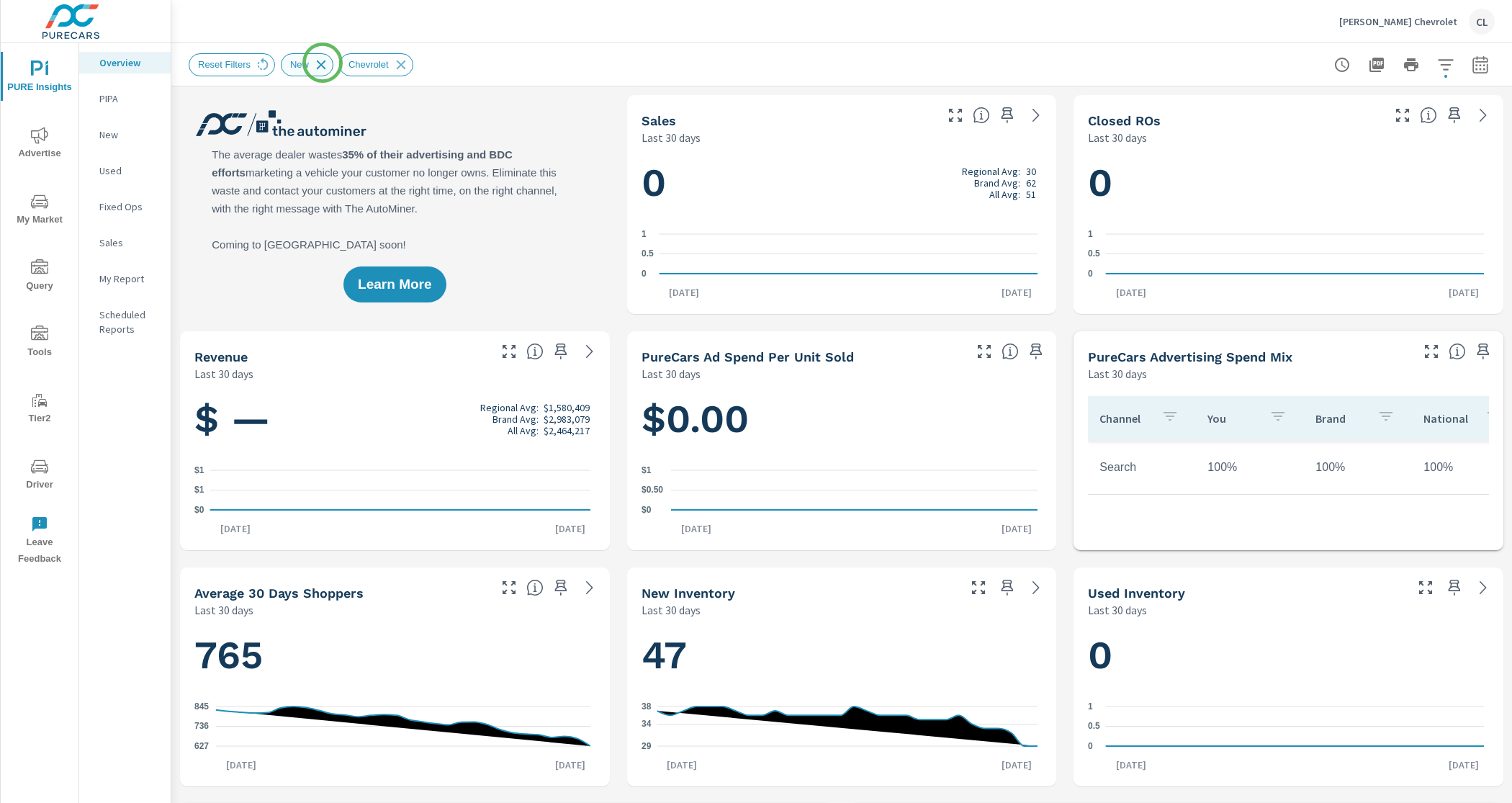
click at [322, 63] on icon at bounding box center [321, 65] width 10 height 10
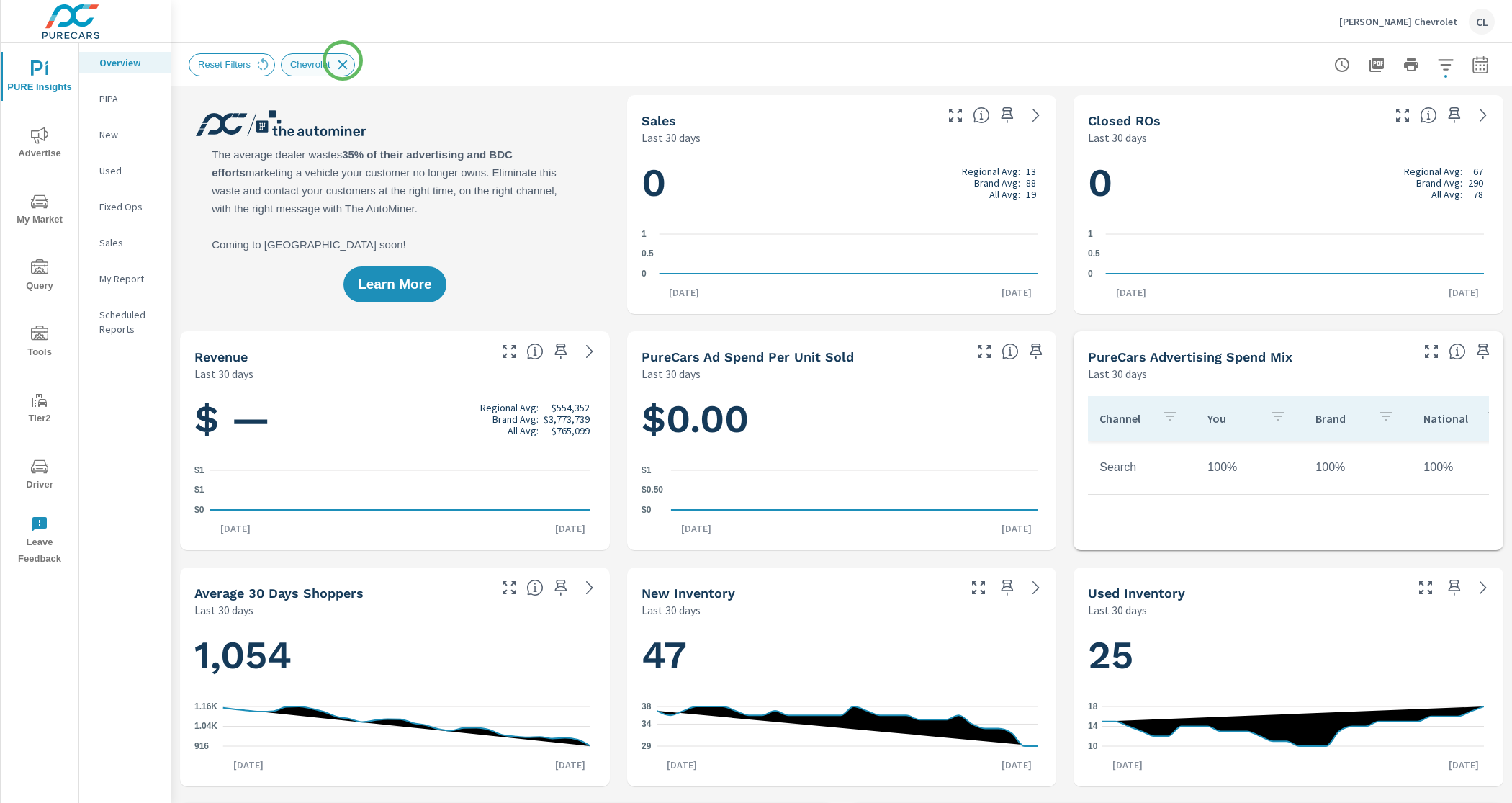
click at [345, 62] on icon at bounding box center [342, 65] width 10 height 10
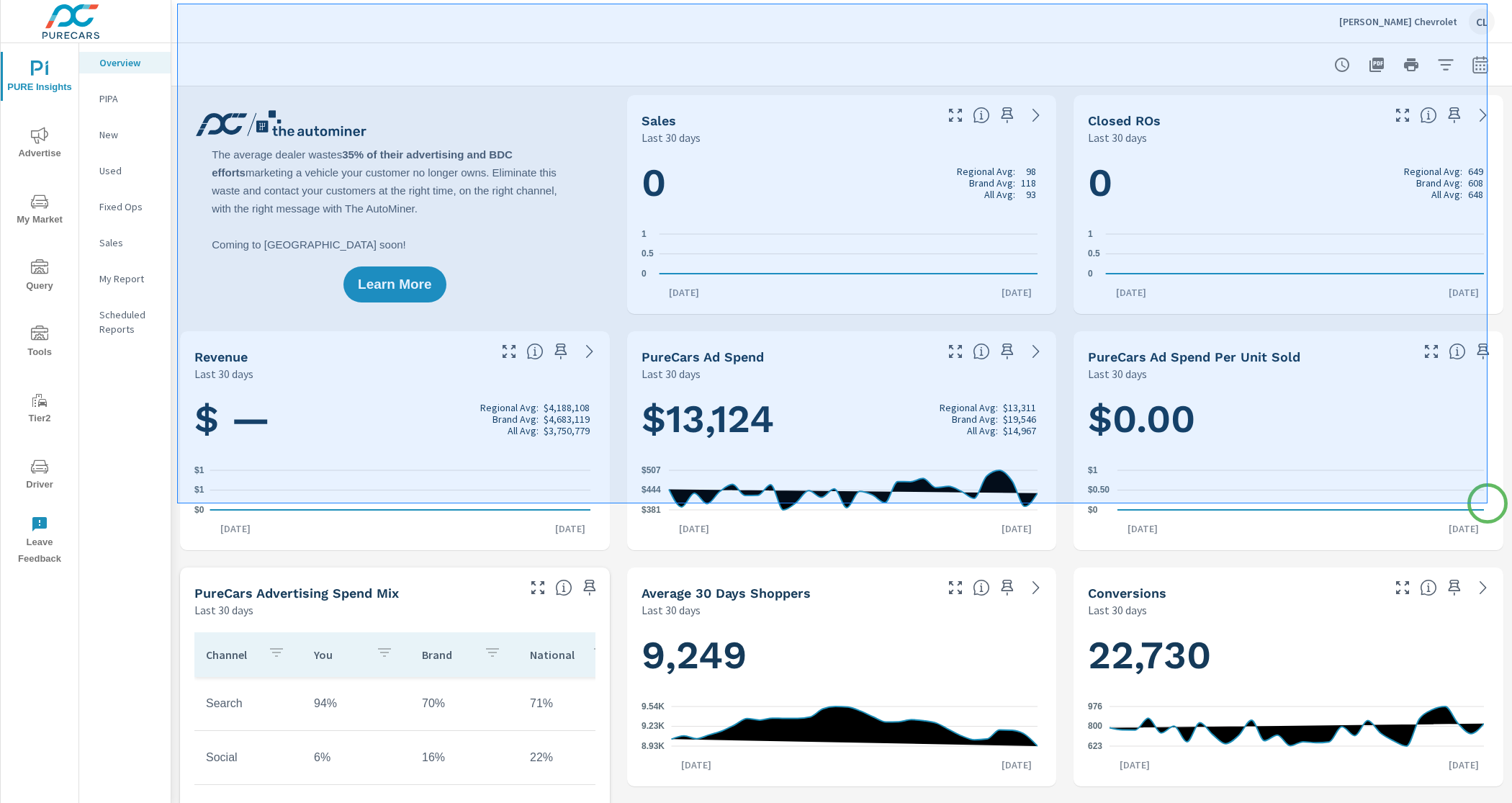
drag, startPoint x: 177, startPoint y: 4, endPoint x: 1487, endPoint y: 503, distance: 1401.8
click at [1487, 503] on div at bounding box center [756, 402] width 1512 height 803
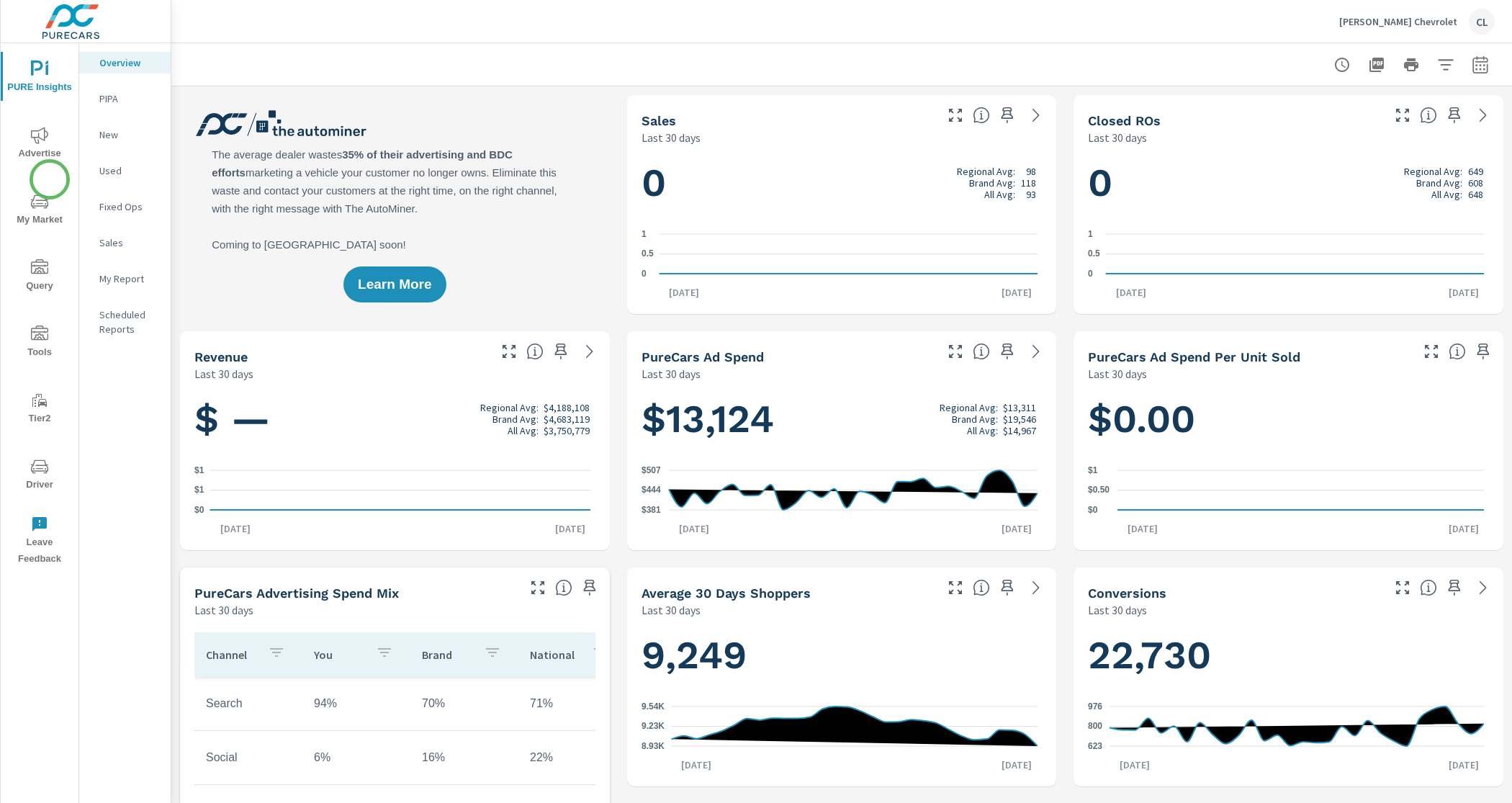
click at [43, 203] on icon "nav menu" at bounding box center [40, 202] width 17 height 17
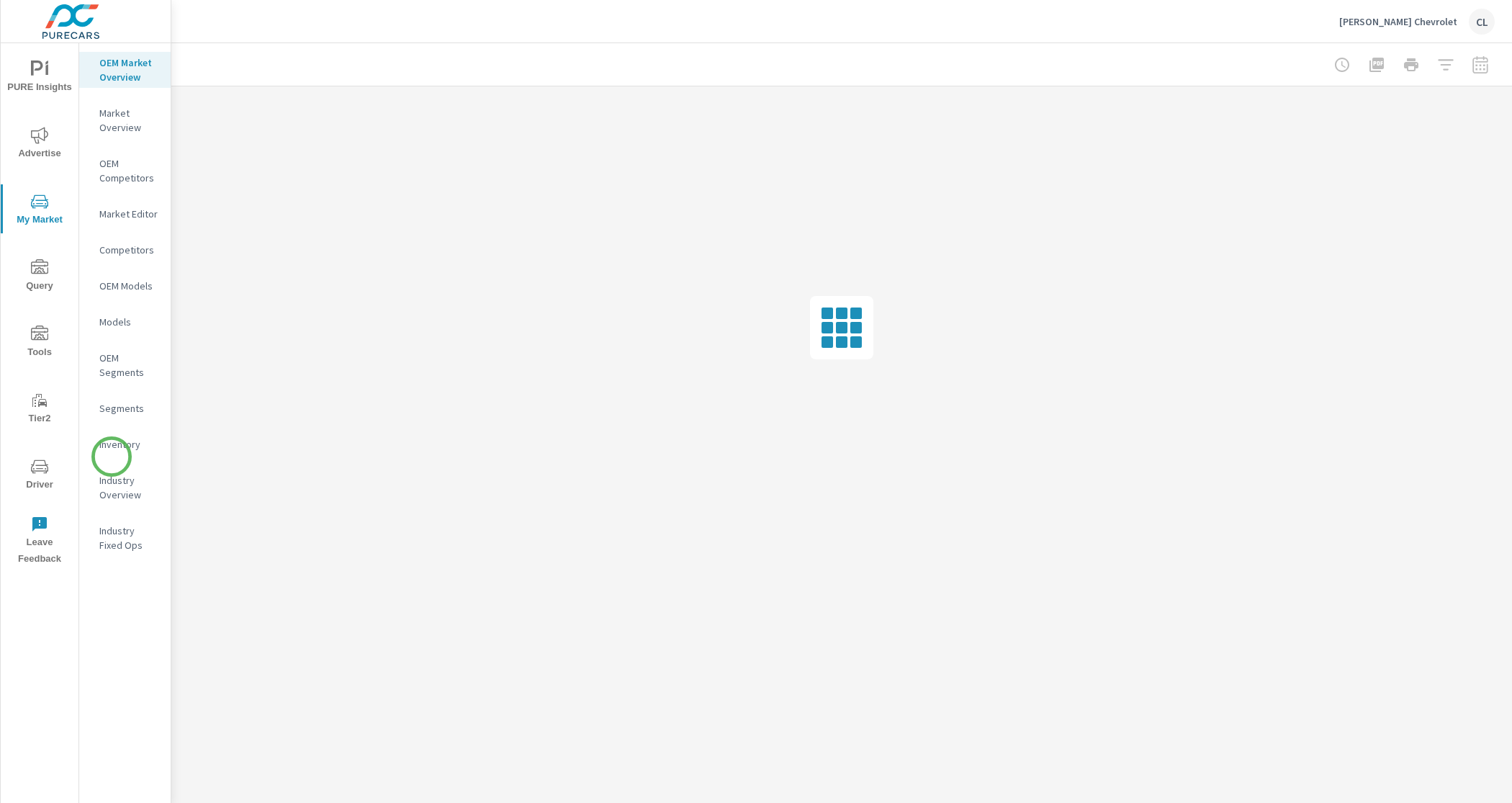
click at [111, 457] on nav "OEM Market Overview Market Overview OEM Competitors Market Editor Competitors O…" at bounding box center [125, 309] width 91 height 533
click at [115, 448] on p "Inventory" at bounding box center [128, 444] width 60 height 14
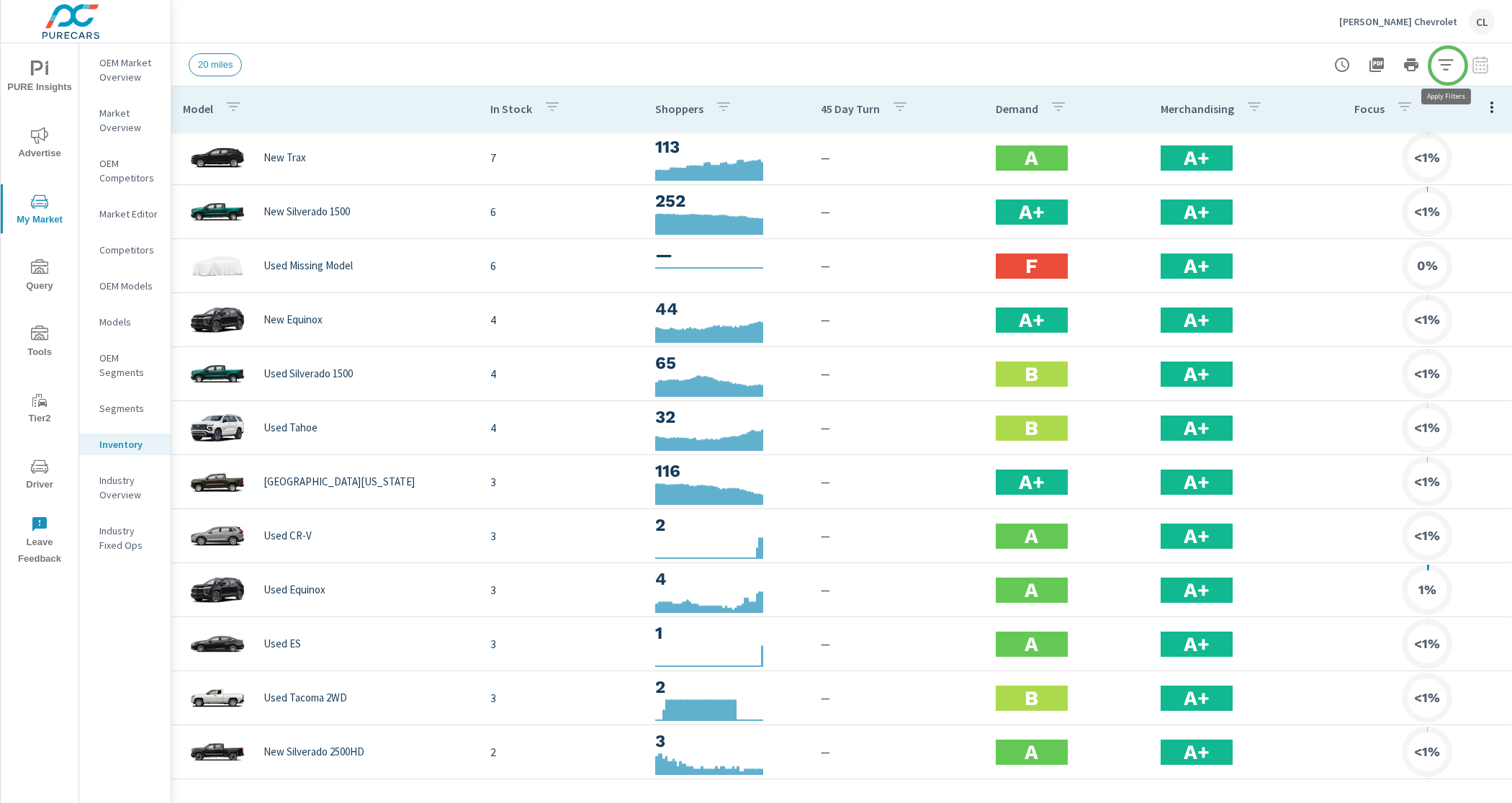
click at [1448, 66] on icon "button" at bounding box center [1445, 65] width 17 height 17
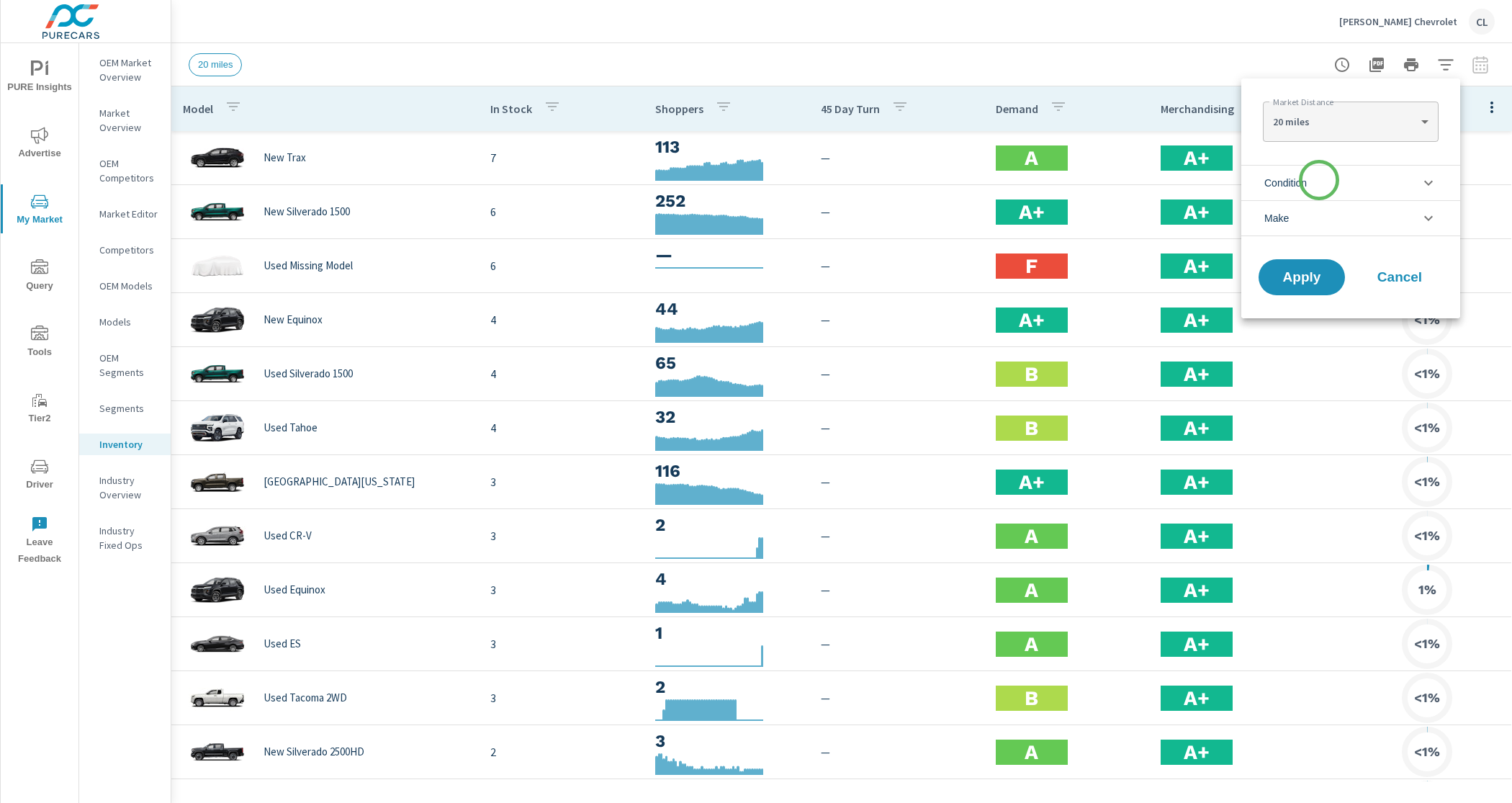
click at [1319, 180] on li "Condition" at bounding box center [1350, 182] width 219 height 35
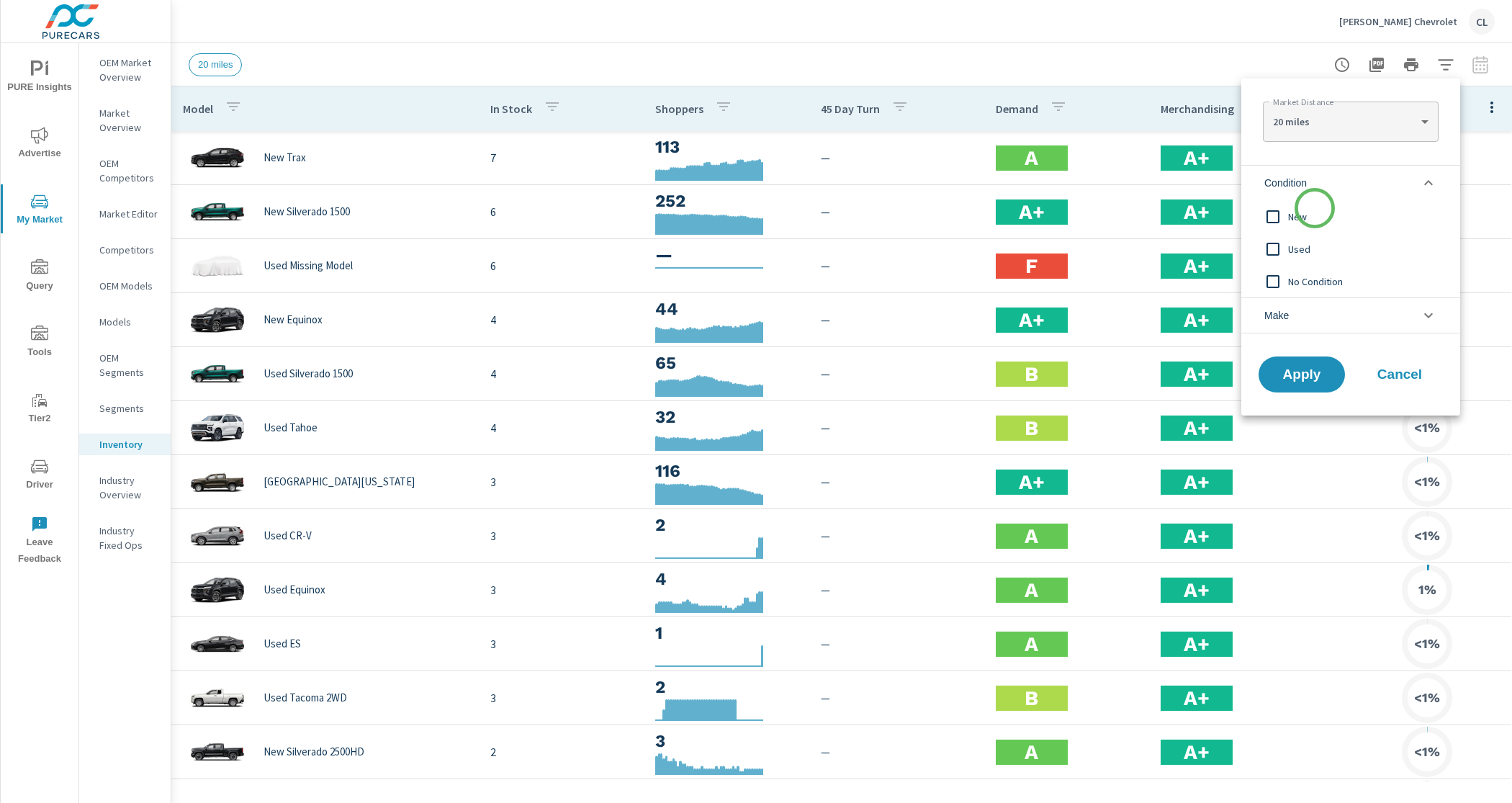
click at [1312, 215] on span "New" at bounding box center [1367, 217] width 158 height 17
click at [1310, 316] on li "Make" at bounding box center [1350, 316] width 219 height 36
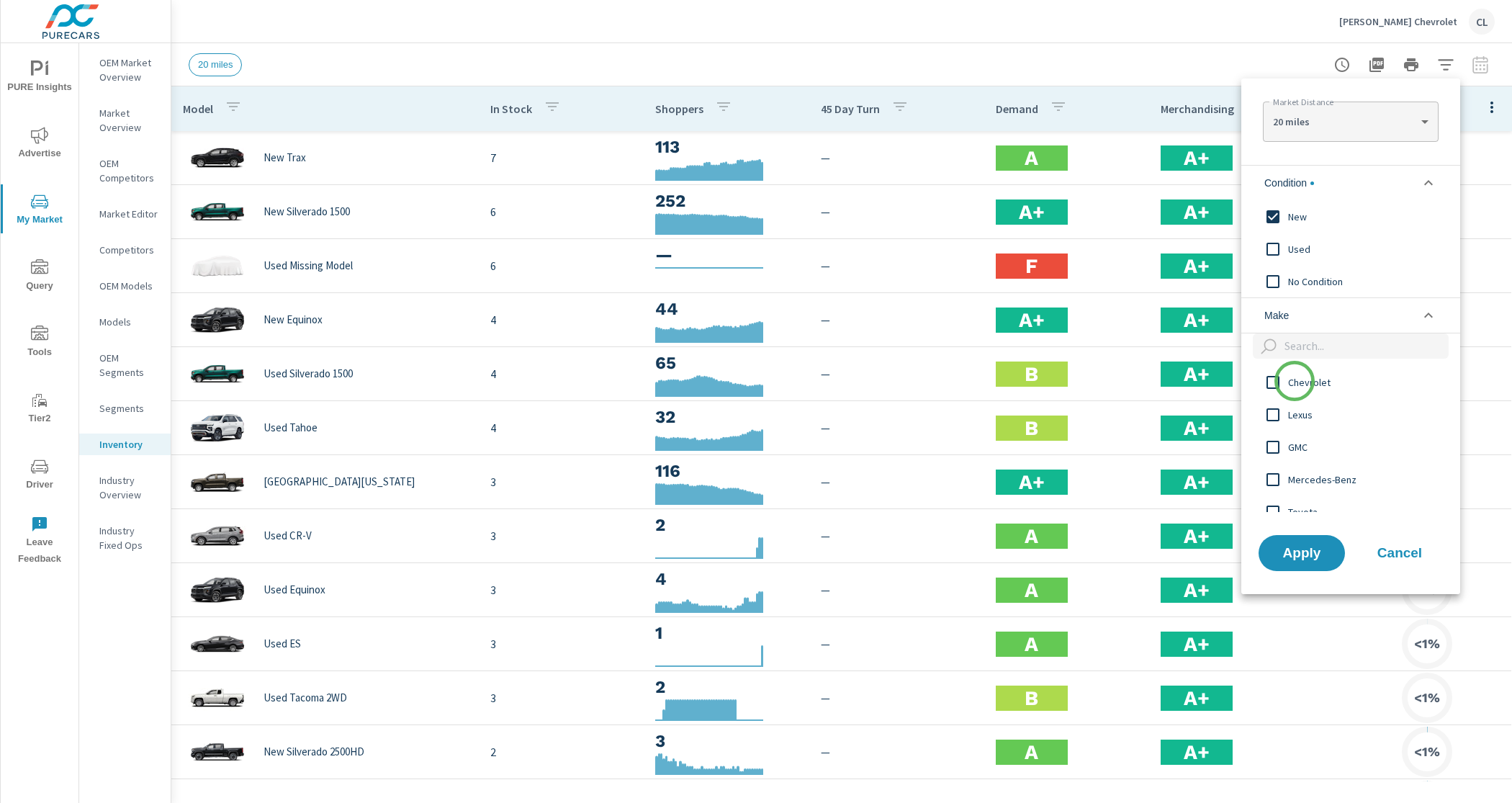
click at [1294, 388] on span "Chevrolet" at bounding box center [1367, 382] width 158 height 17
click at [1309, 559] on span "Apply" at bounding box center [1302, 553] width 59 height 13
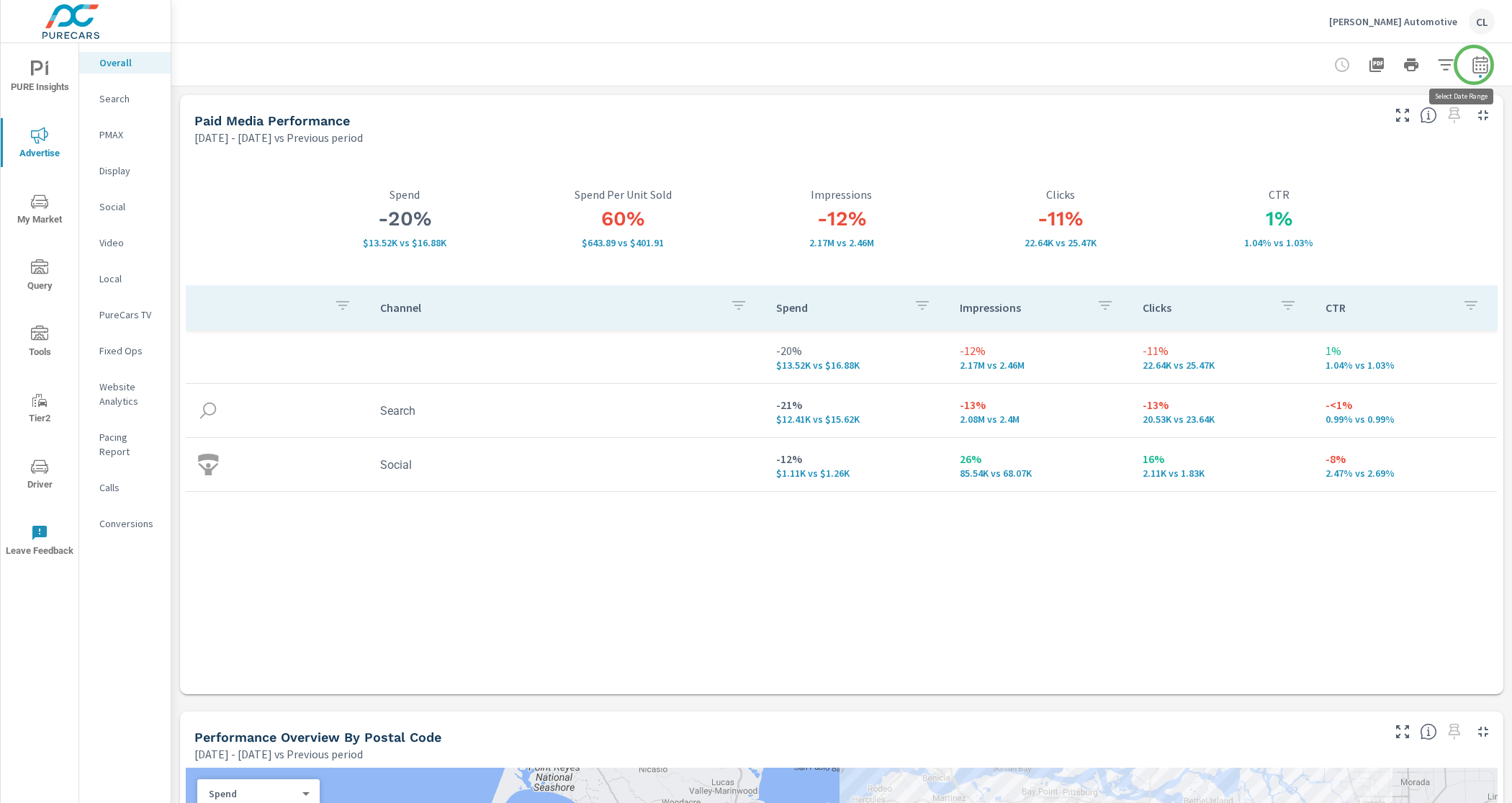
click at [1475, 65] on icon "button" at bounding box center [1480, 67] width 10 height 6
select select "Previous period"
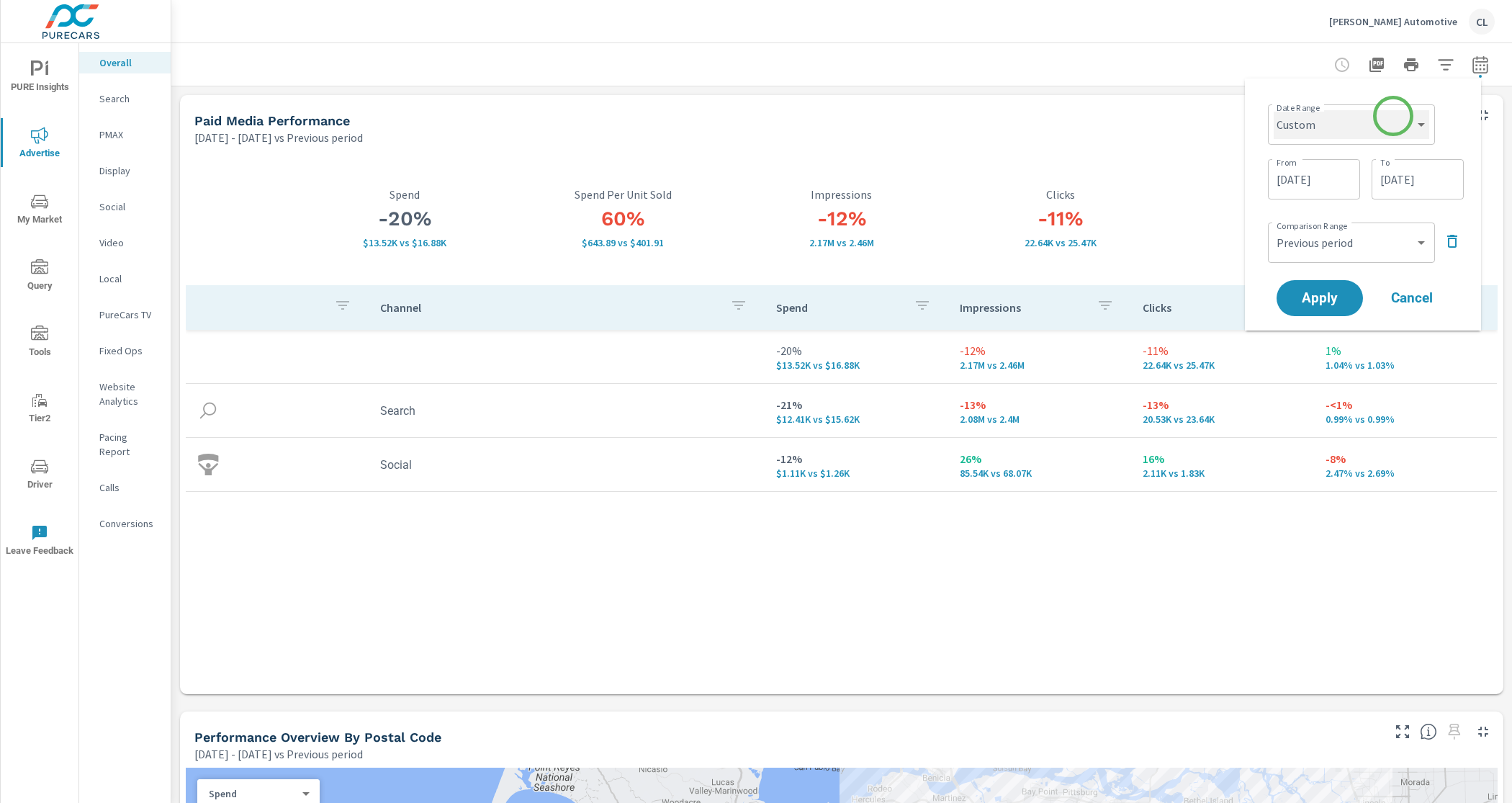
click at [1391, 117] on select "Custom [DATE] Last week Last 7 days Last 14 days Last 30 days Last 45 days Last…" at bounding box center [1351, 125] width 156 height 29
click at [1273, 110] on select "Custom [DATE] Last week Last 7 days Last 14 days Last 30 days Last 45 days Last…" at bounding box center [1351, 125] width 156 height 29
select select "Last month"
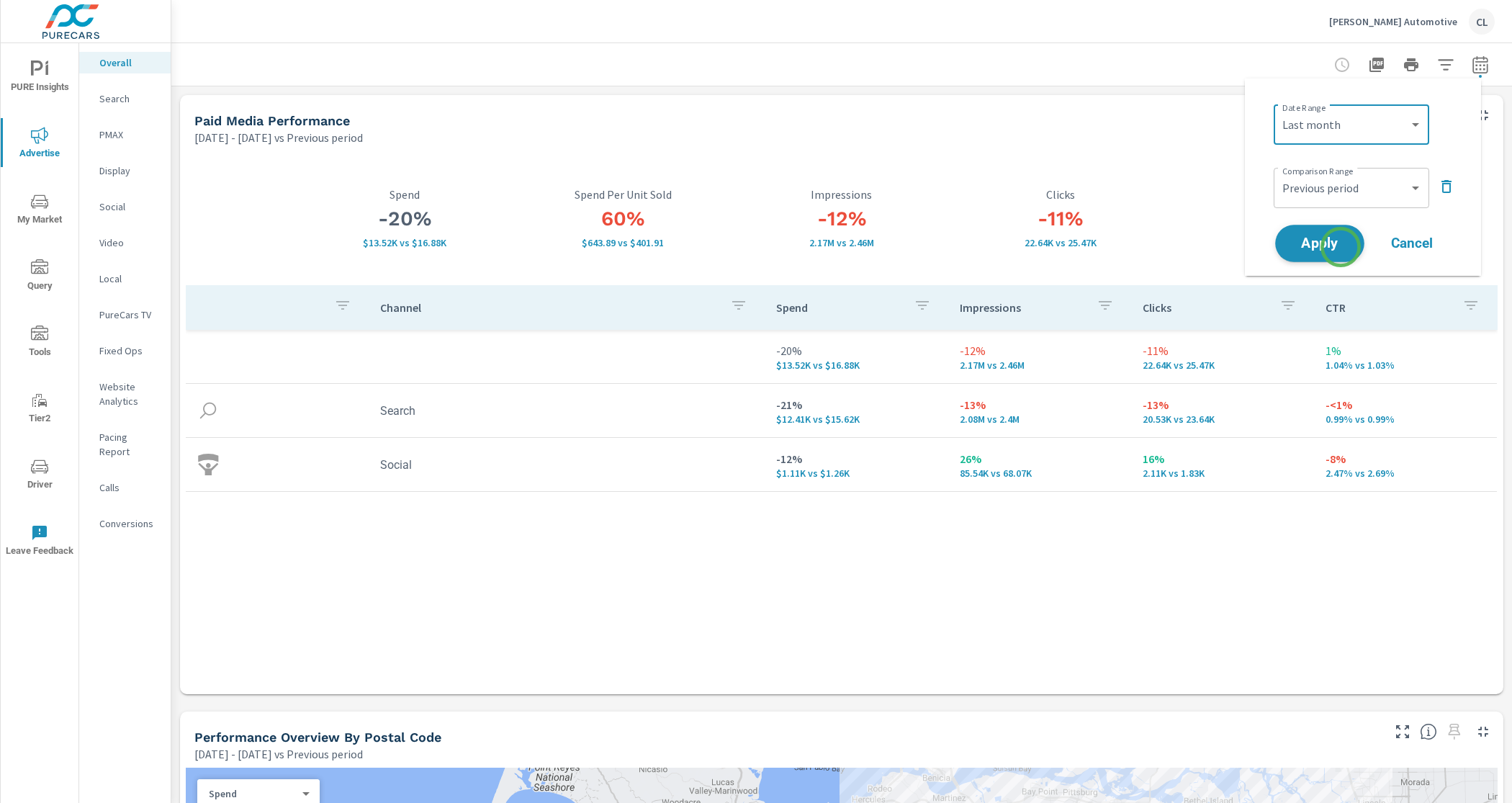
click at [1341, 247] on span "Apply" at bounding box center [1320, 244] width 59 height 13
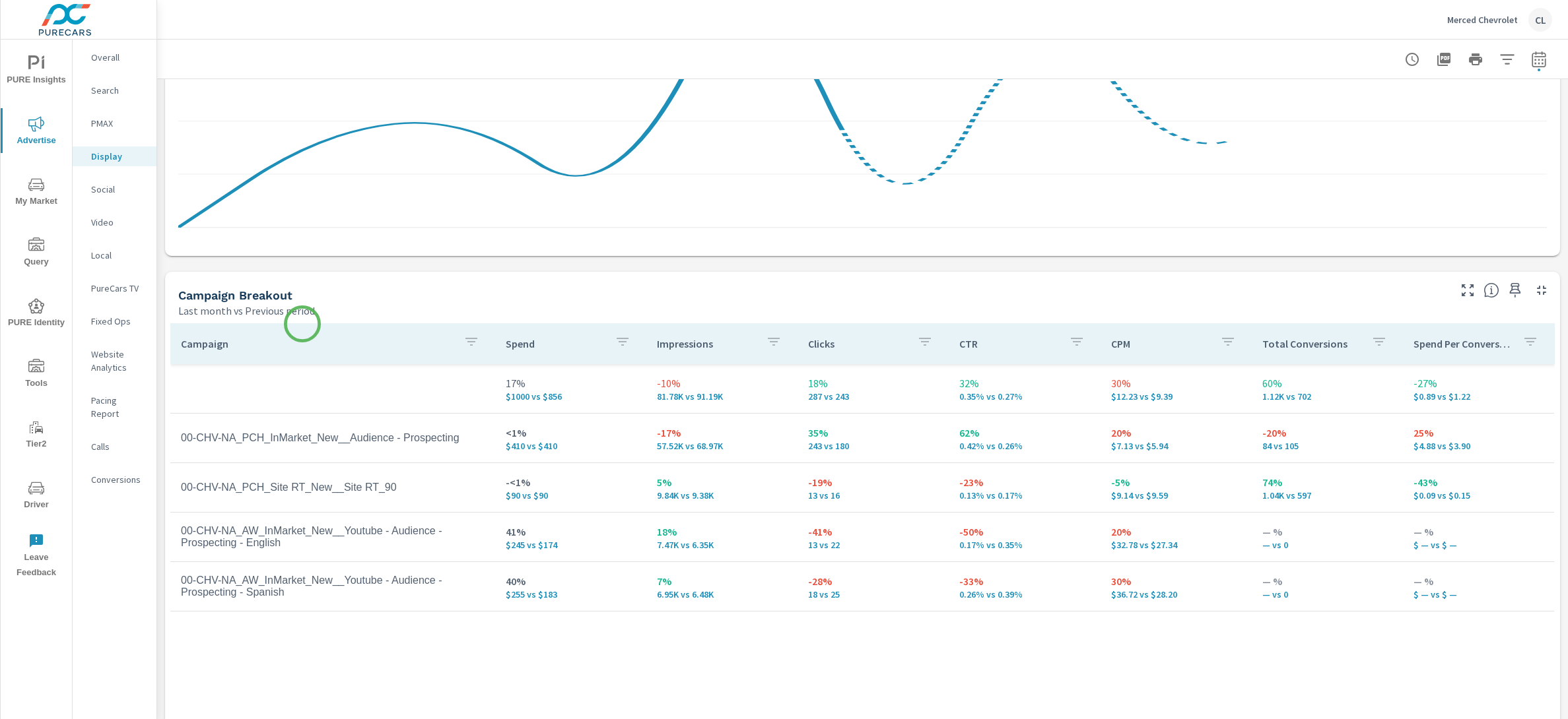
scroll to position [383, 0]
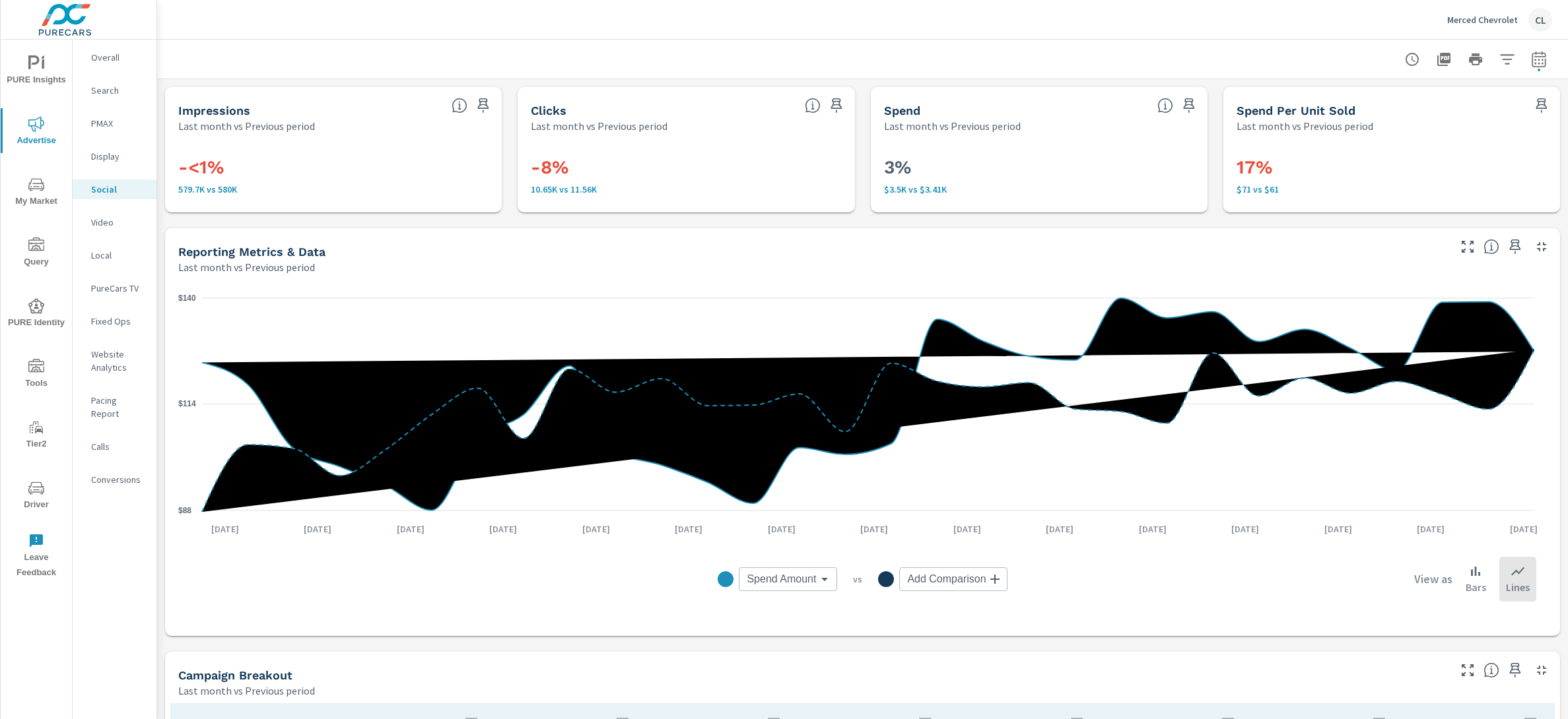
scroll to position [472, 0]
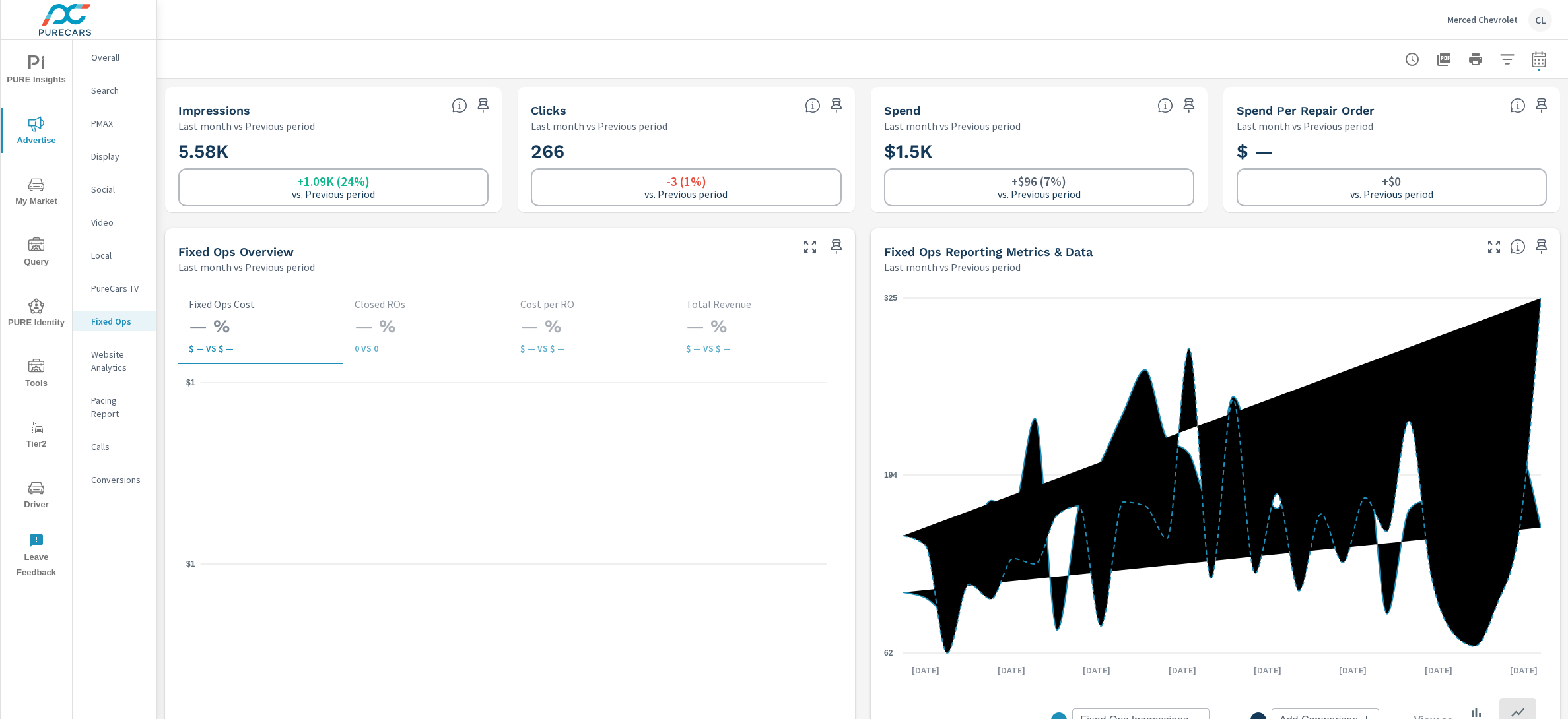
scroll to position [631, 0]
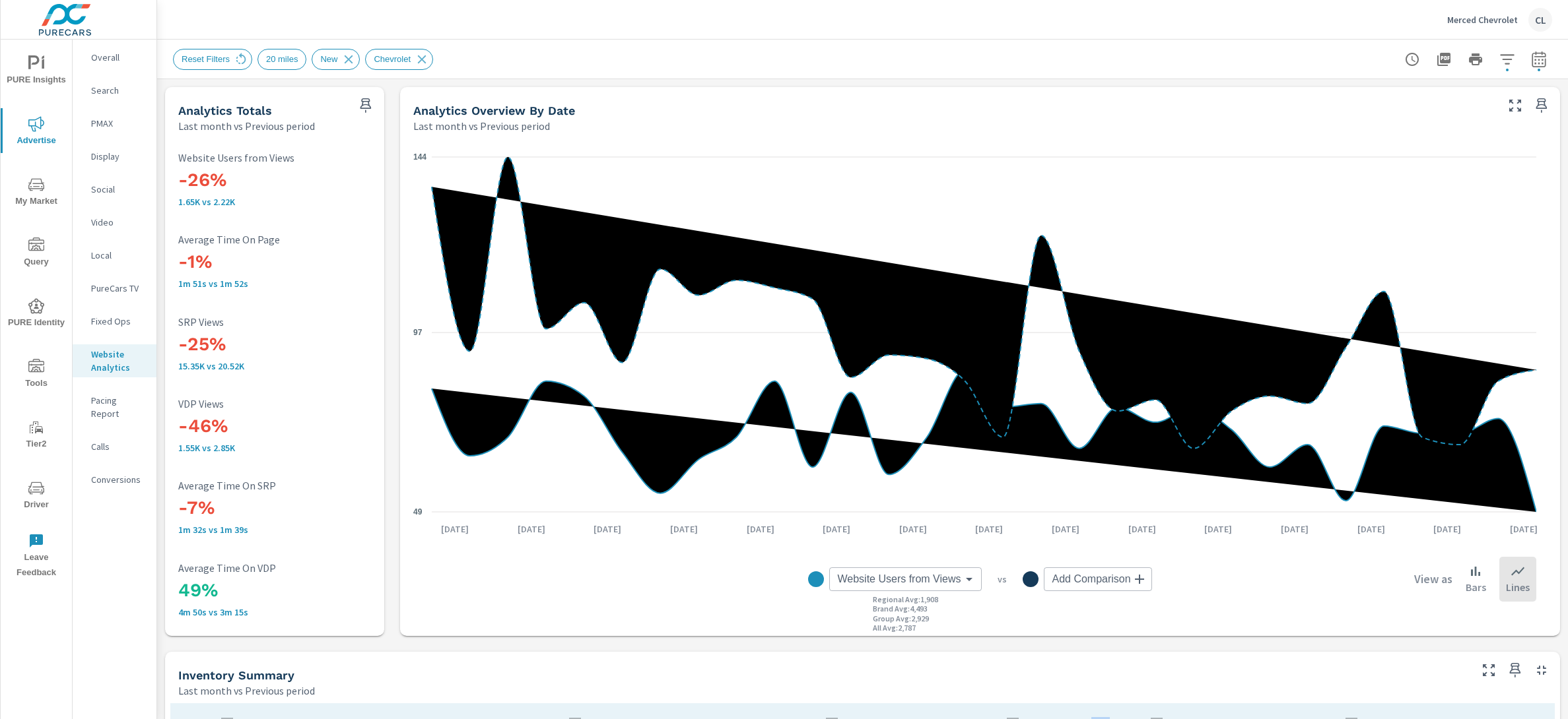
scroll to position [539, 0]
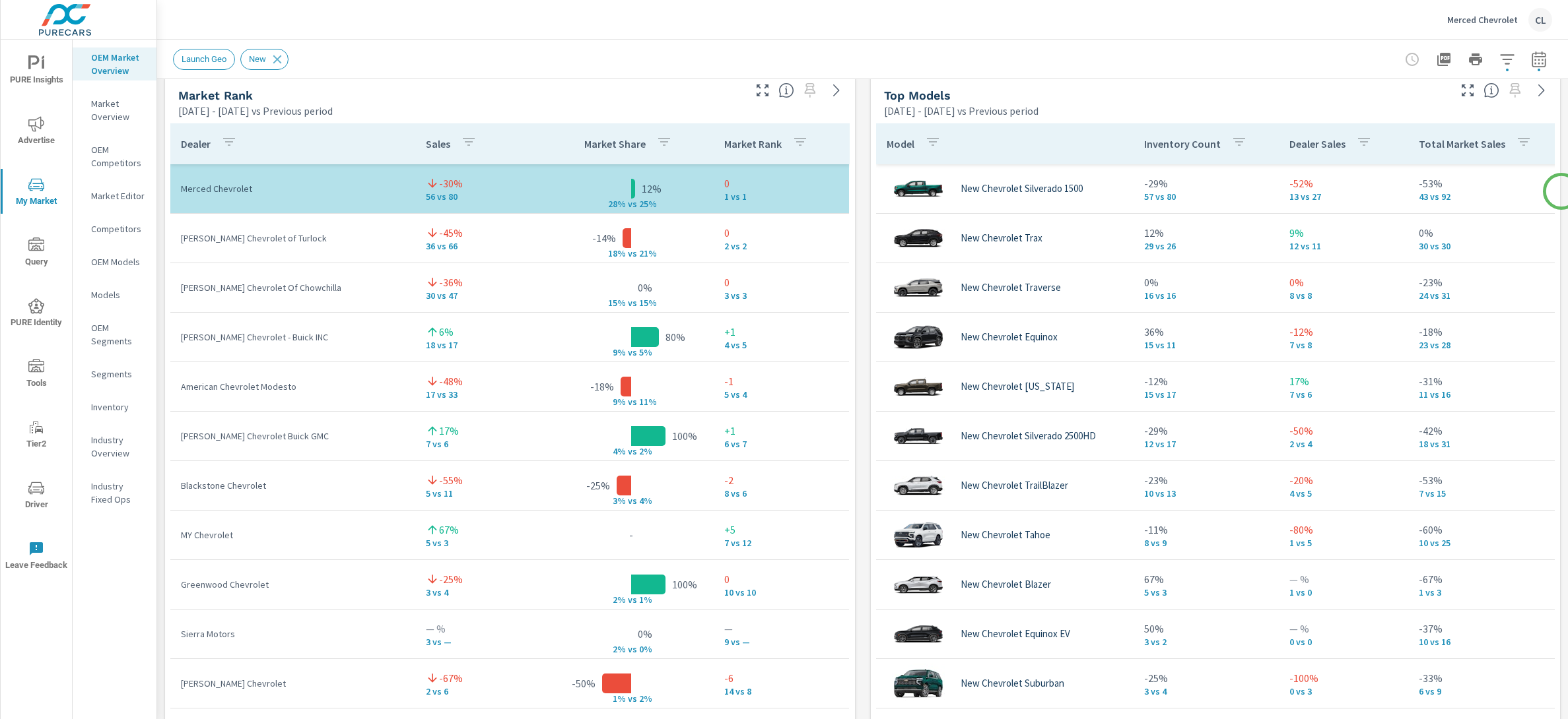
scroll to position [874, 0]
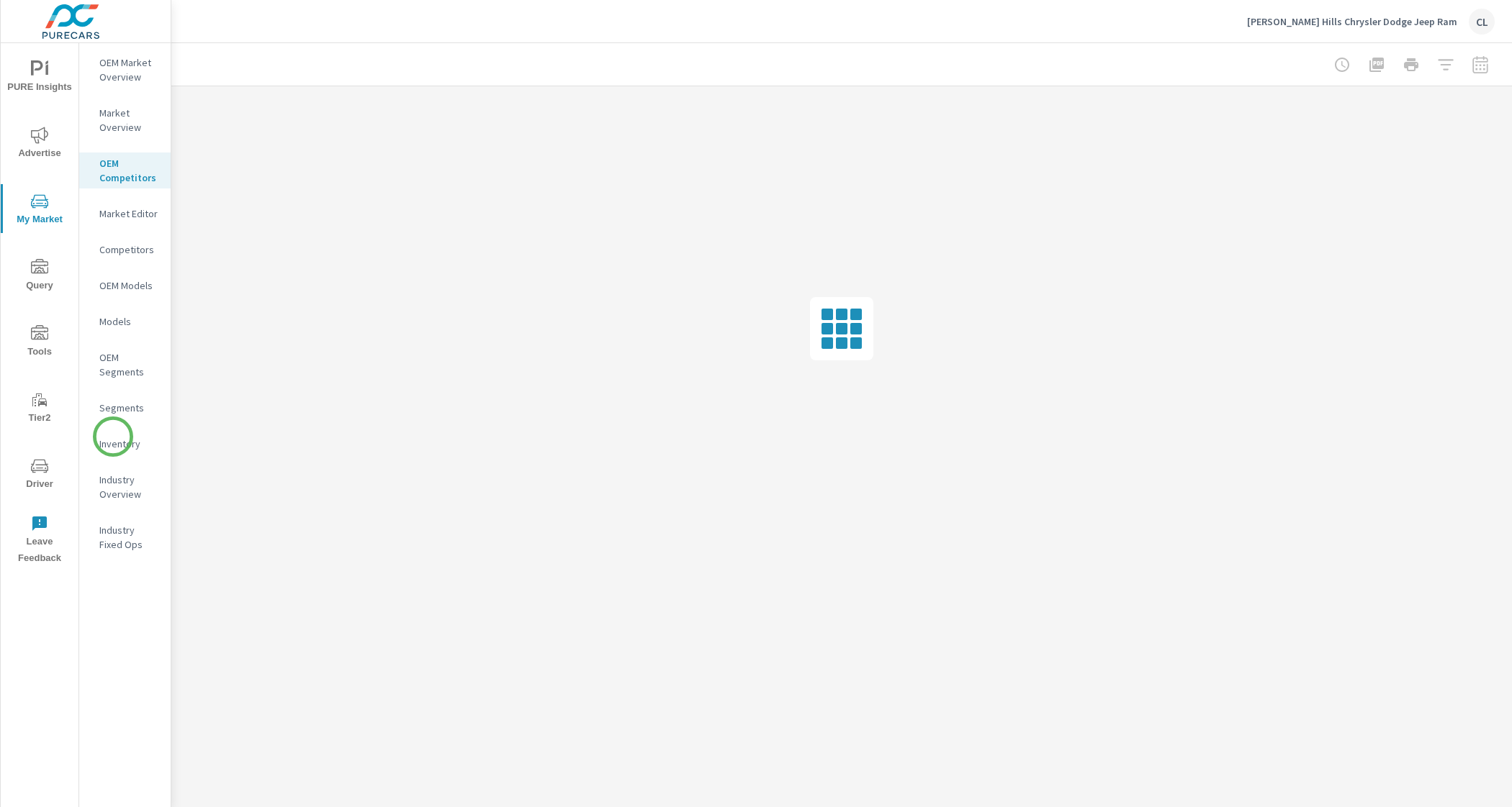
click at [114, 437] on p "Inventory" at bounding box center [128, 444] width 60 height 14
